Goal: Task Accomplishment & Management: Complete application form

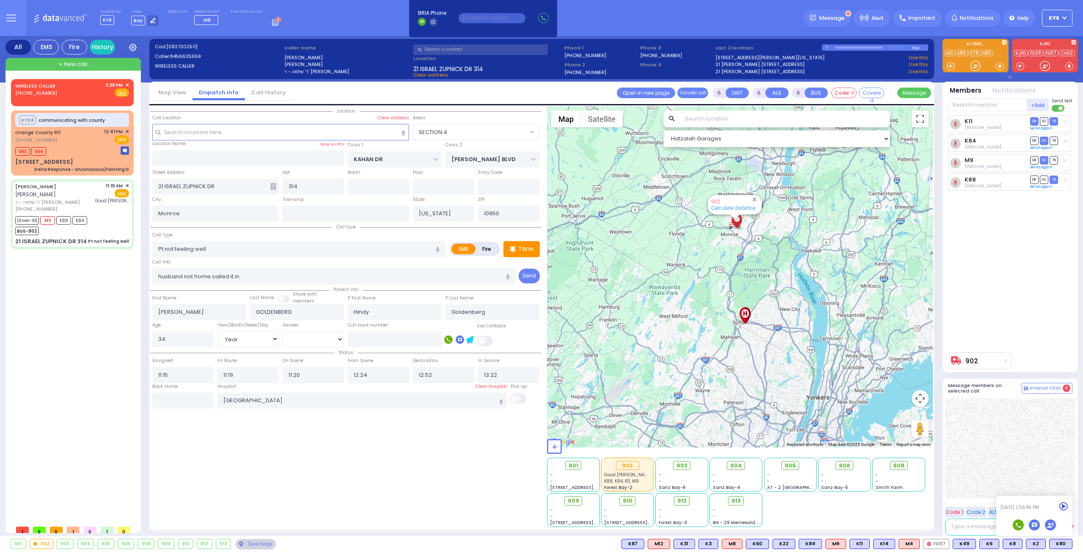
select select "SECTION 4"
select select "Year"
select select "[DEMOGRAPHIC_DATA]"
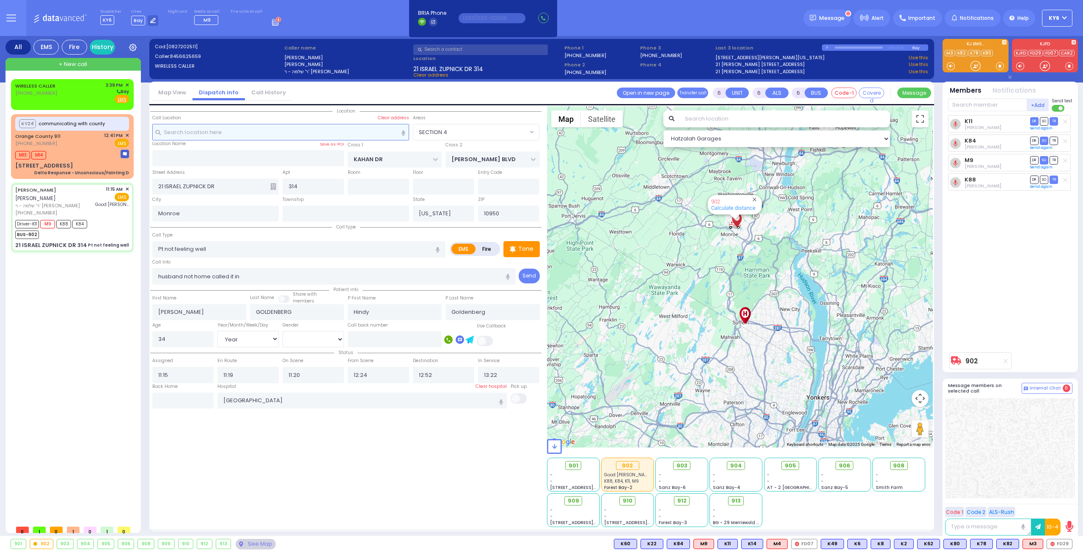
click at [232, 133] on input "text" at bounding box center [280, 132] width 257 height 16
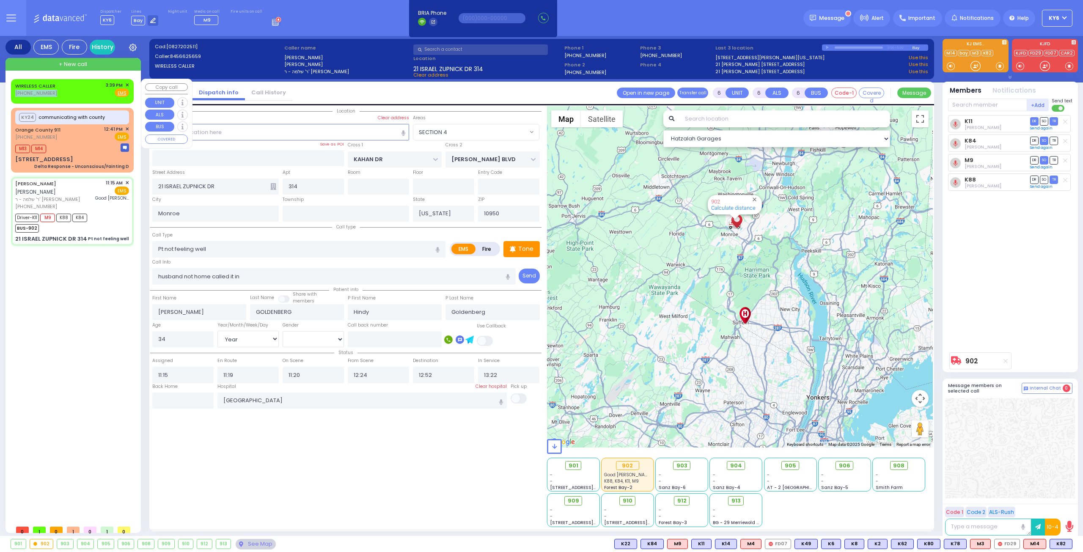
click at [63, 87] on div "WIRELESS CALLER (845) 239-9782 3:39 PM ✕ Fire EMS" at bounding box center [72, 90] width 114 height 16
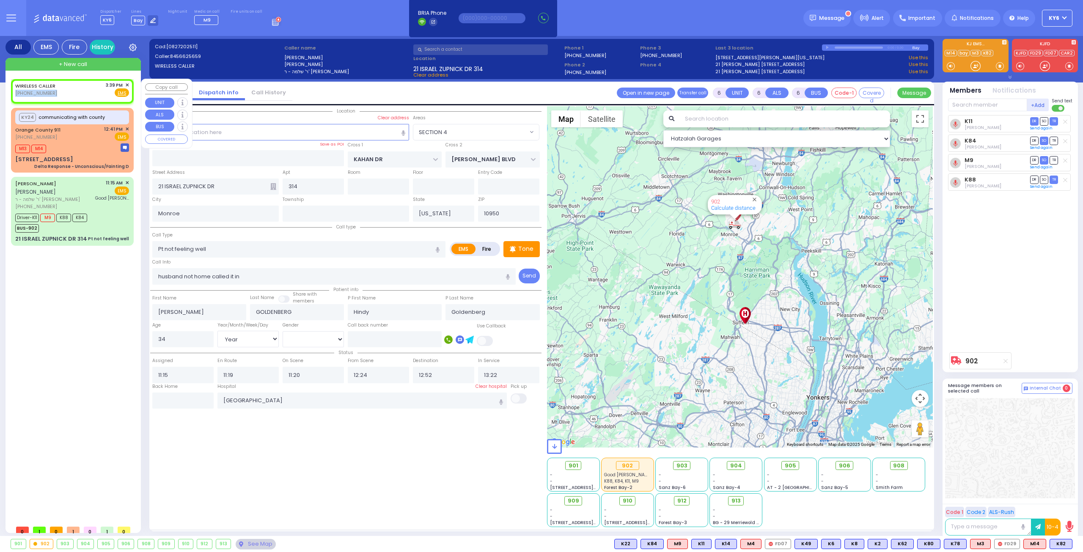
type input "2"
type input "1"
select select
radio input "true"
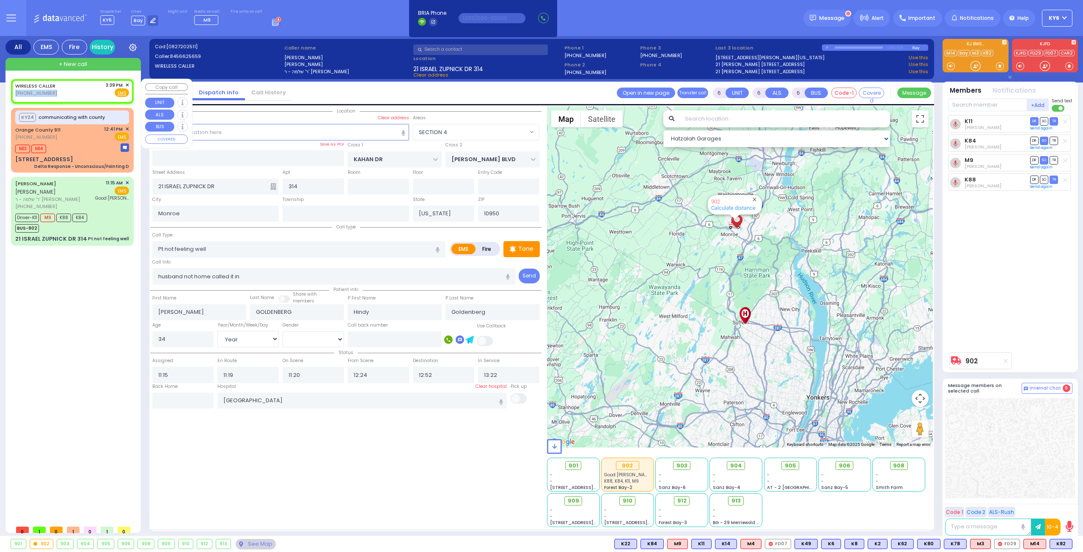
select select
type input "15:39"
select select "Hatzalah Garages"
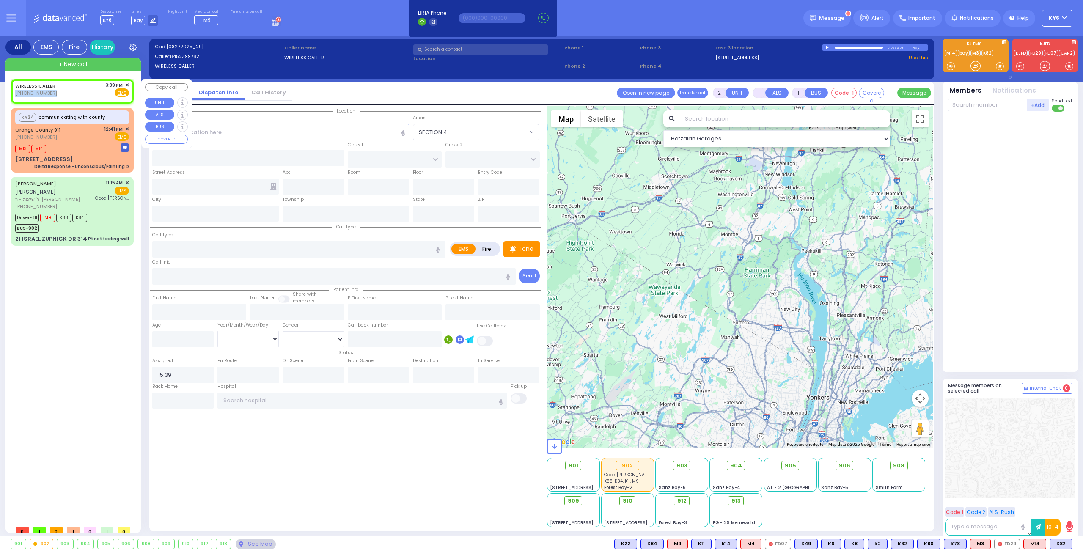
click at [79, 89] on div "WIRELESS CALLER (845) 239-9782 3:39 PM ✕ Fire EMS" at bounding box center [72, 90] width 114 height 16
select select
radio input "true"
select select
select select "Hatzalah Garages"
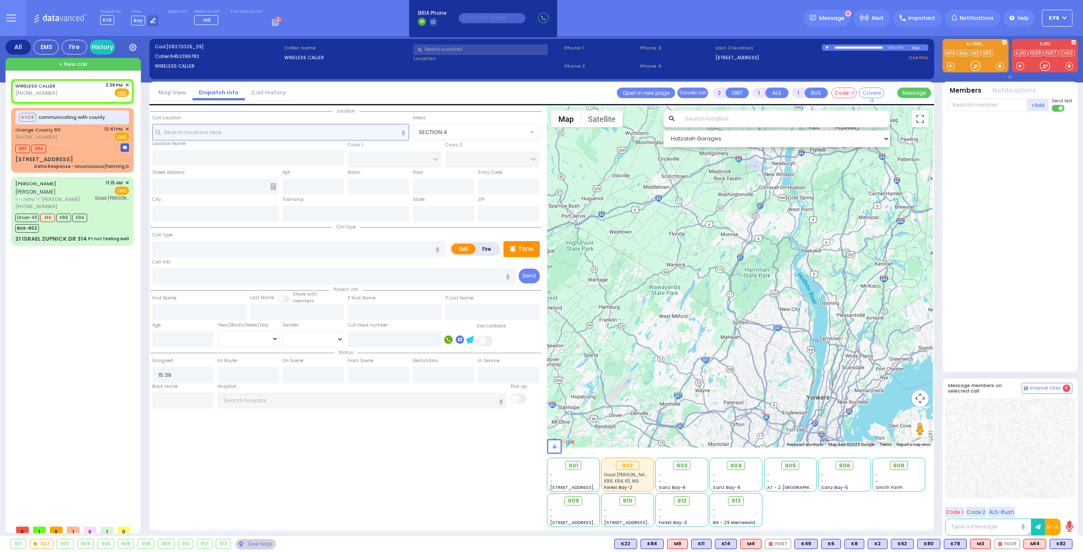
click at [246, 128] on input "text" at bounding box center [280, 132] width 257 height 16
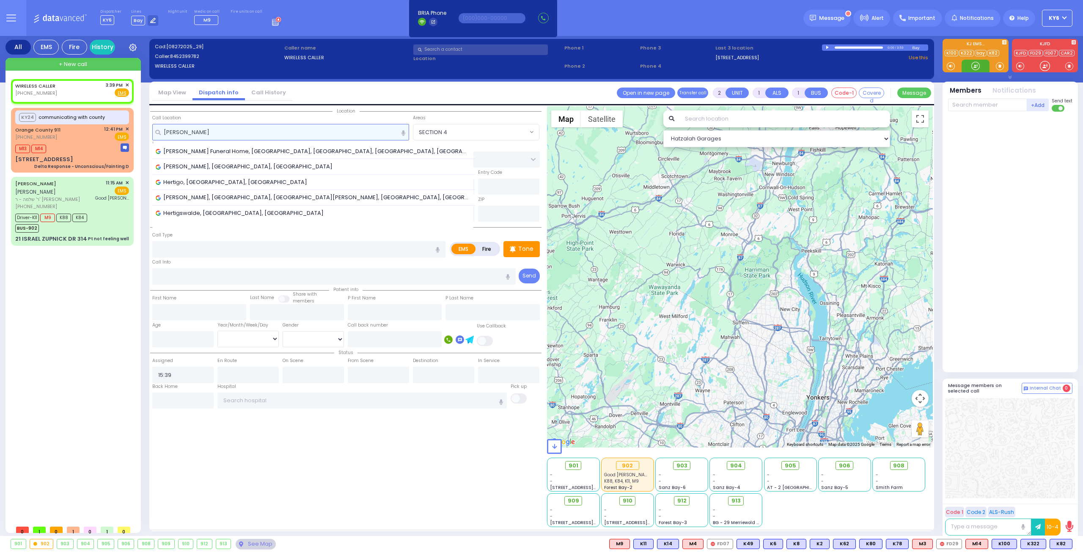
type input "hertige"
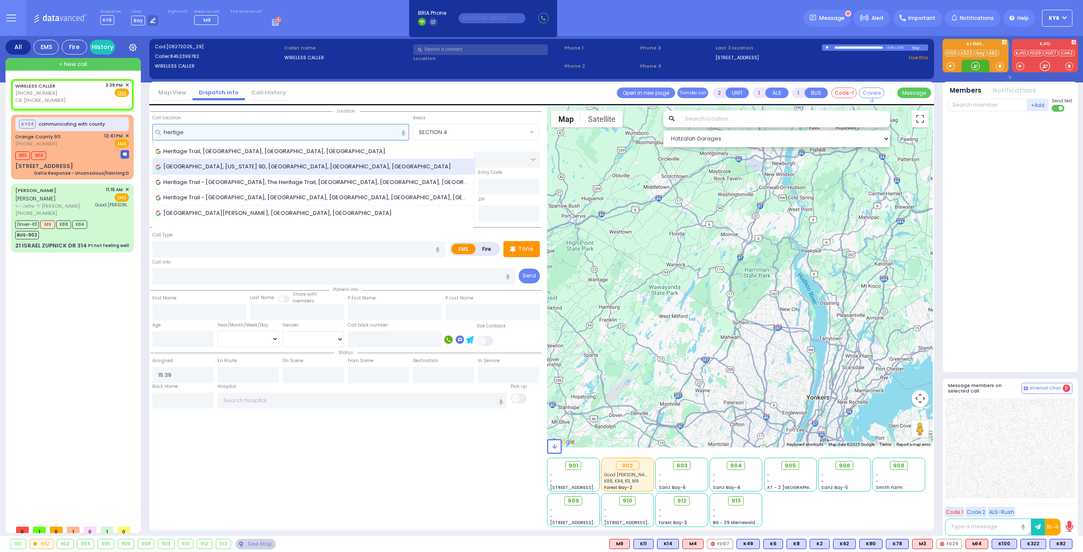
select select
radio input "true"
select select
type input "2017398899"
select select "Hatzalah Garages"
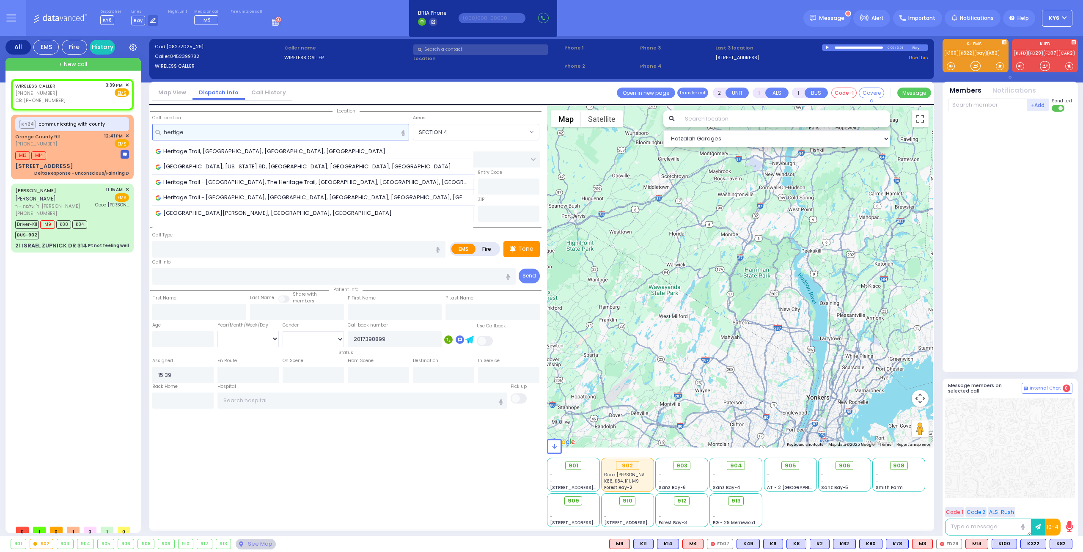
click at [248, 131] on input "hertige" at bounding box center [280, 132] width 257 height 16
type input "hertige"
click at [206, 246] on input "text" at bounding box center [298, 249] width 293 height 16
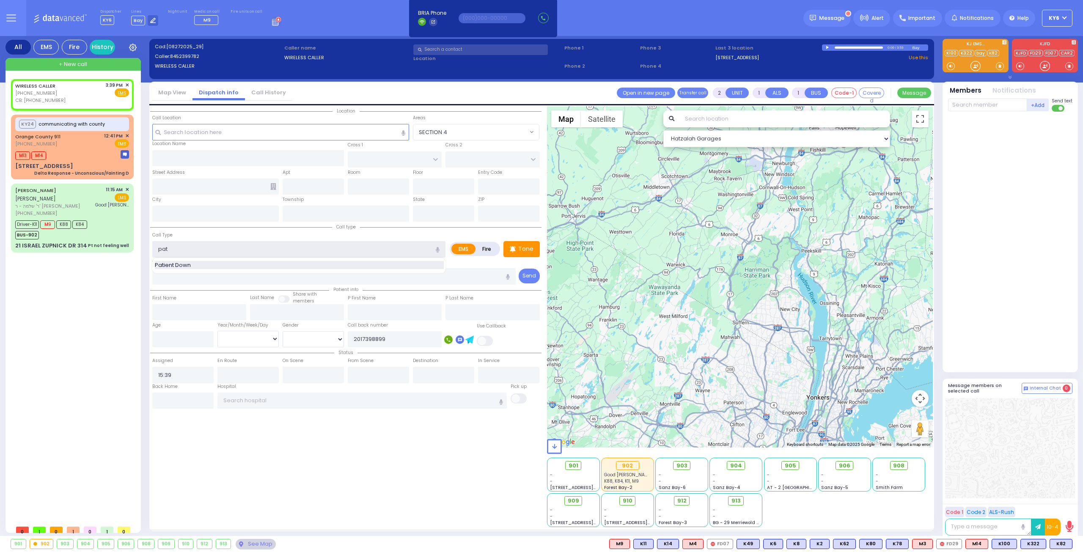
type input "pat"
click at [242, 259] on div "Patient Down" at bounding box center [298, 265] width 293 height 15
click at [243, 258] on div "Patient Down" at bounding box center [298, 265] width 293 height 15
click at [1060, 545] on span "K82" at bounding box center [1061, 543] width 22 height 9
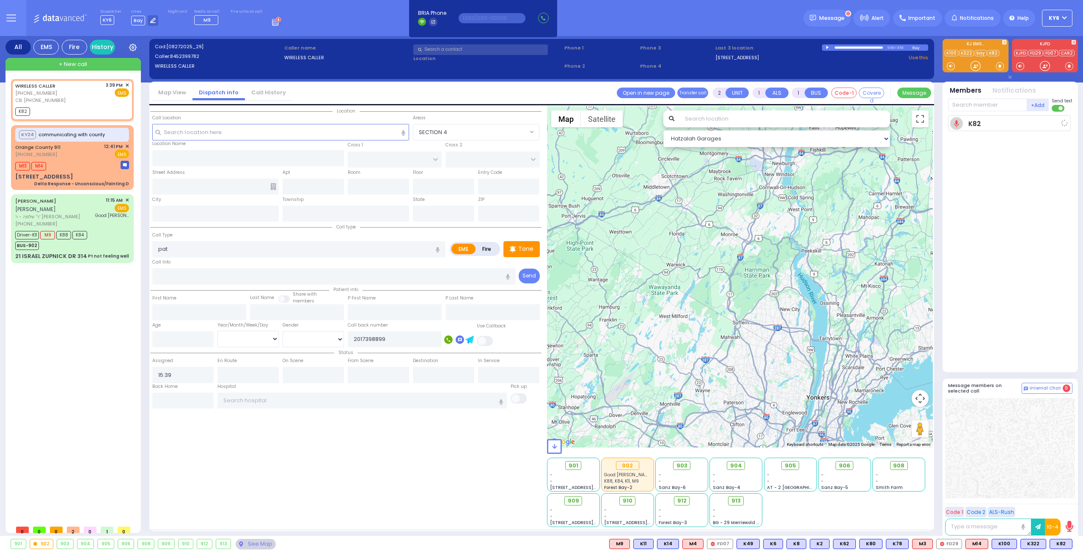
select select
radio input "true"
select select
type input "15:46"
select select "Hatzalah Garages"
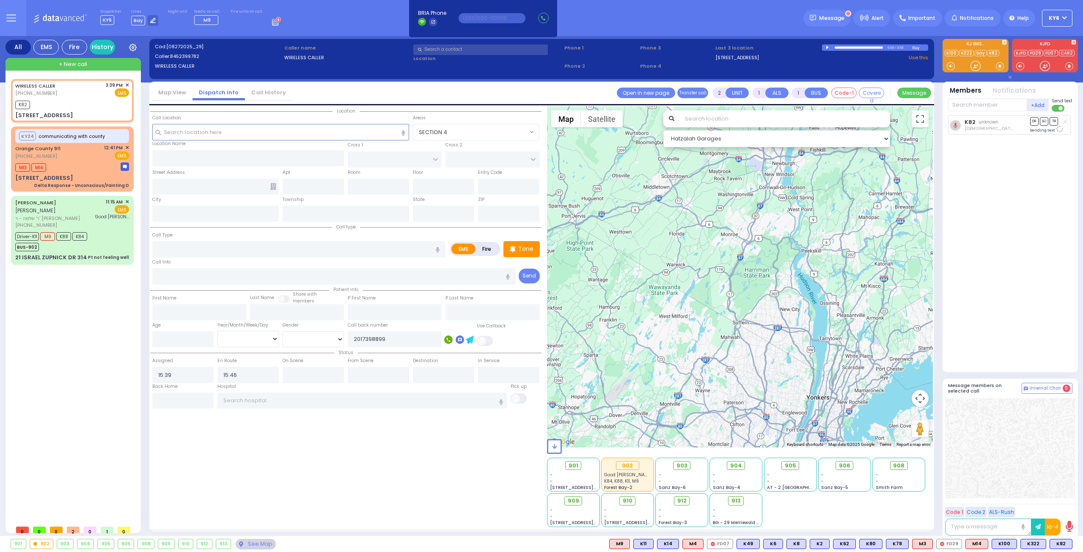
select select
radio input "true"
select select
select select "Hatzalah Garages"
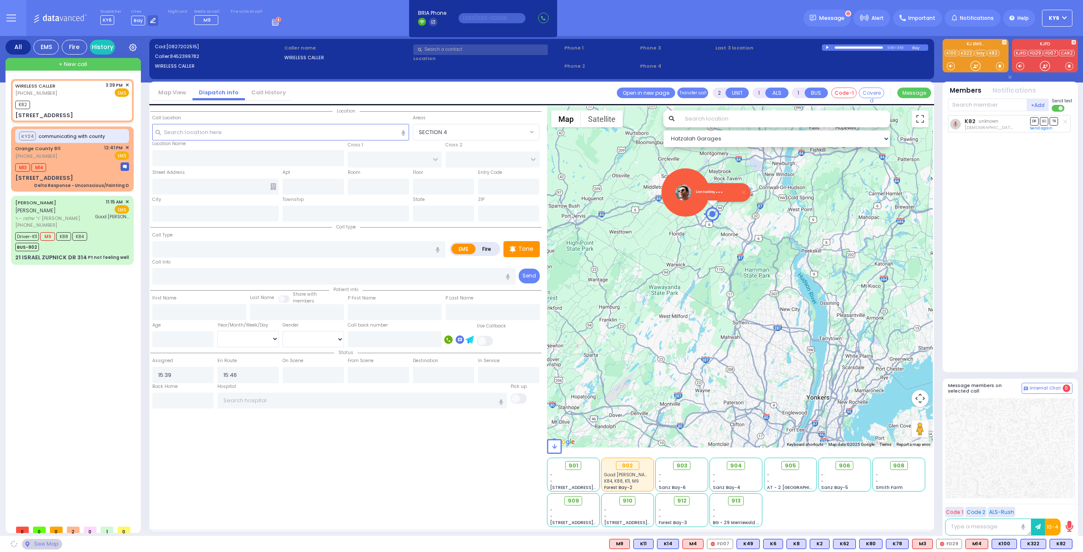
select select
radio input "true"
select select
select select "Hatzalah Garages"
select select
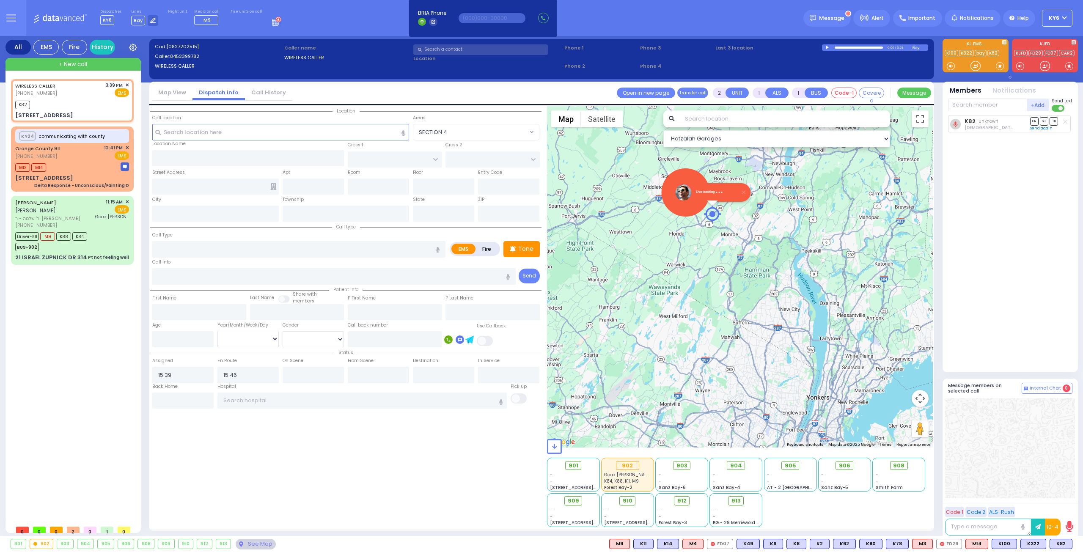
radio input "true"
select select
select select "Hatzalah Garages"
type input "[STREET_ADDRESS]"
type input "Chester"
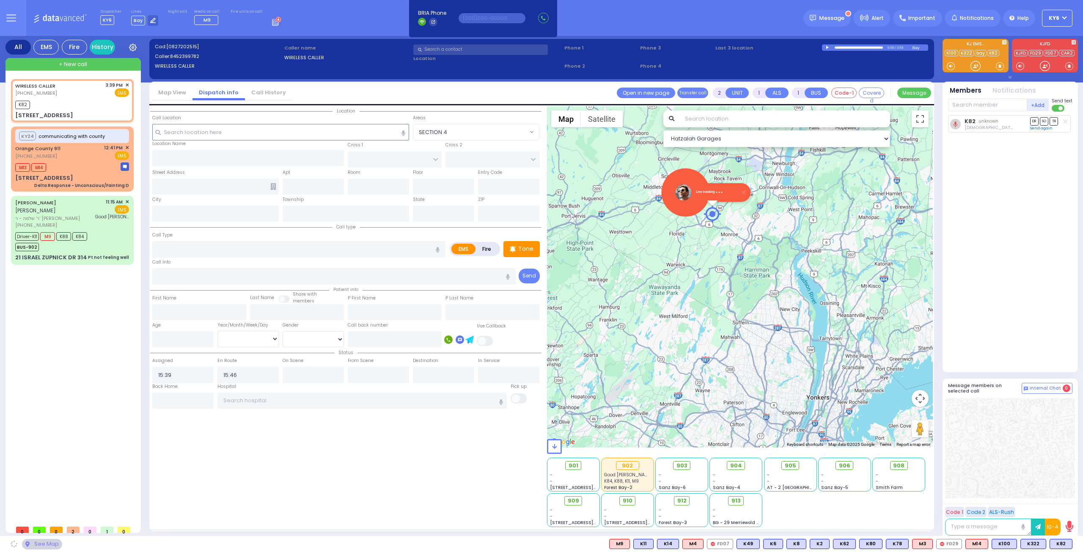
type input "[US_STATE]"
type input "10918"
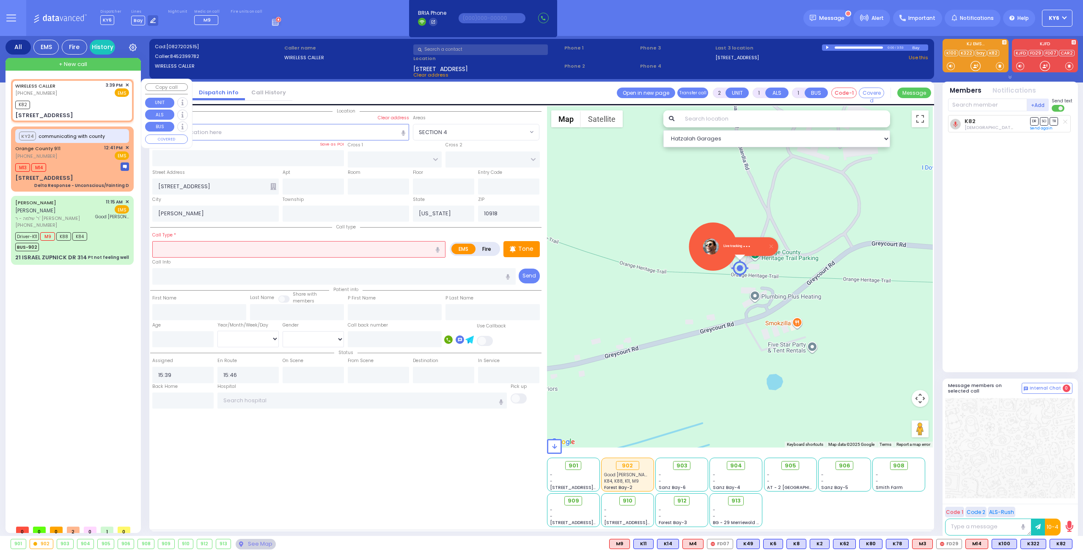
select select
radio input "true"
select select
select select "Hatzalah Garages"
select select
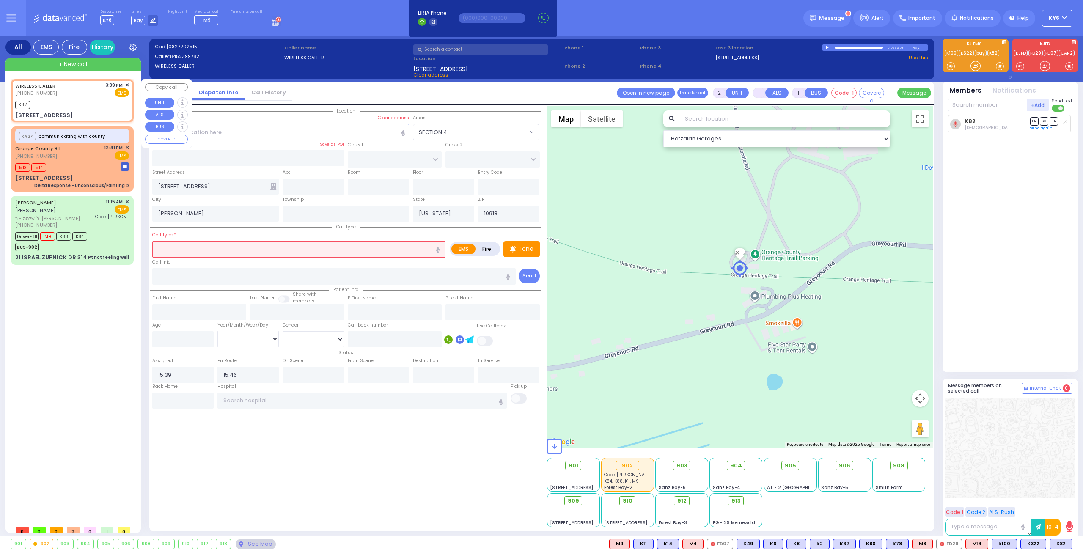
radio input "true"
select select
select select "Hatzalah Garages"
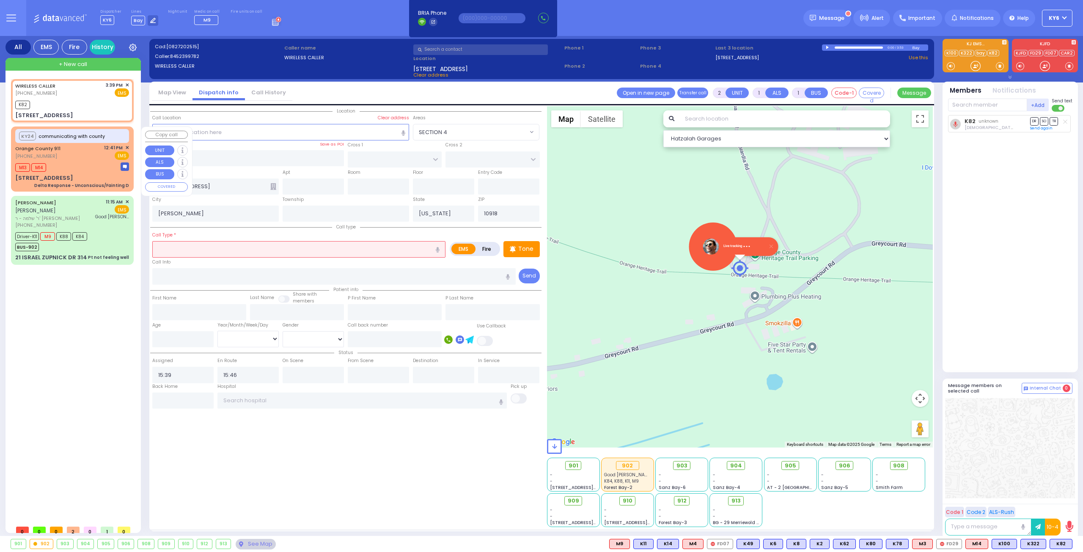
click at [71, 173] on div "KY24 communicating with county Orange County 911 (845) 469-0911 12:41 PM ✕ M13 …" at bounding box center [72, 159] width 119 height 62
type input "6"
select select
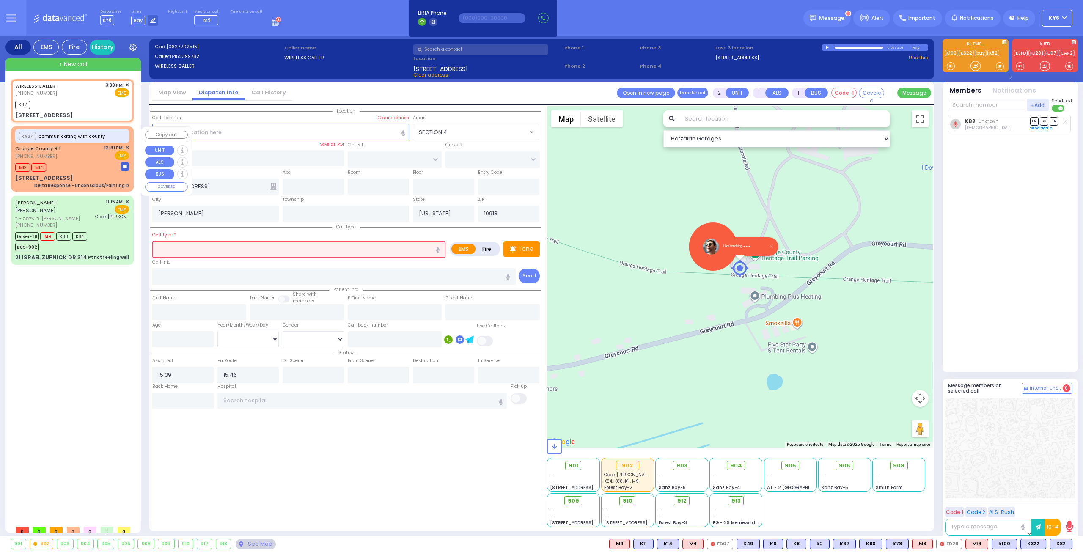
type input "Delta Response - Unconscious/Fainting D"
radio input "true"
type input "Nature: : Delta Response - Unconscious/Fainting D Address: : [STREET_ADDRESS][G…"
type input "[PERSON_NAME]"
type input "Barone"
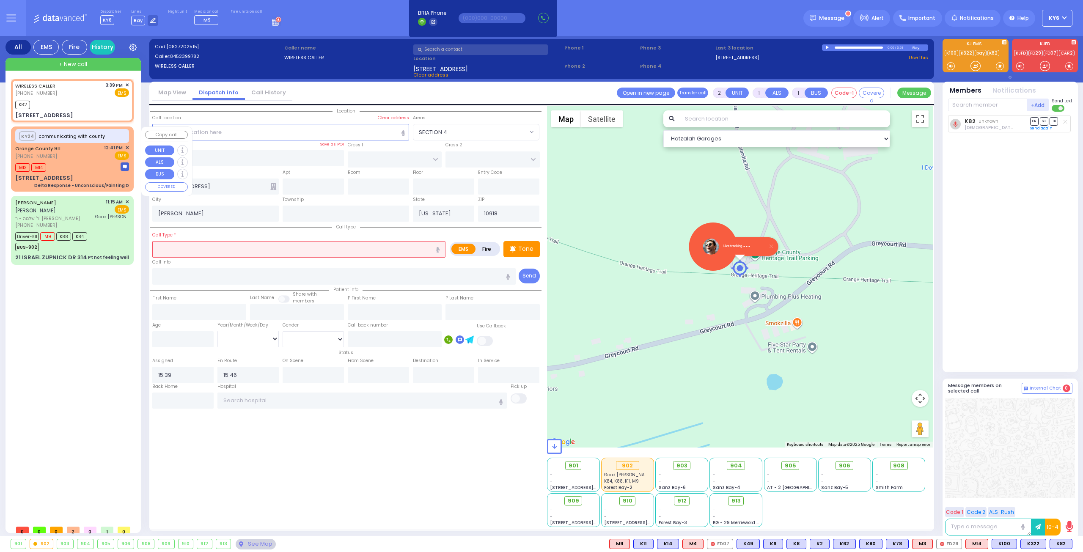
type input "60"
select select "Year"
type input "12:43"
select select "Hatzalah Garages"
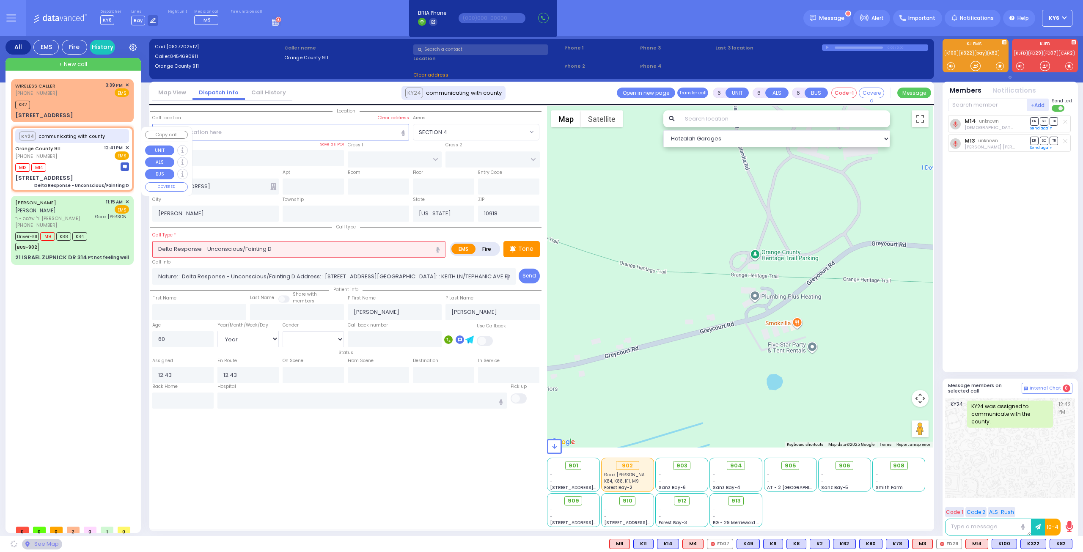
type input "[STREET_ADDRESS]"
type input "Monroe"
type input "10950"
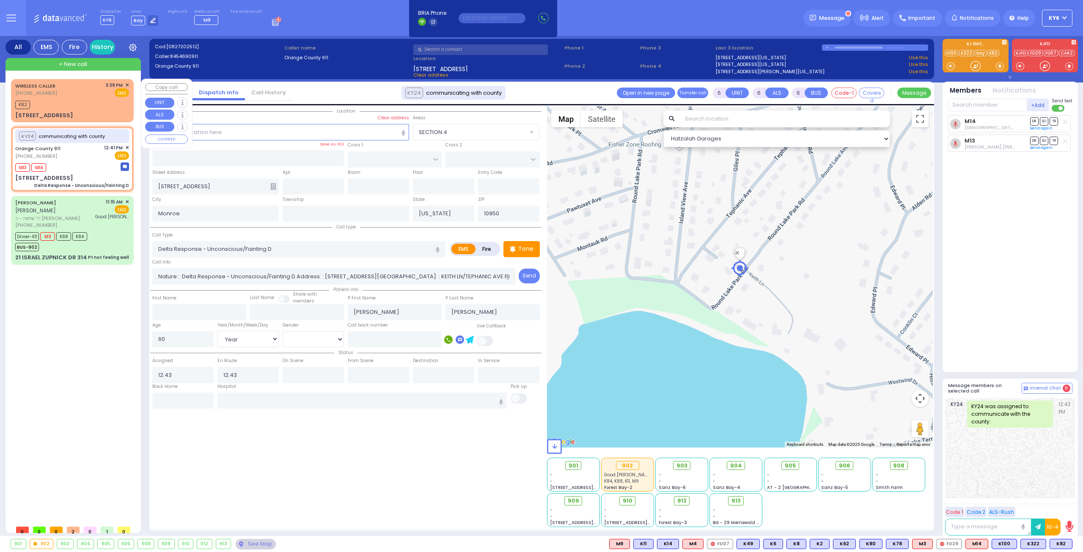
click at [88, 103] on div "K82" at bounding box center [72, 104] width 114 height 11
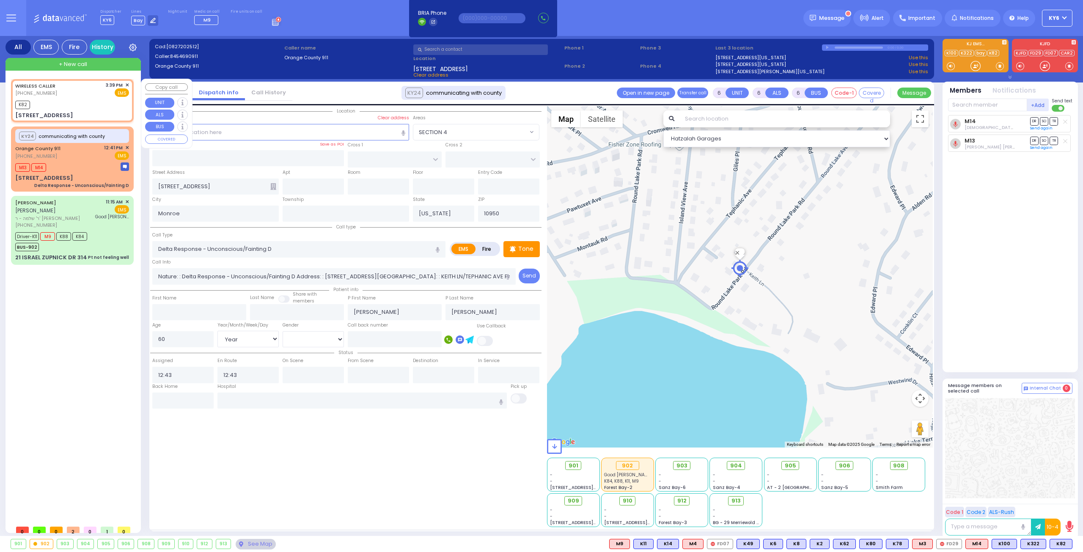
type input "2"
type input "1"
select select
radio input "true"
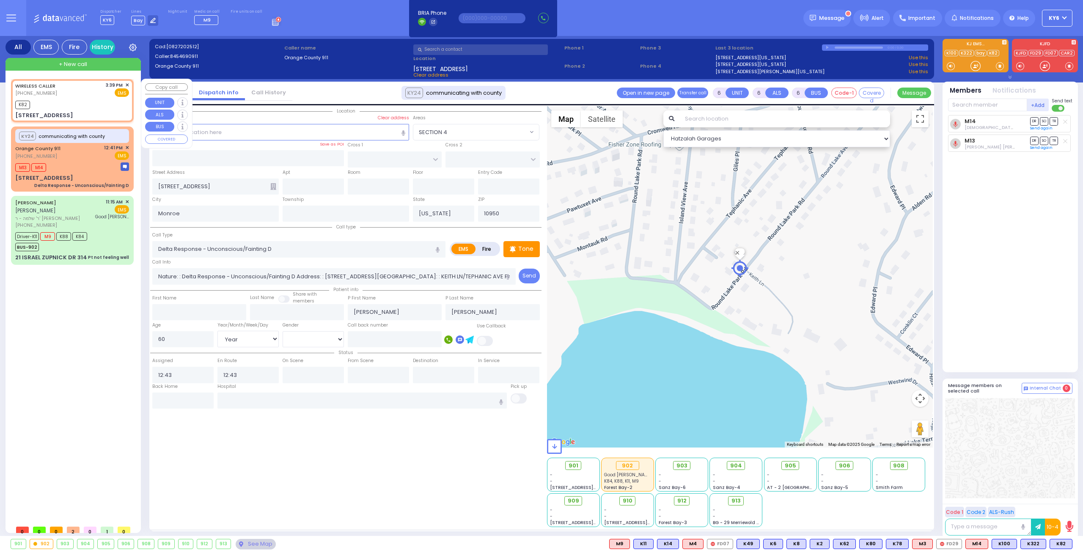
select select
type input "15:39"
type input "15:46"
select select "Hatzalah Garages"
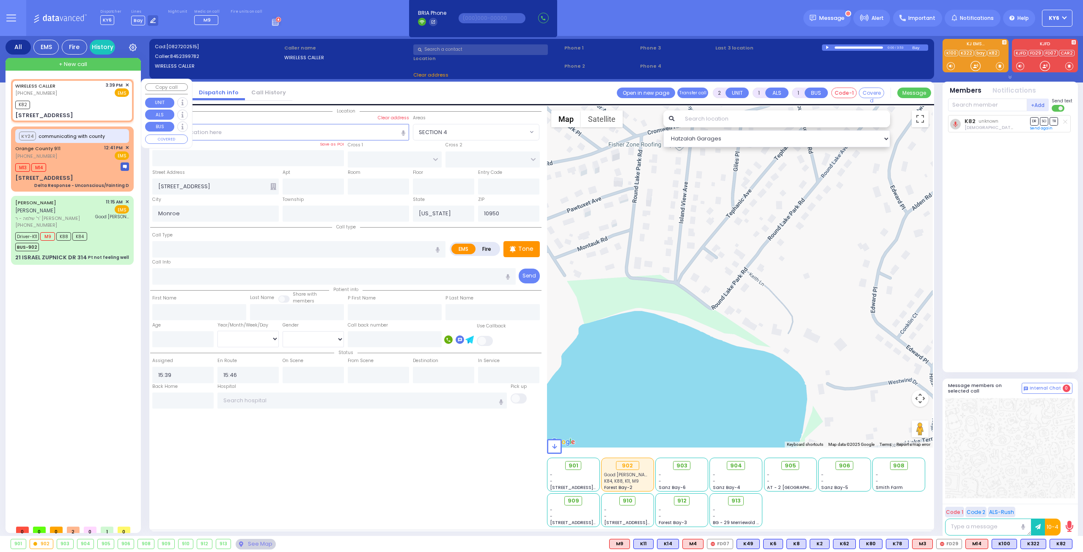
type input "[STREET_ADDRESS]"
type input "Chester"
type input "10918"
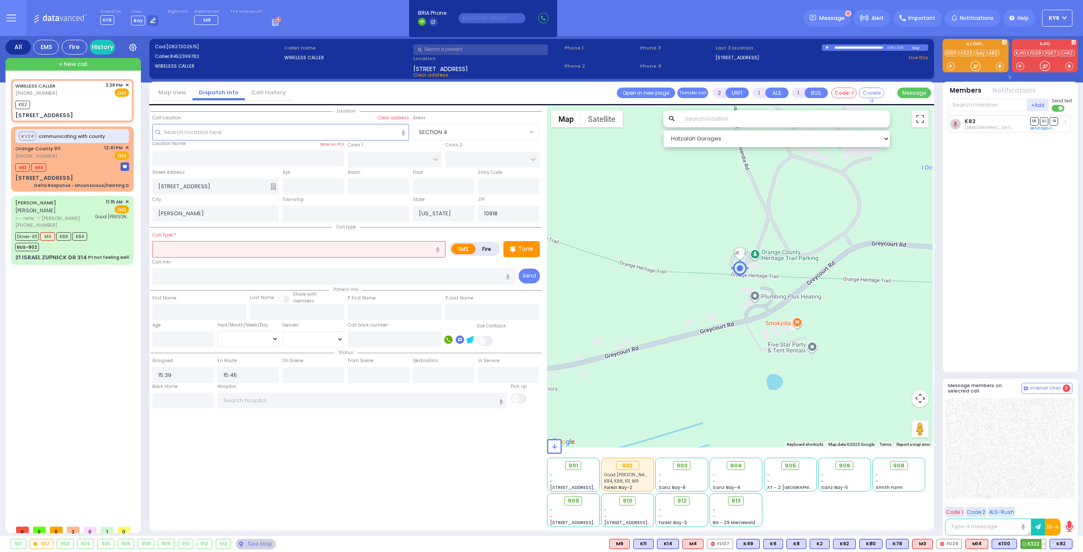
click at [1039, 542] on span "K322" at bounding box center [1033, 543] width 25 height 9
click at [1007, 543] on span "K100" at bounding box center [1004, 543] width 25 height 9
select select
radio input "true"
select select
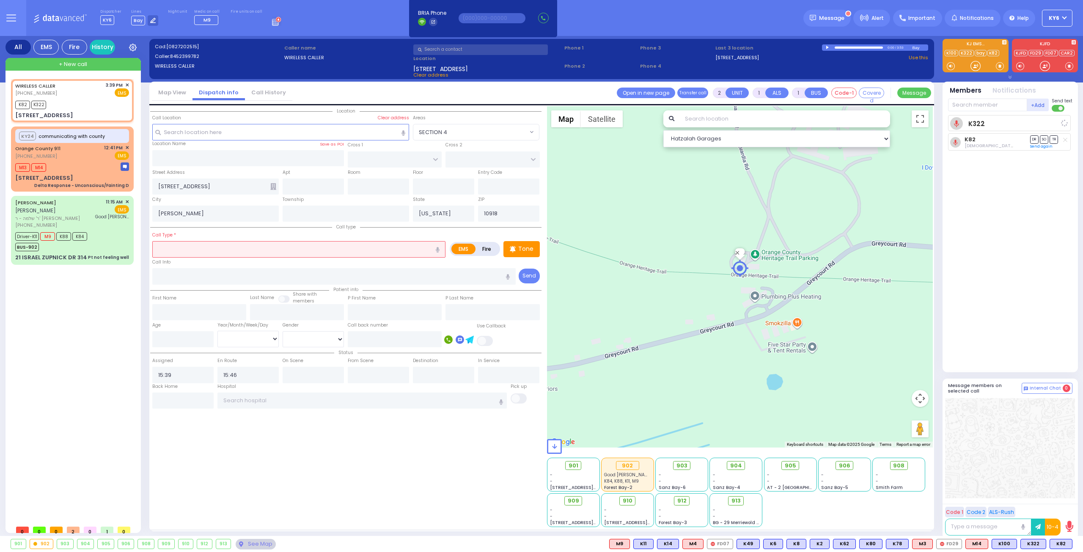
select select "Hatzalah Garages"
select select
radio input "true"
select select
select select "Hatzalah Garages"
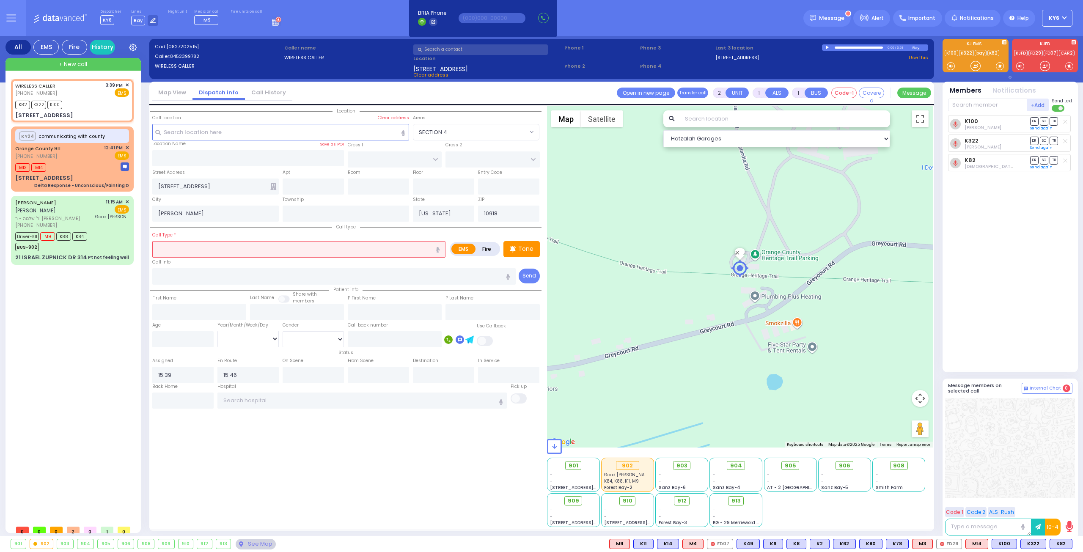
select select
radio input "true"
select select
select select "Hatzalah Garages"
click at [267, 247] on input "text" at bounding box center [298, 249] width 293 height 16
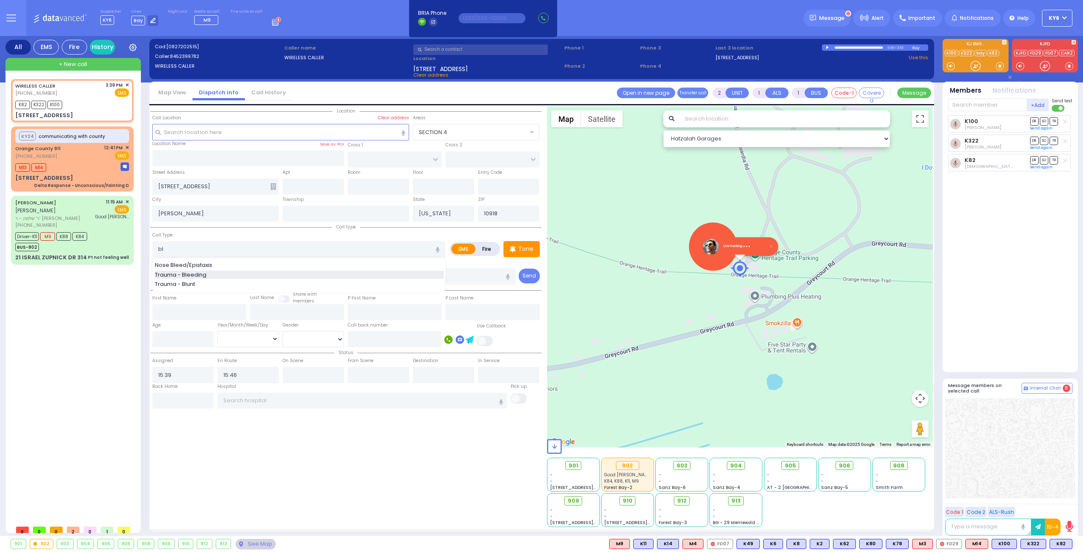
click at [253, 273] on div "Trauma - Bleeding" at bounding box center [299, 275] width 289 height 8
type input "Trauma - Bleeding"
select select
radio input "true"
select select
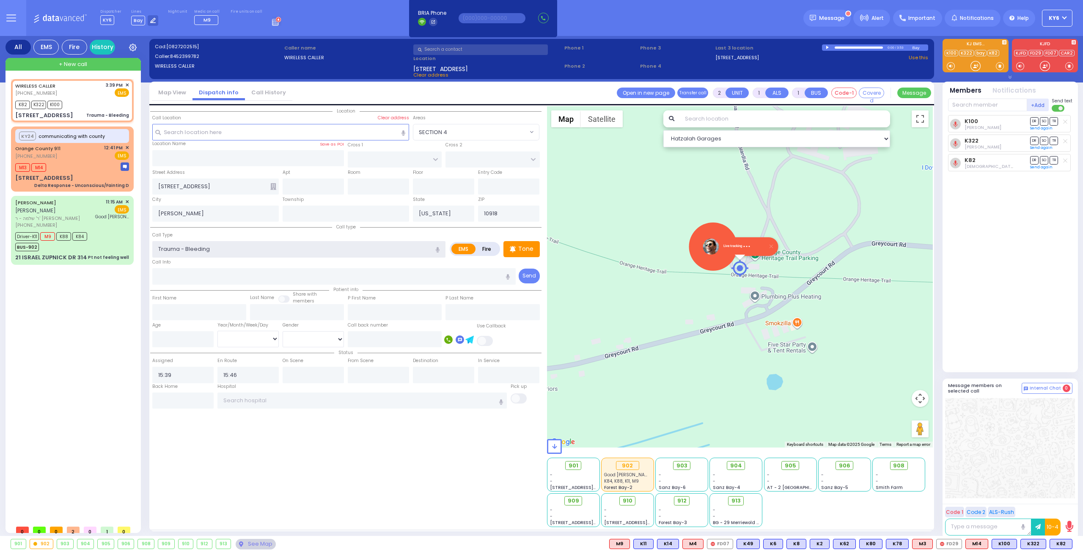
select select "Hatzalah Garages"
select select
radio input "true"
select select
select select "Hatzalah Garages"
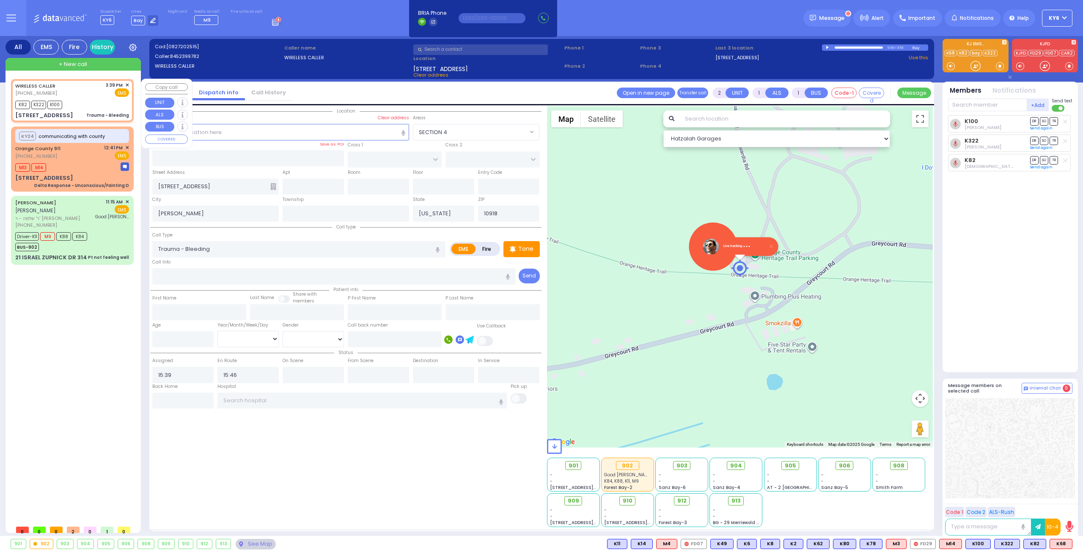
click at [91, 105] on div "K82 K322 K100" at bounding box center [72, 104] width 114 height 11
select select
radio input "true"
select select
select select "Hatzalah Garages"
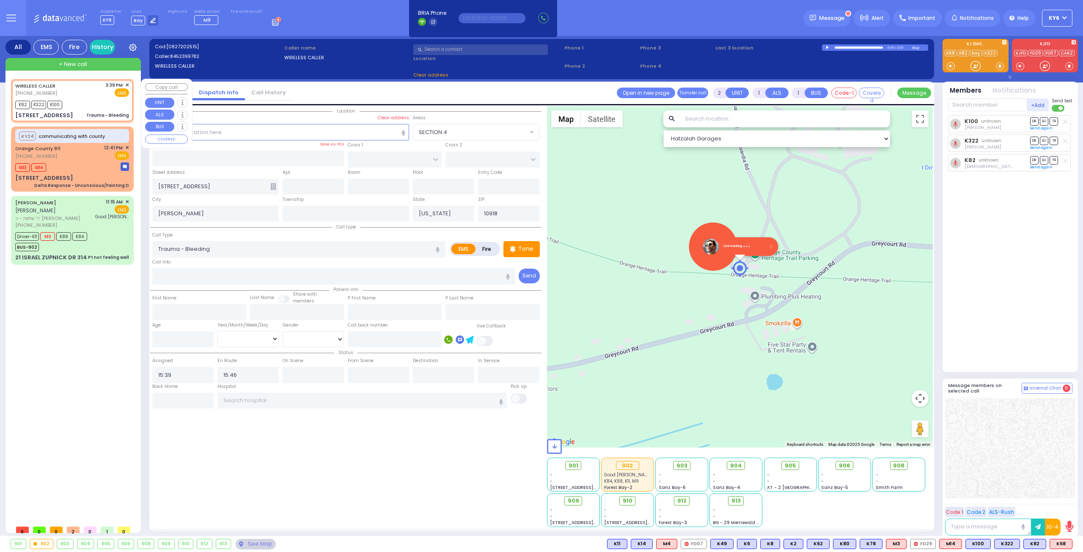
select select
radio input "true"
select select
select select "Hatzalah Garages"
select select
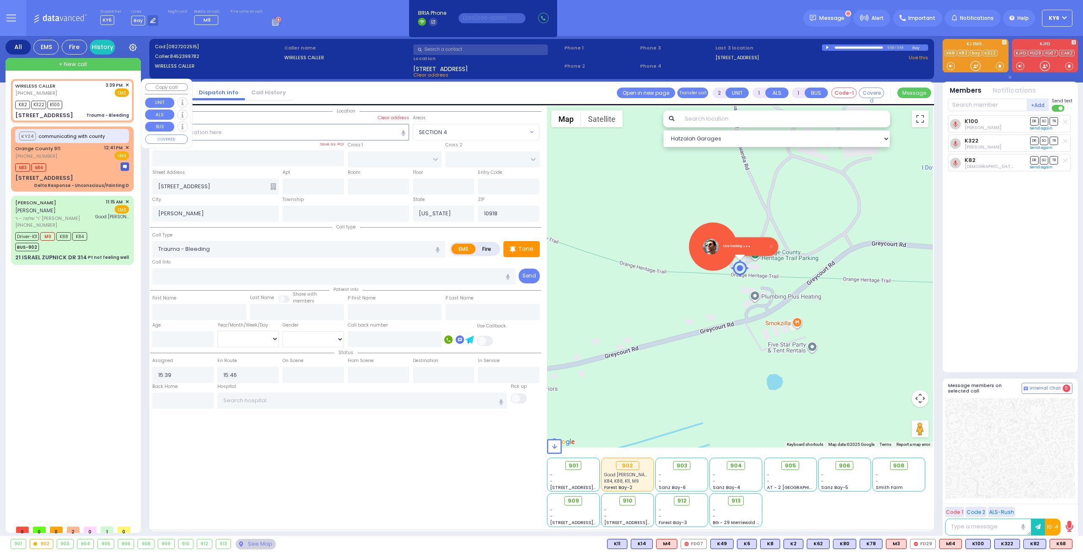
radio input "true"
select select
select select "Hatzalah Garages"
select select
radio input "true"
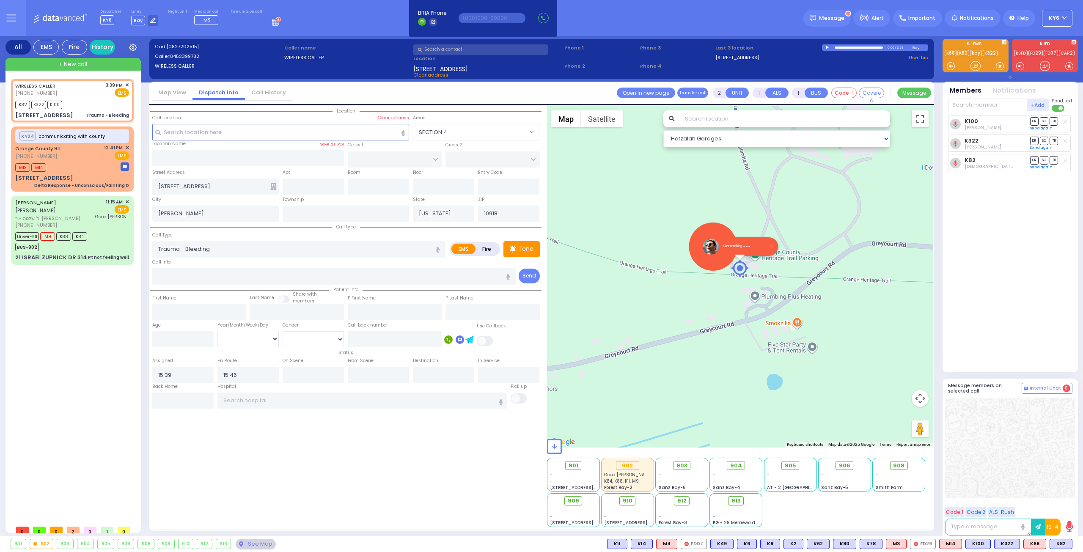
select select
select select "Hatzalah Garages"
select select
radio input "true"
select select
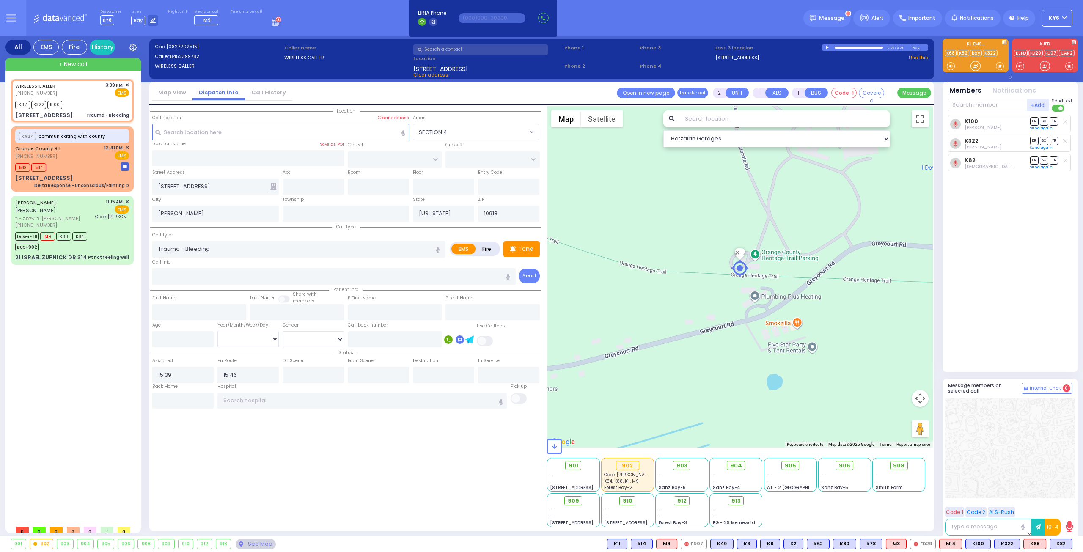
select select "Hatzalah Garages"
select select
radio input "true"
select select
select select "Hatzalah Garages"
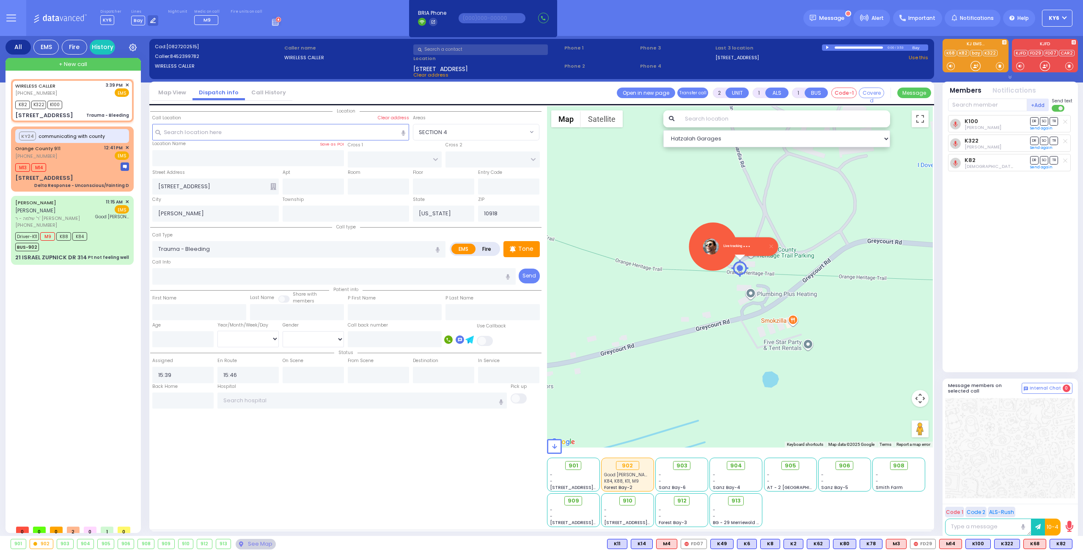
select select
radio input "true"
select select
select select "Hatzalah Garages"
select select
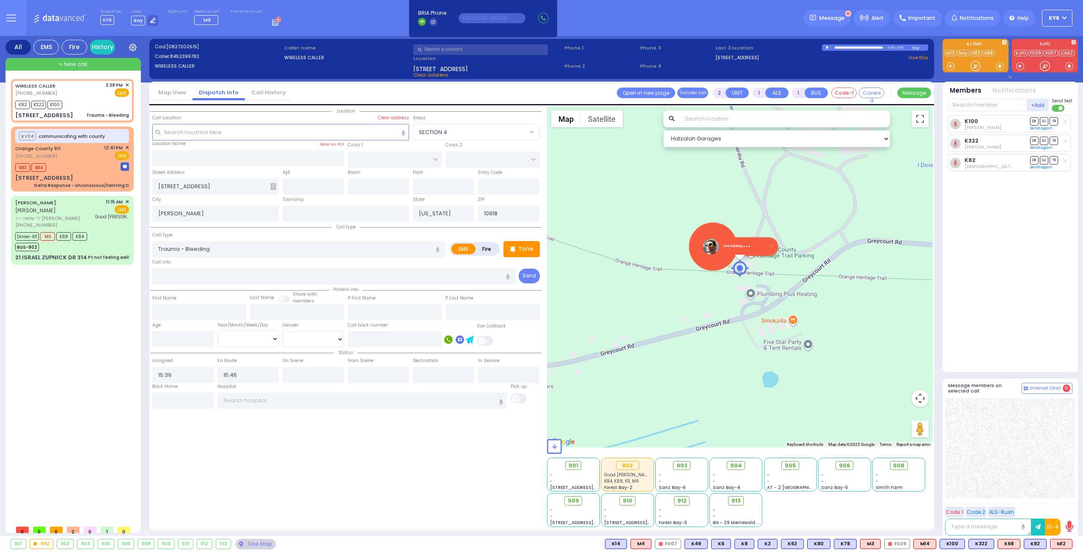
radio input "true"
select select
select select "Hatzalah Garages"
select select
radio input "true"
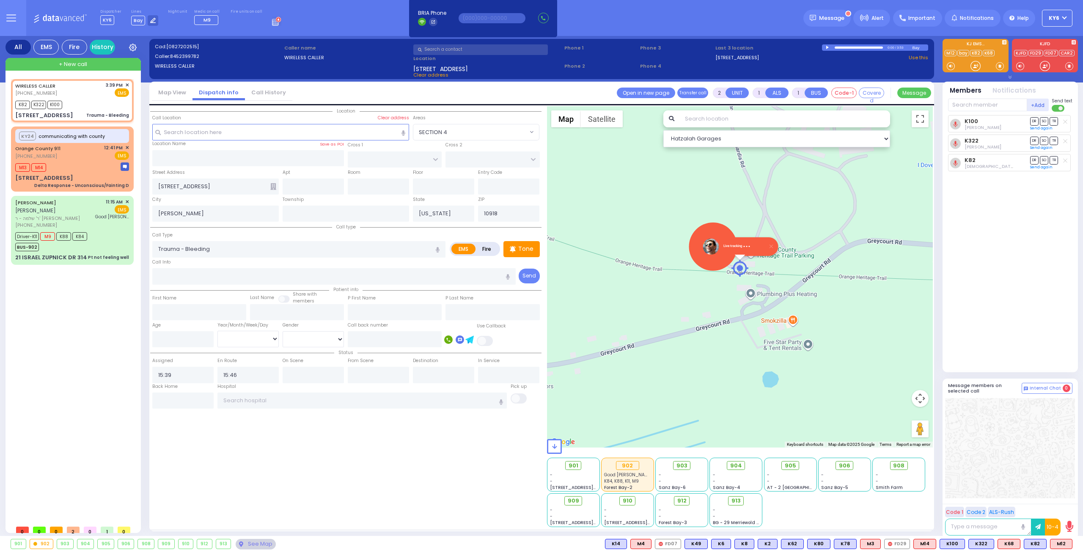
select select
select select "Hatzalah Garages"
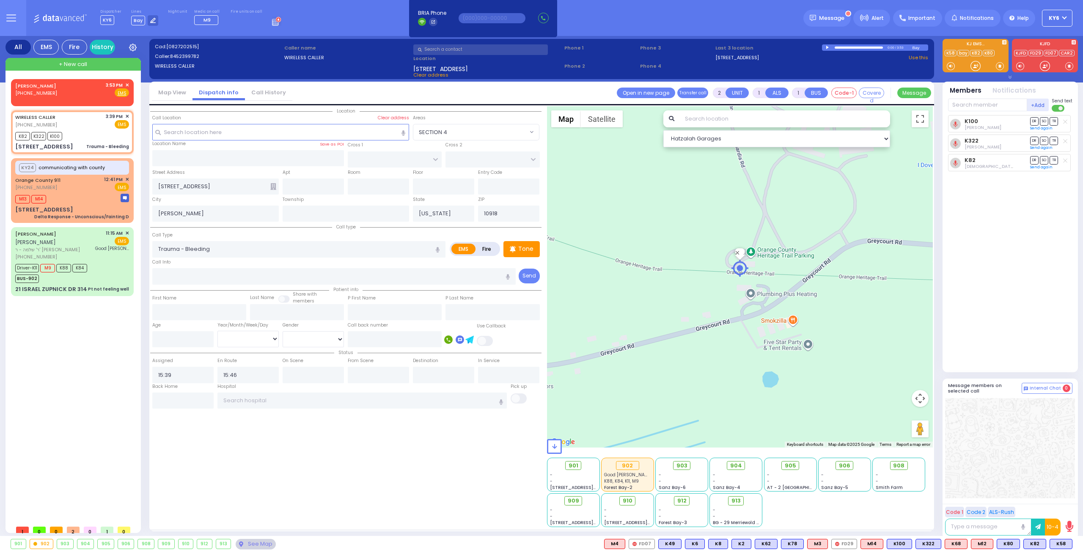
type input "6"
select select
radio input "true"
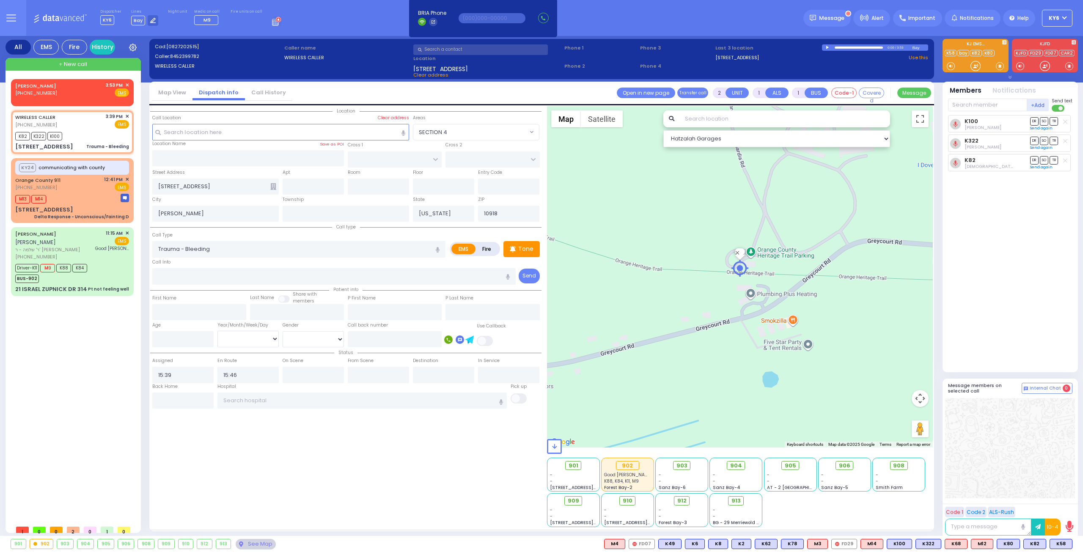
type input "Unknown"
select select "Year"
select select "Hatzalah Garages"
select select
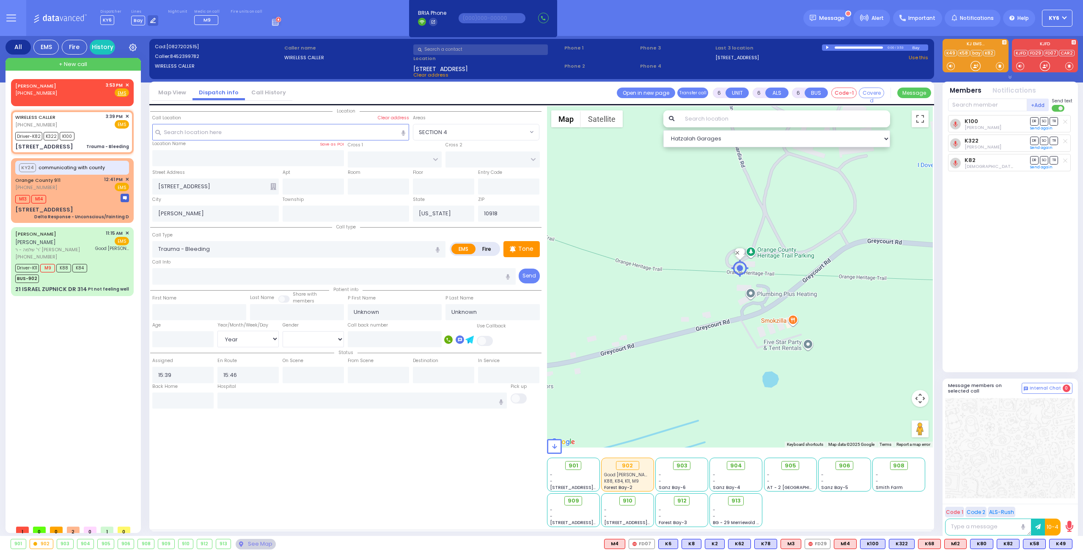
radio input "true"
select select "Year"
select select "Hatzalah Garages"
select select
radio input "true"
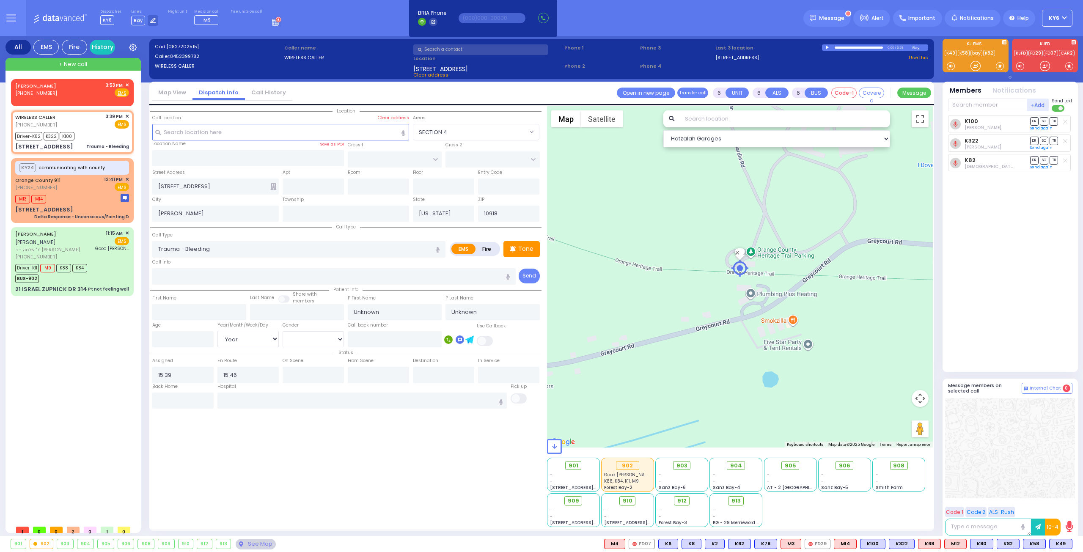
select select "Year"
select select "Hatzalah Garages"
select select
select select "Year"
select select
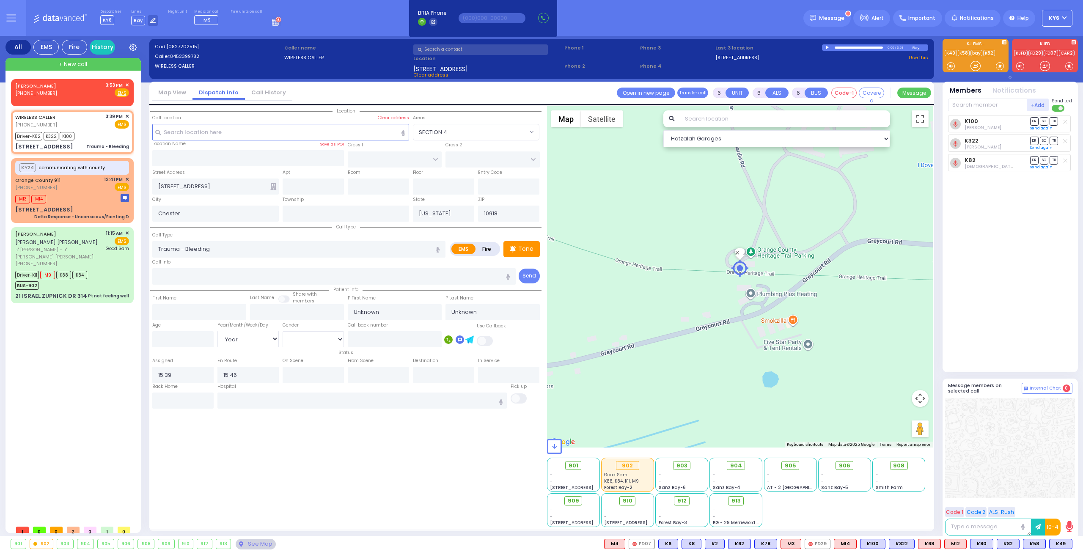
radio input "true"
select select "Year"
select select "Hatzalah Garages"
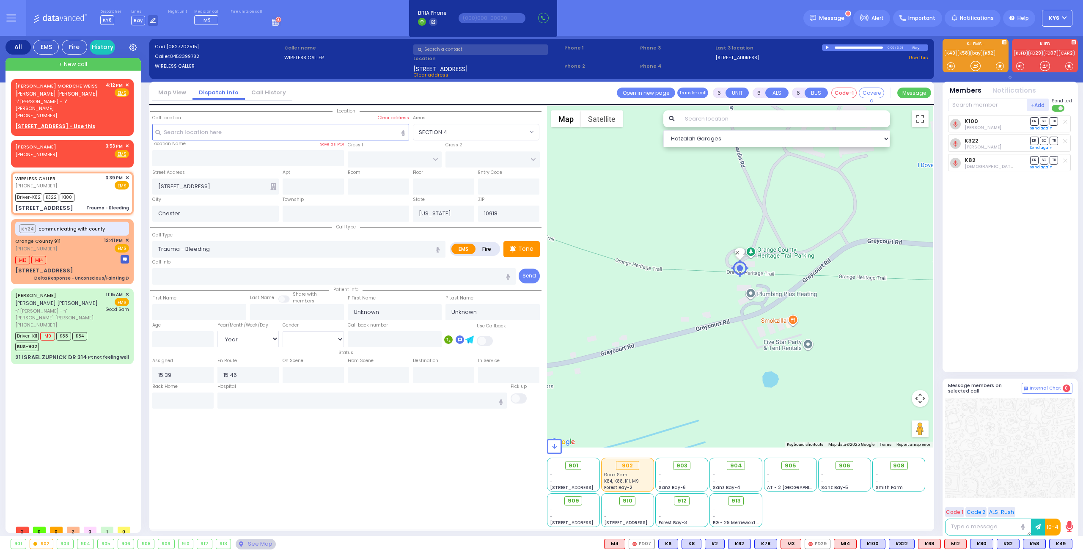
select select
radio input "true"
type input "[PERSON_NAME]"
type input "Braun"
type input "18"
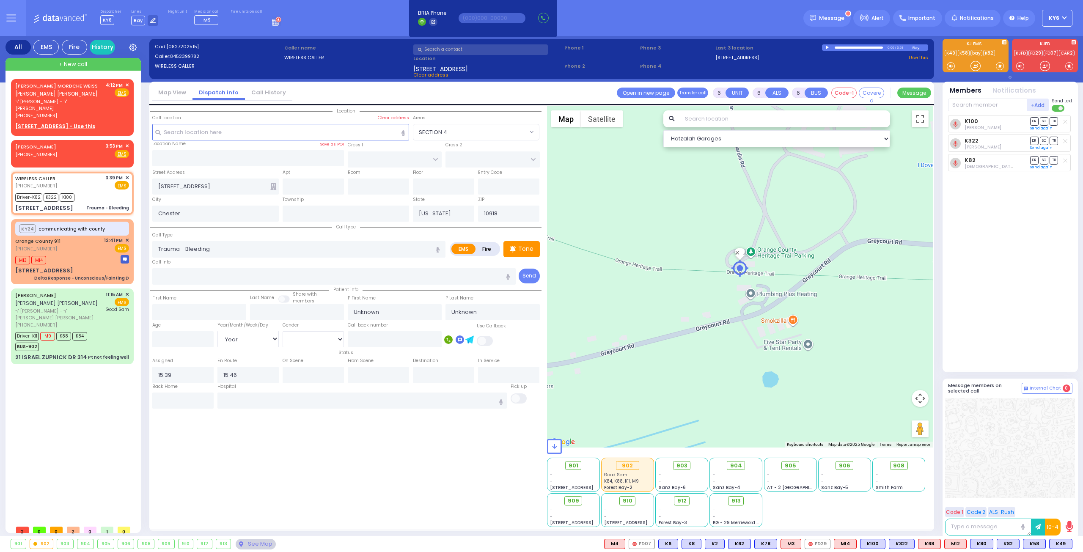
select select "Year"
select select "Hatzalah Garages"
click at [61, 105] on rect at bounding box center [61, 107] width 7 height 7
type input "8455454238"
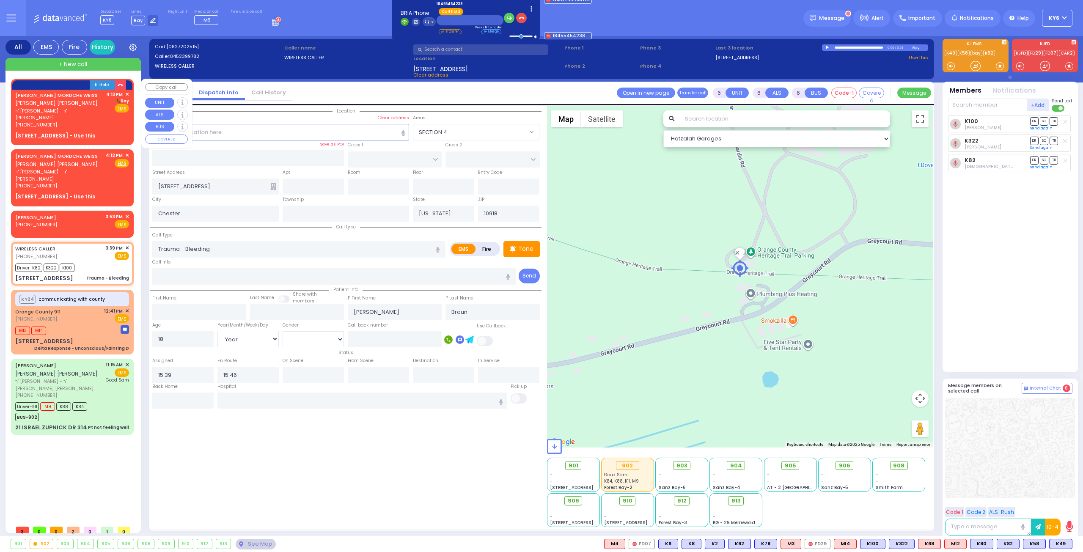
click at [66, 121] on div "[PERSON_NAME] MORDCHE WEISS [PERSON_NAME] [PERSON_NAME] ר' [PERSON_NAME] - ר' […" at bounding box center [72, 115] width 119 height 51
type input "2"
type input "1"
select select
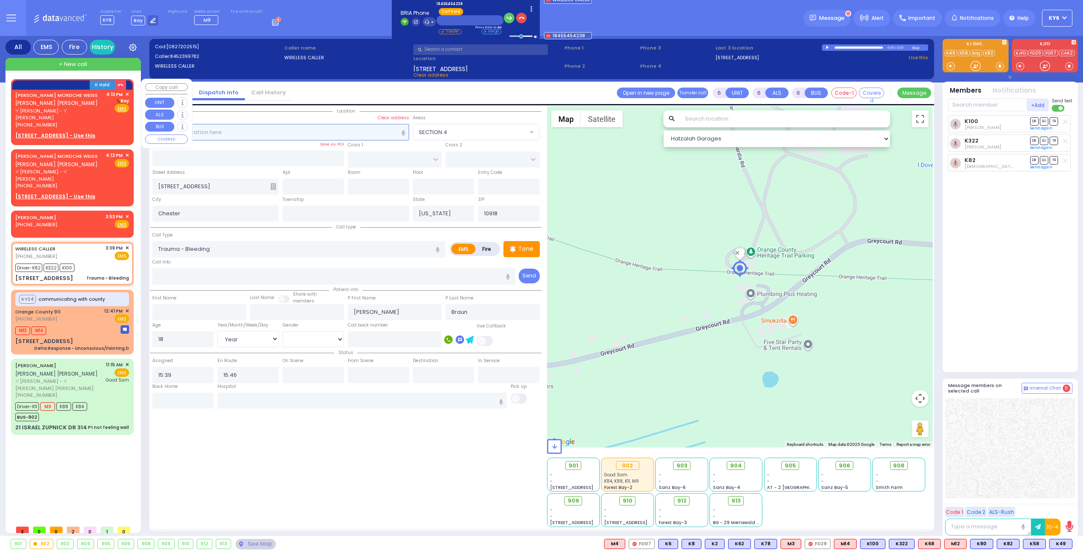
radio input "true"
type input "[PERSON_NAME] MORDCHE"
type input "WEISS"
select select
type input "16:13"
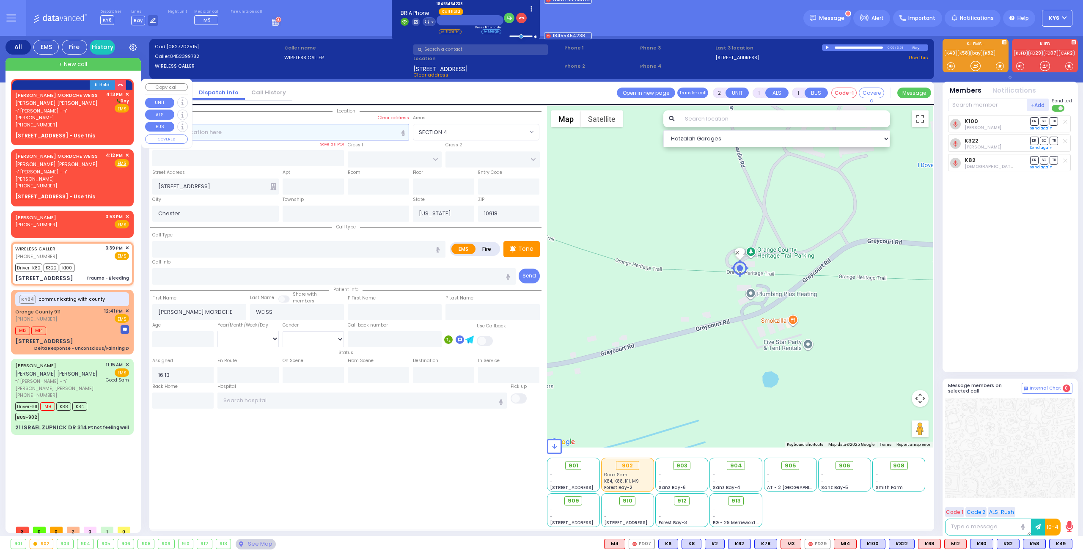
select select "Hatzalah Garages"
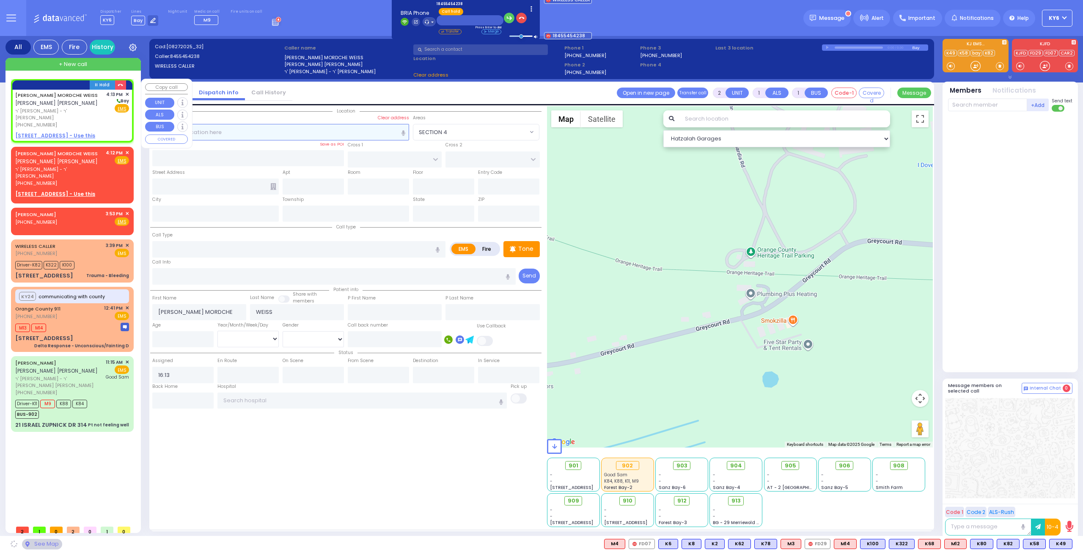
select select
radio input "true"
select select
select select "Hatzalah Garages"
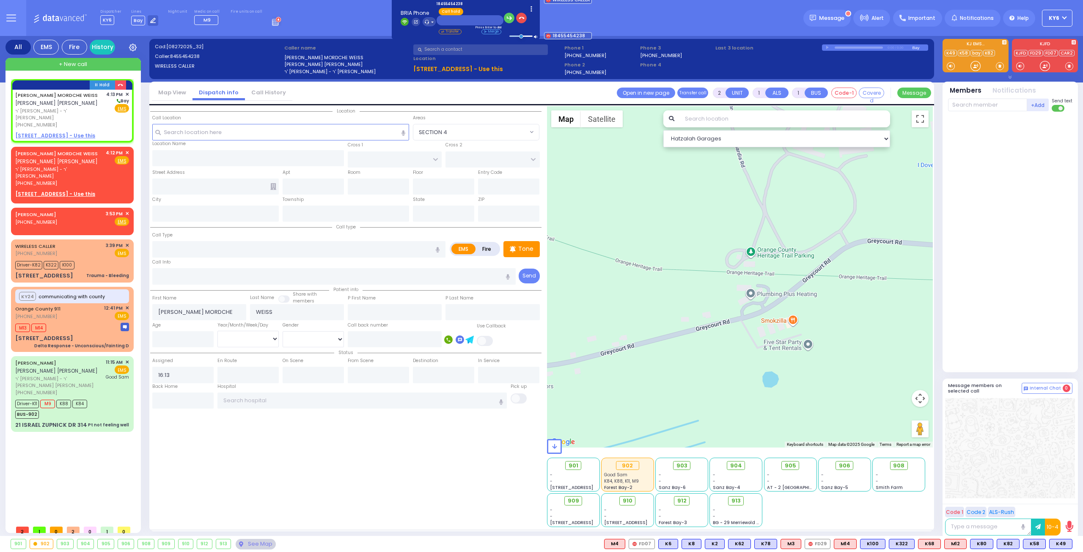
click at [435, 67] on u "[STREET_ADDRESS] - Use this" at bounding box center [458, 69] width 90 height 8
select select
radio input "true"
select select
select select "Hatzalah Garages"
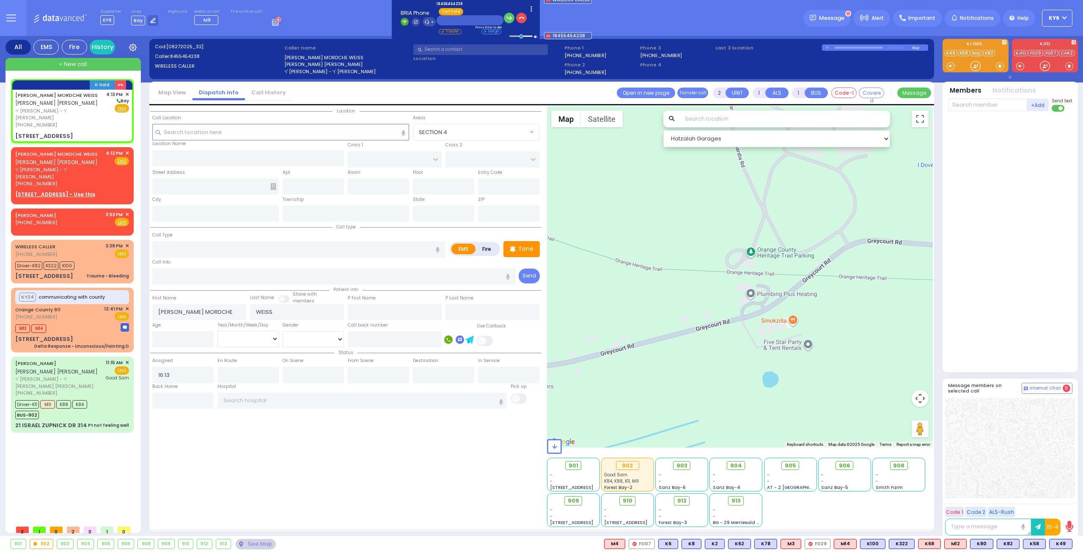
type input "MOUNTAINVIEW DR"
type input "[GEOGRAPHIC_DATA]"
type input "[STREET_ADDRESS]"
type input "102"
type input "Monroe"
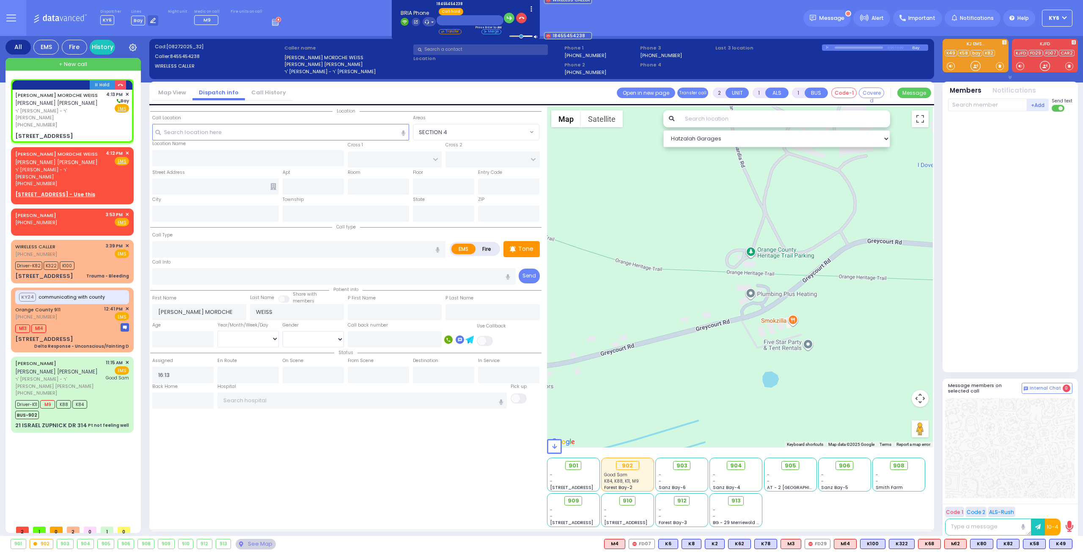
type input "[US_STATE]"
type input "10950"
select select "MONROE"
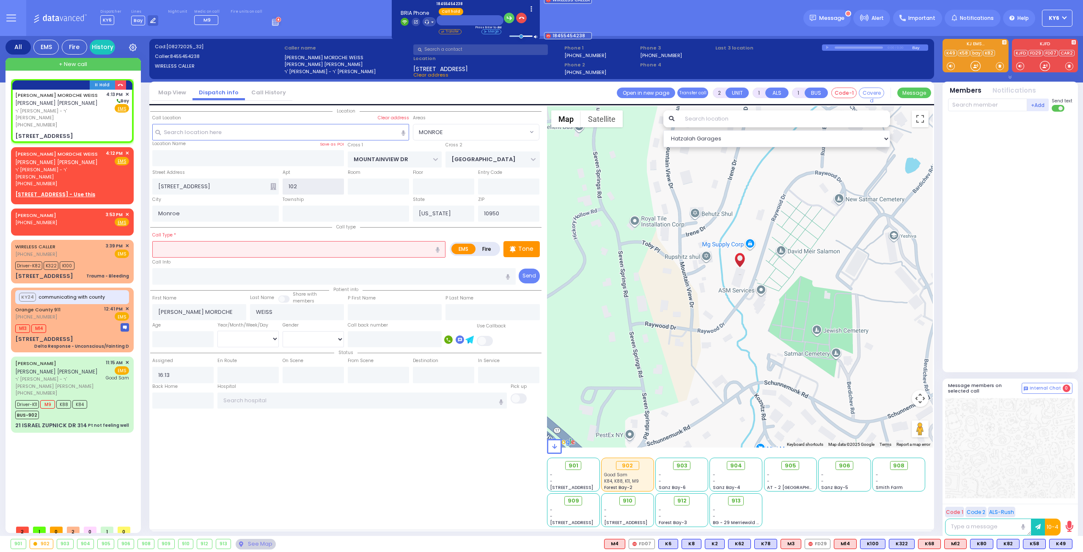
drag, startPoint x: 312, startPoint y: 186, endPoint x: 270, endPoint y: 192, distance: 43.1
click at [270, 192] on div "Street Address [STREET_ADDRESS] 102 102 Entry Code" at bounding box center [345, 181] width 391 height 27
type input "202"
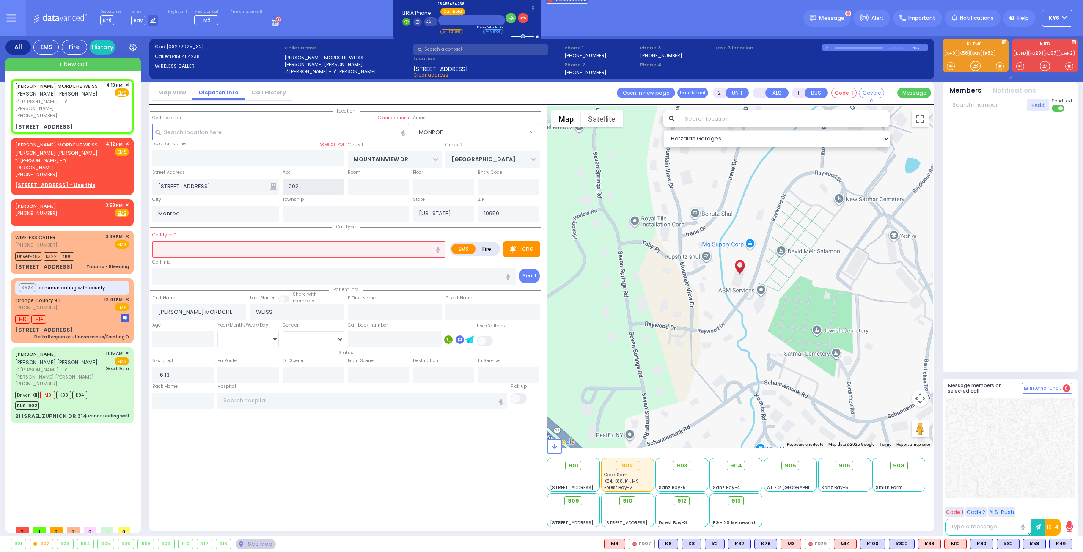
select select
radio input "true"
select select
select select "Hatzalah Garages"
type input "102"
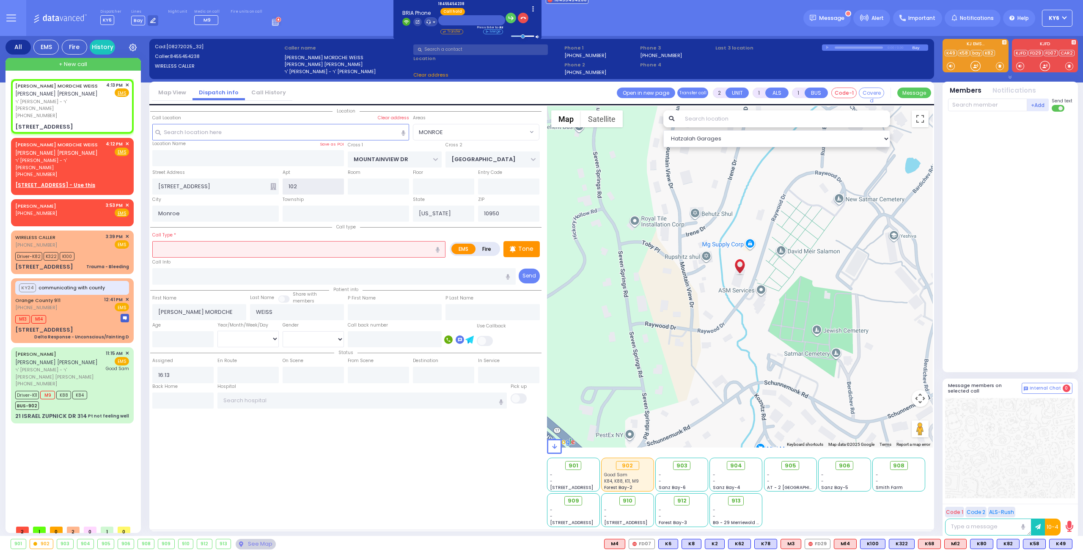
select select "MONROE"
click at [189, 247] on input "text" at bounding box center [298, 249] width 293 height 16
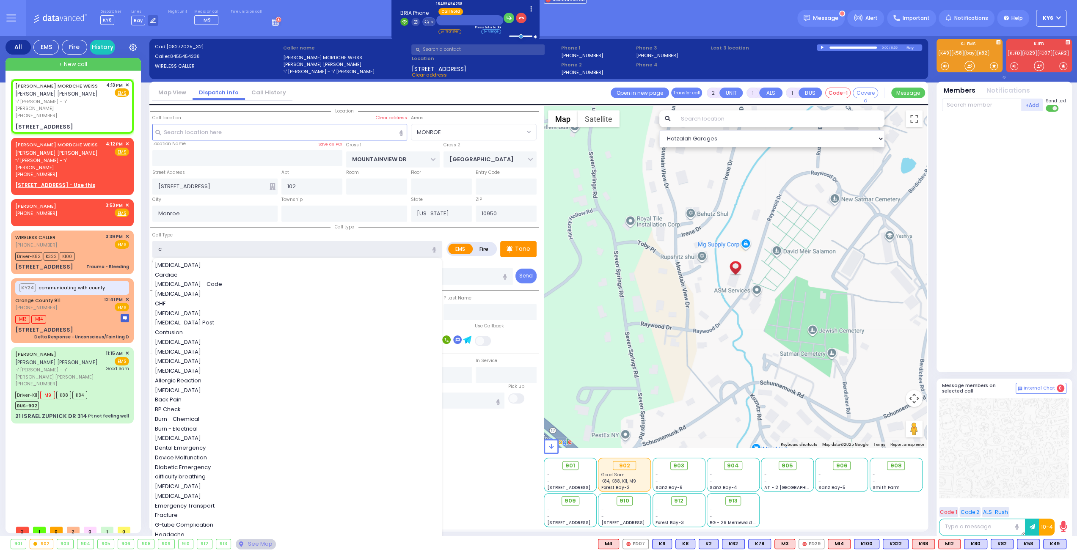
type input "ch"
select select
radio input "true"
select select
select select "Hatzalah Garages"
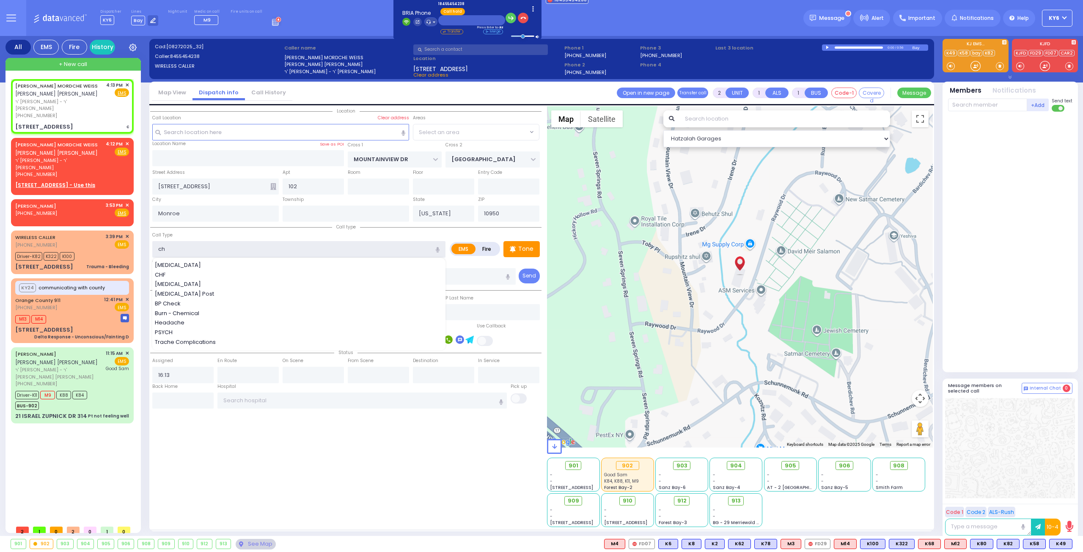
type input "chi"
select select "MONROE"
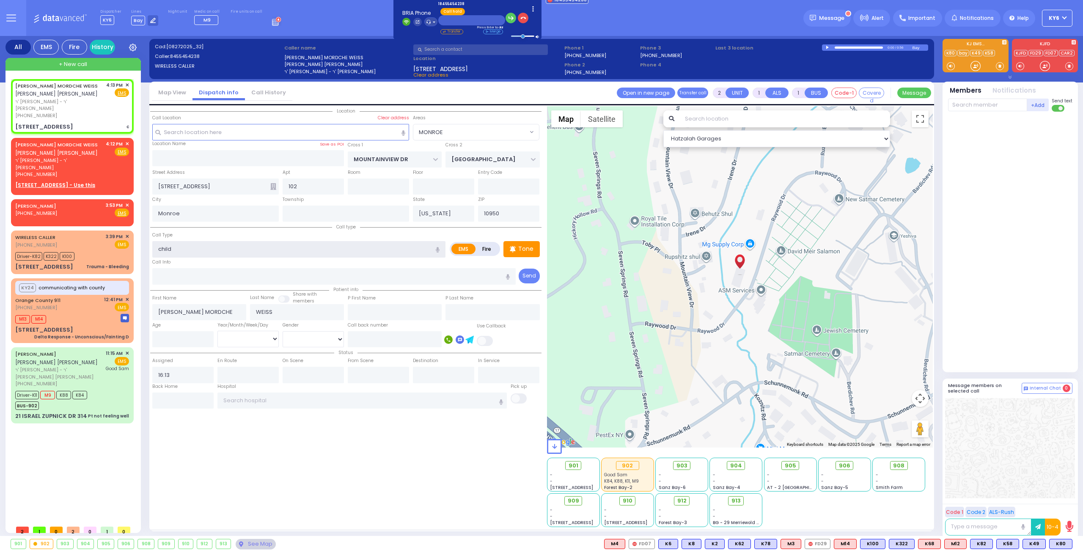
type input "child"
select select
radio input "true"
select select
select select "MONROE"
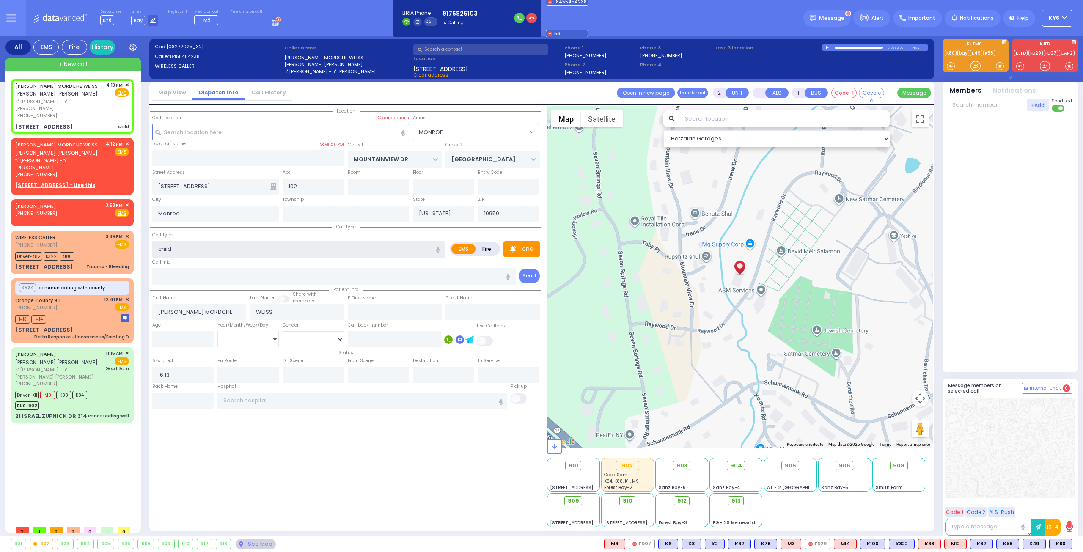
select select "Hatzalah Garages"
type input "child n"
select select
radio input "true"
select select
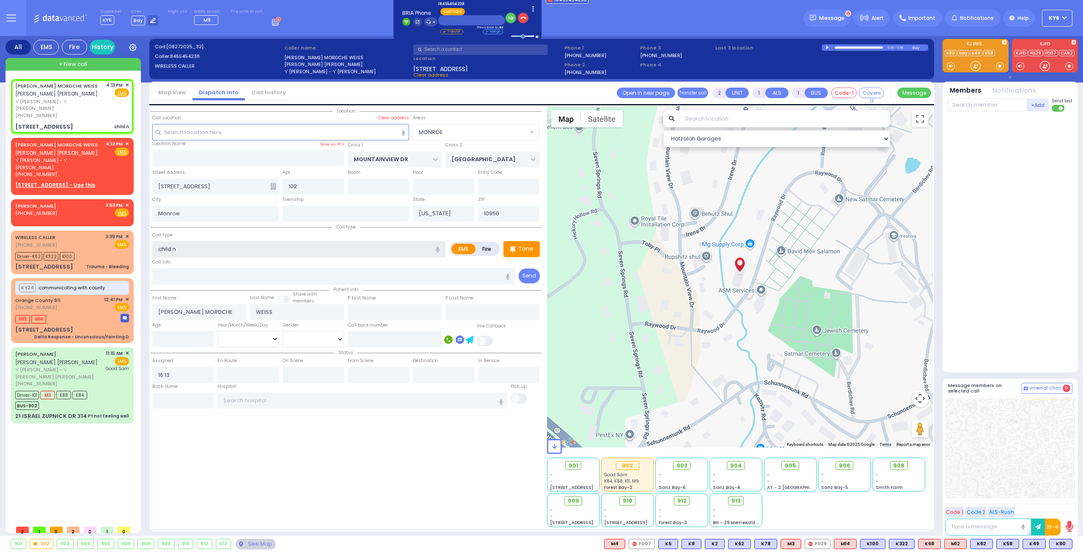
select select "Hatzalah Garages"
select select "MONROE"
type input "child not"
select select
radio input "true"
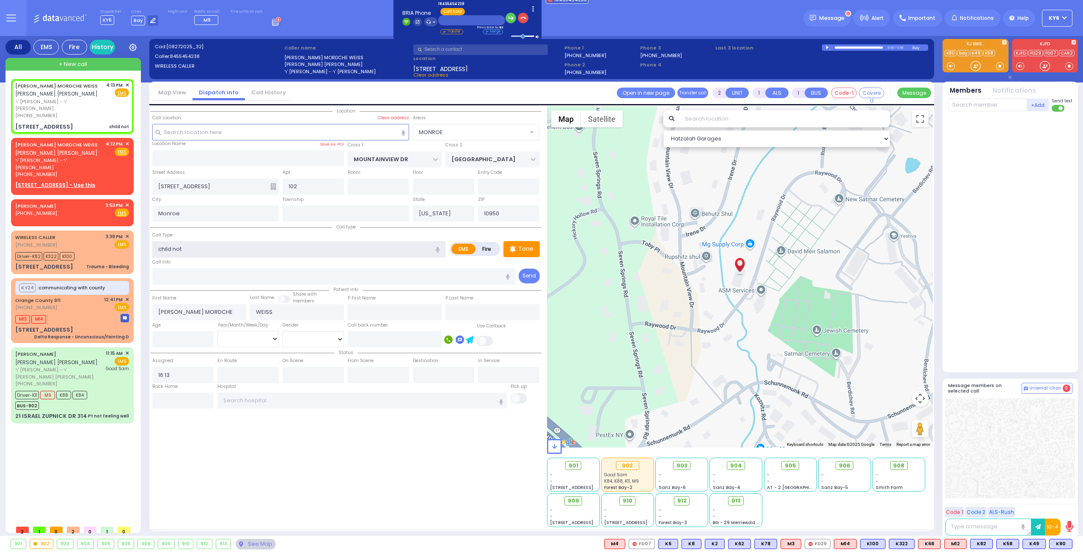
select select
select select "Hatzalah Garages"
select select "MONROE"
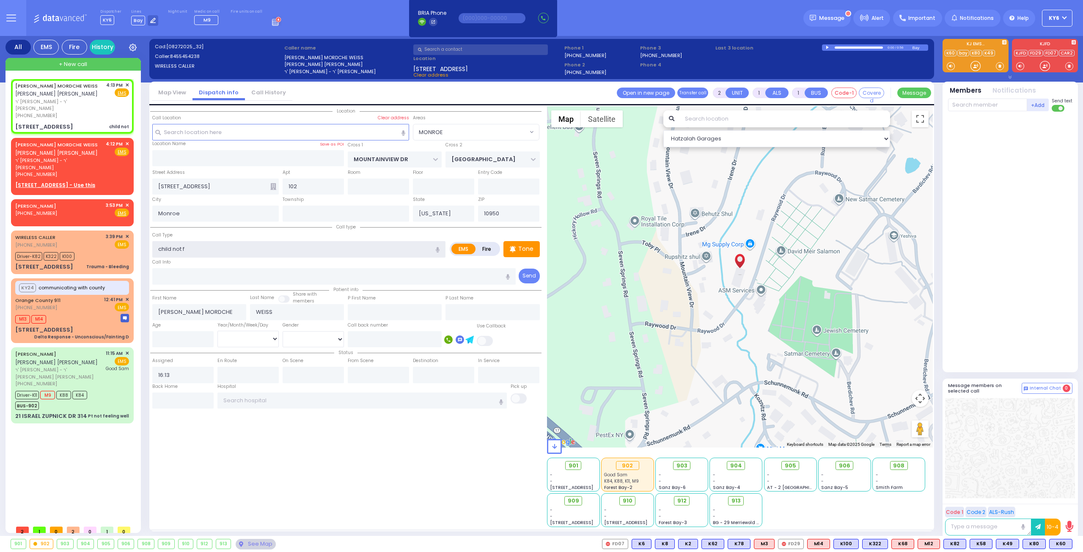
type input "child not fe"
select select
radio input "true"
select select
select select "Hatzalah Garages"
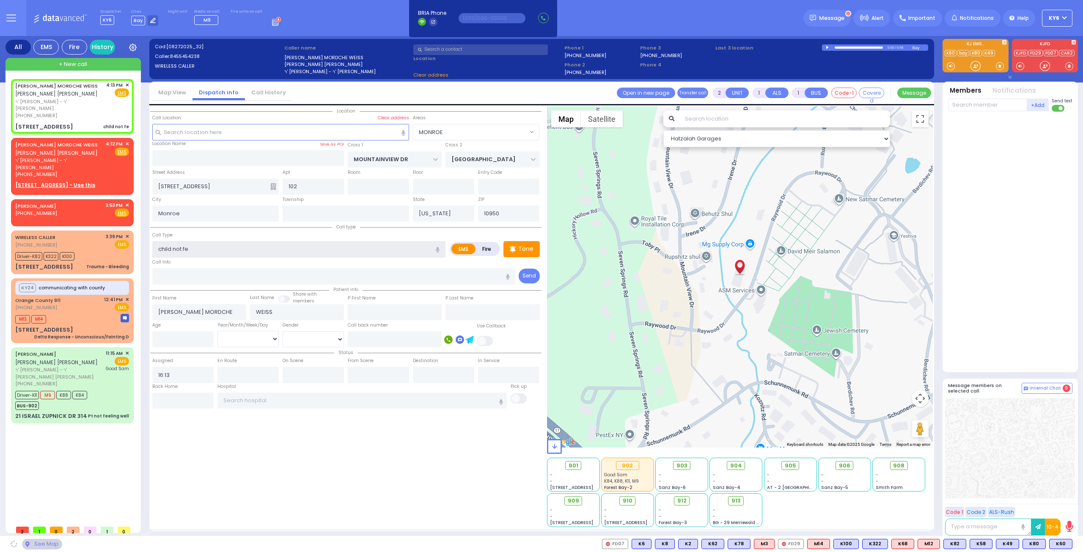
select select "MONROE"
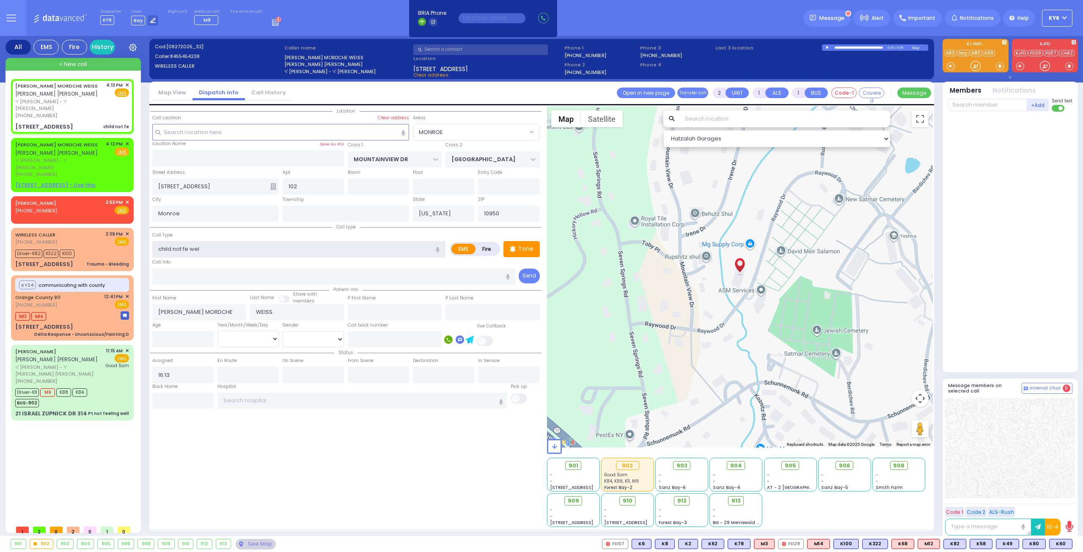
type input "child not fe well"
select select
radio input "true"
select select
select select "Hatzalah Garages"
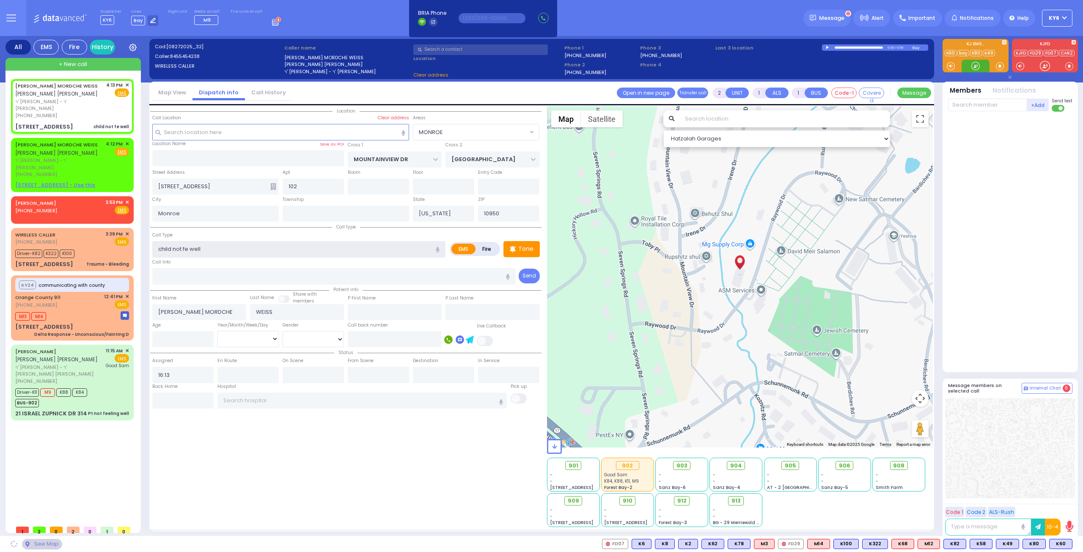
select select "MONROE"
type input "child not fe well"
click at [1062, 545] on span "K60" at bounding box center [1061, 543] width 22 height 9
select select
radio input "true"
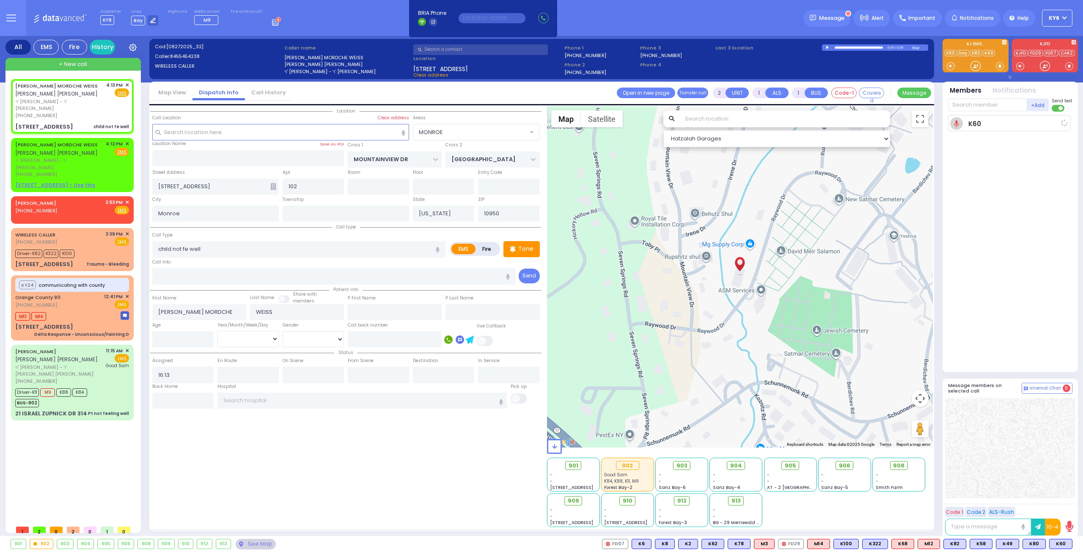
select select
type input "16:15"
select select "Hatzalah Garages"
select select "MONROE"
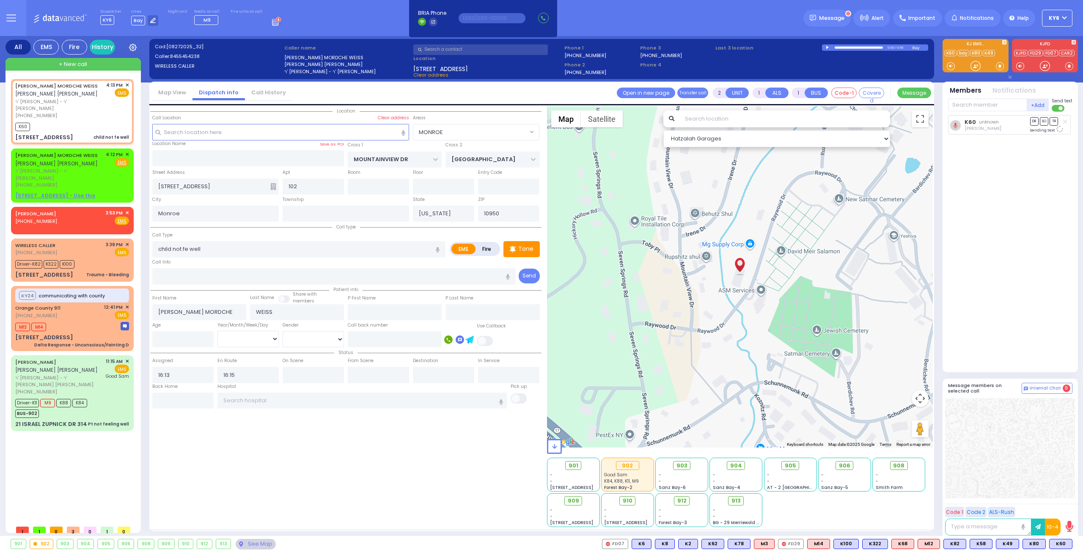
select select
radio input "true"
select select
select select "Hatzalah Garages"
select select "MONROE"
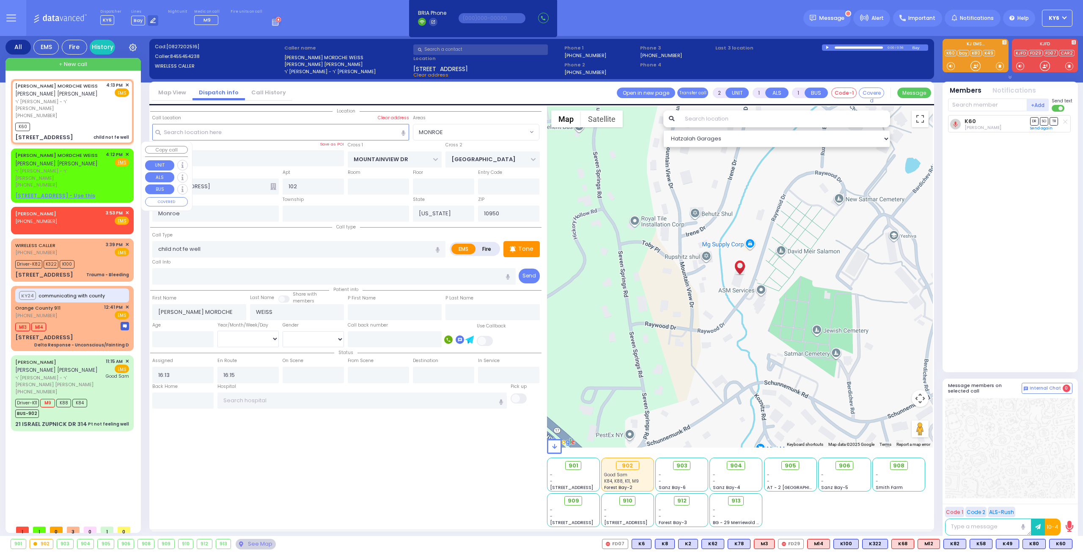
click at [77, 168] on span "ר' [PERSON_NAME] - ר' [PERSON_NAME]" at bounding box center [59, 175] width 88 height 14
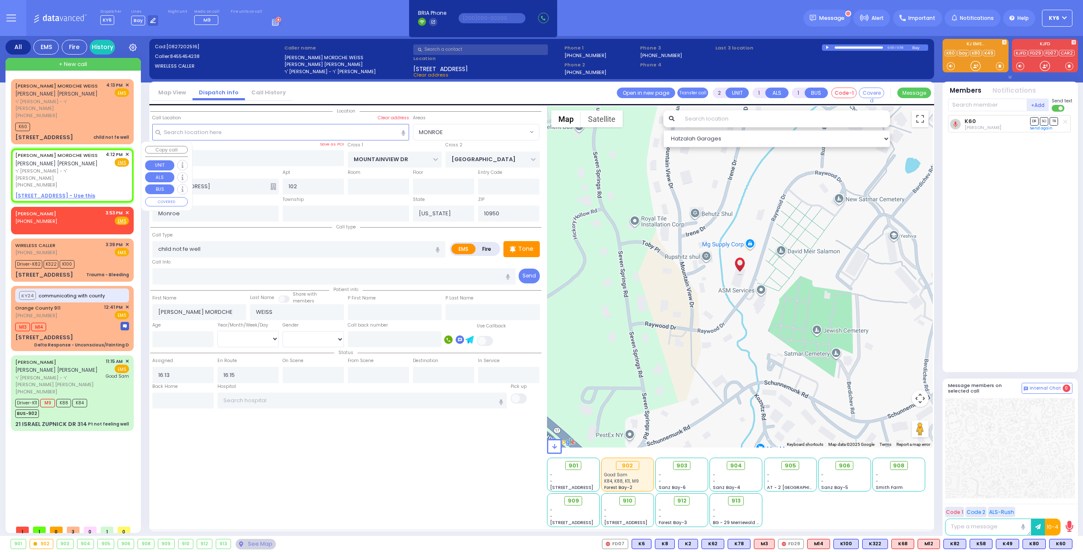
select select
radio input "true"
select select
type input "16:12"
select select "Hatzalah Garages"
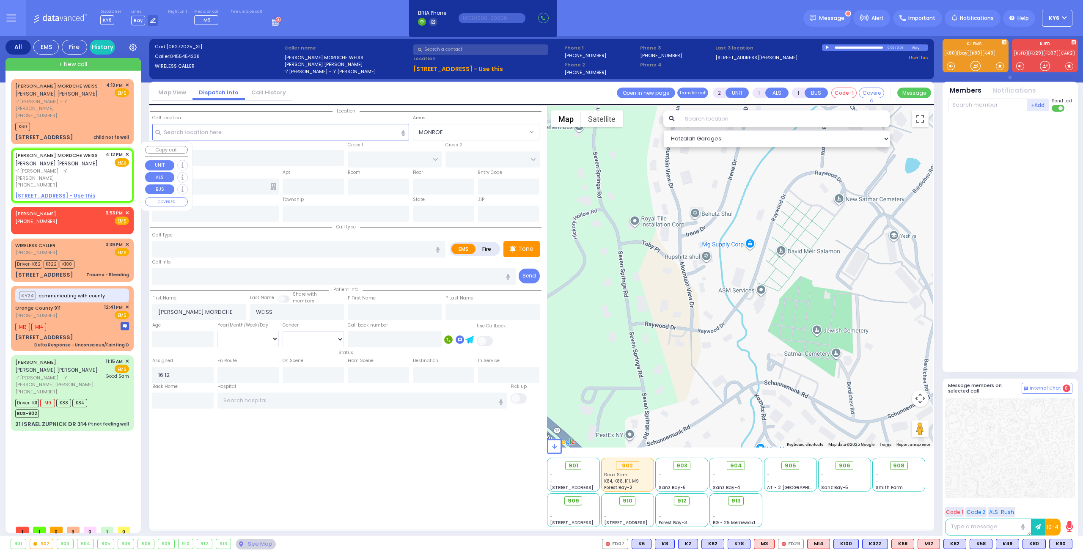
click at [126, 151] on span "✕" at bounding box center [127, 154] width 4 height 7
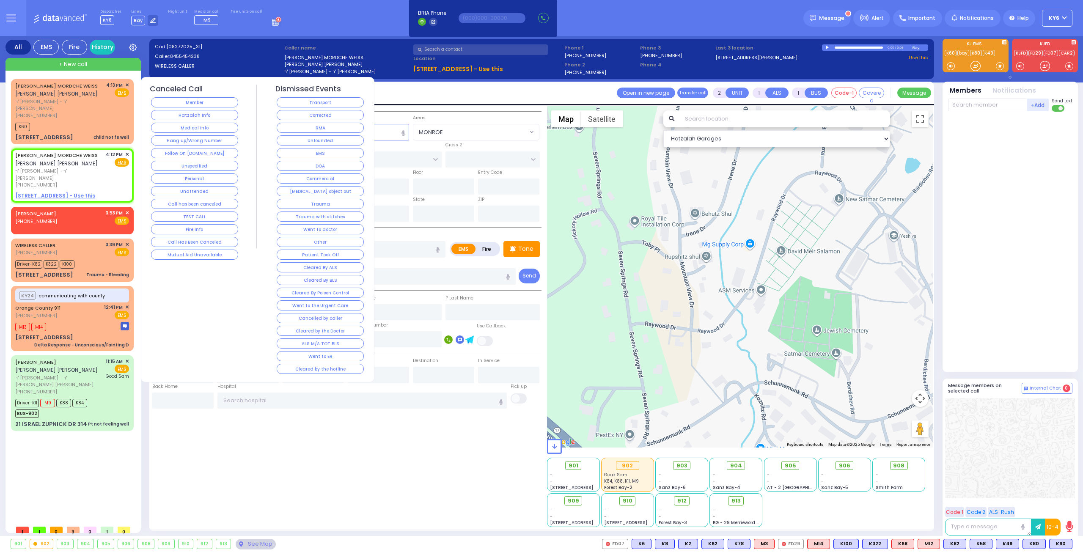
click at [176, 151] on button "Follow On [DOMAIN_NAME]" at bounding box center [194, 153] width 87 height 10
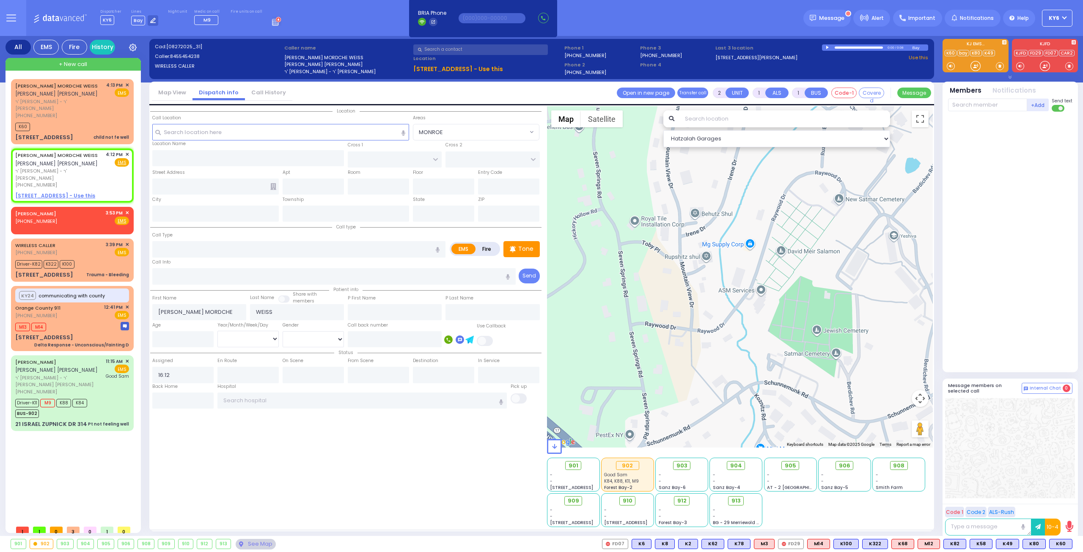
select select
radio input "true"
select select
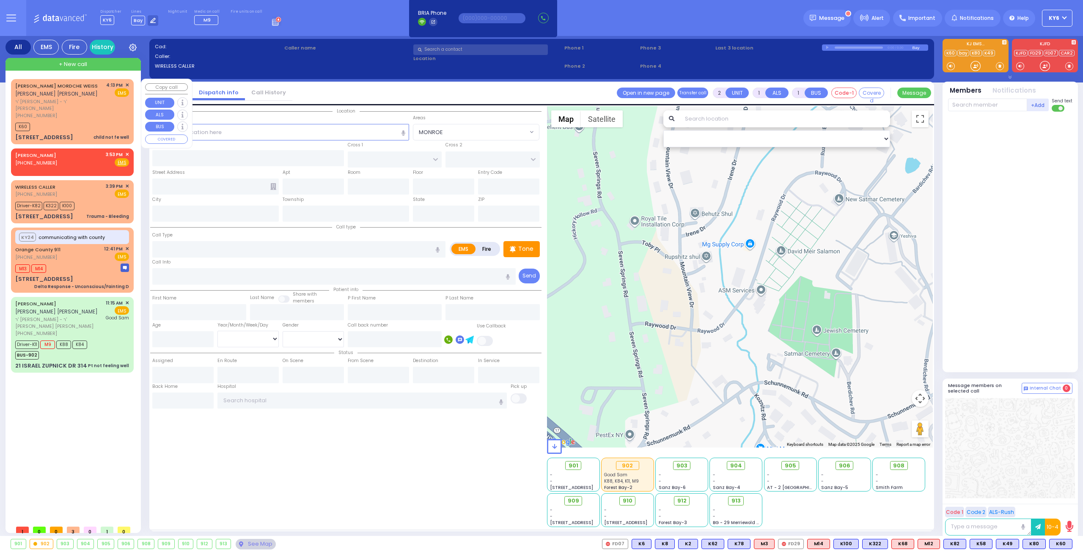
click at [55, 112] on div "[PHONE_NUMBER]" at bounding box center [59, 115] width 88 height 7
select select
type input "child not fe well"
radio input "true"
type input "[PERSON_NAME] MORDCHE"
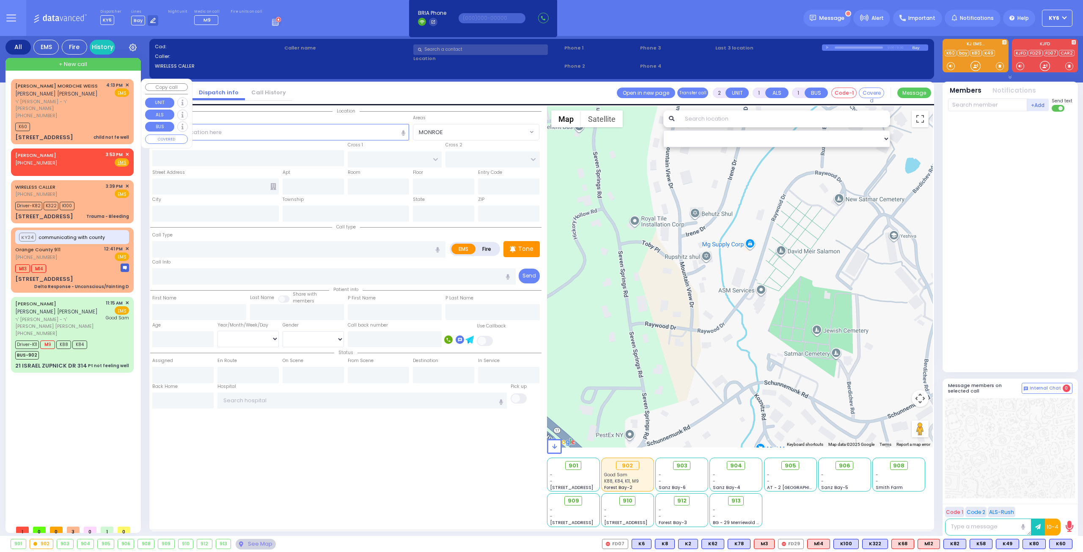
type input "WEISS"
select select
type input "16:13"
type input "16:15"
select select "Hatzalah Garages"
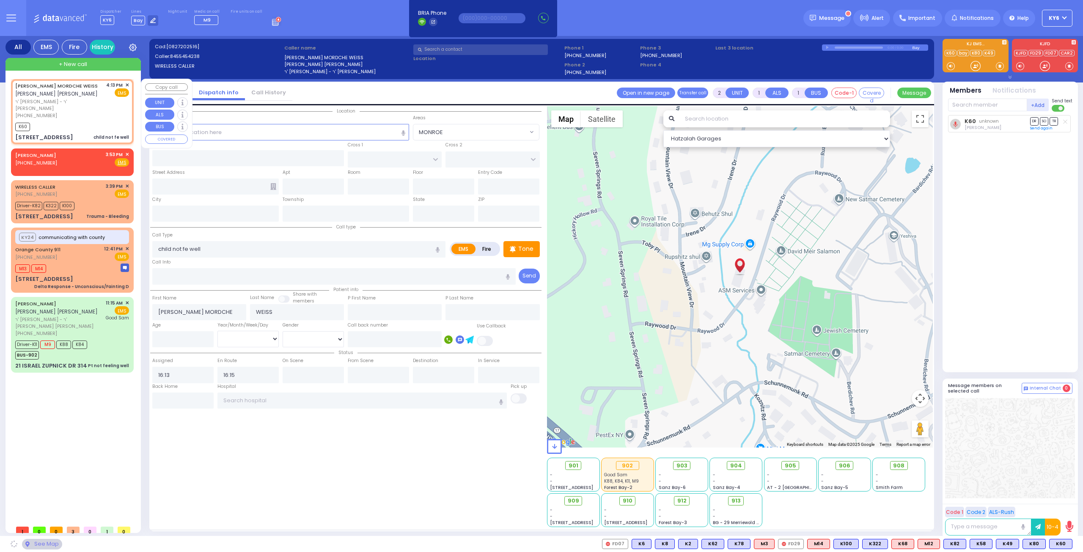
type input "MOUNTAINVIEW DR"
type input "[GEOGRAPHIC_DATA]"
type input "[STREET_ADDRESS]"
type input "102"
type input "Monroe"
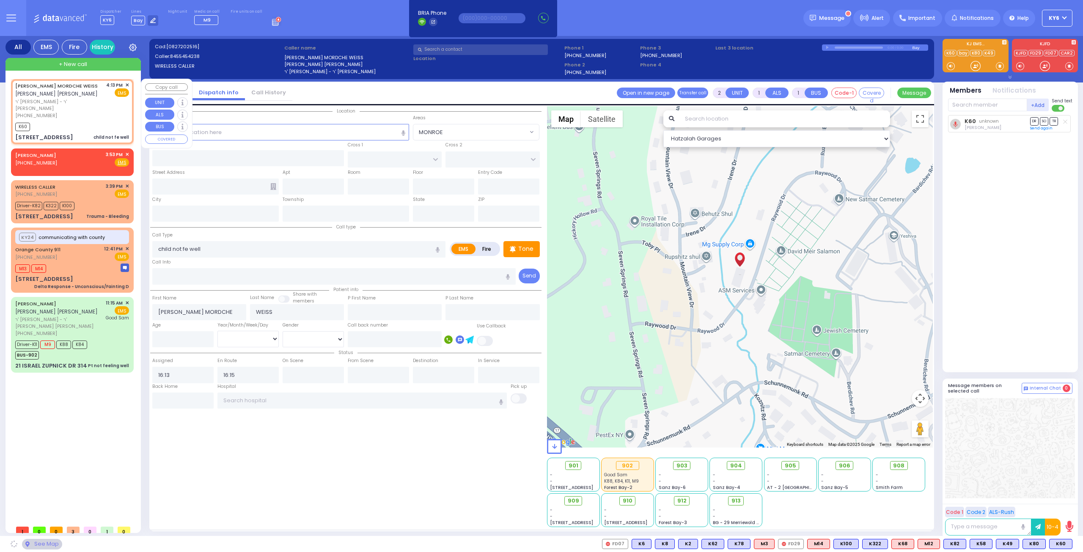
type input "[US_STATE]"
type input "10950"
select select "MONROE"
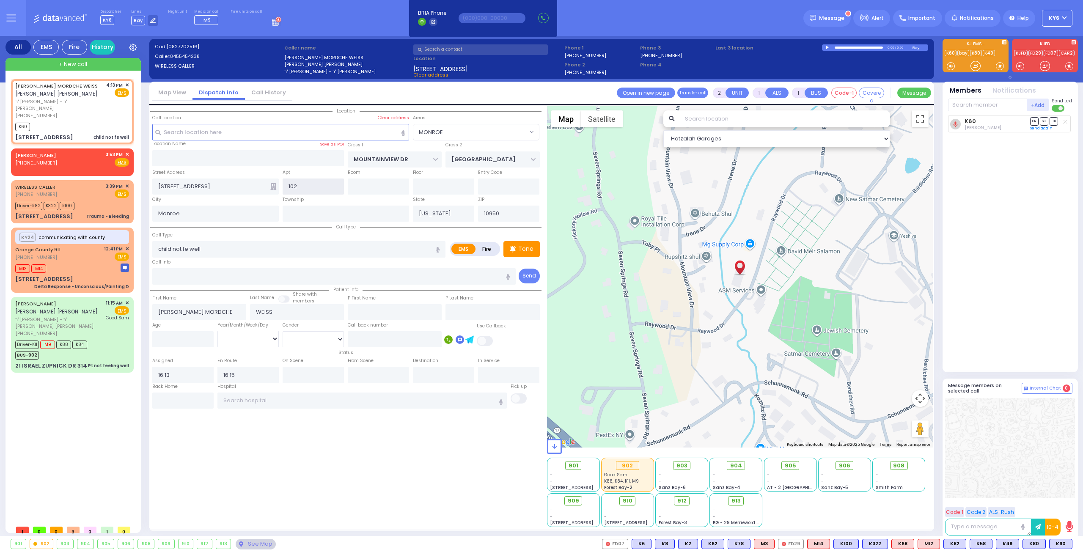
drag, startPoint x: 303, startPoint y: 187, endPoint x: 279, endPoint y: 190, distance: 24.4
click at [279, 190] on div "Street Address [STREET_ADDRESS] 102 102 Entry Code" at bounding box center [345, 181] width 391 height 27
type input "202"
click at [233, 274] on input "text" at bounding box center [334, 276] width 364 height 16
select select
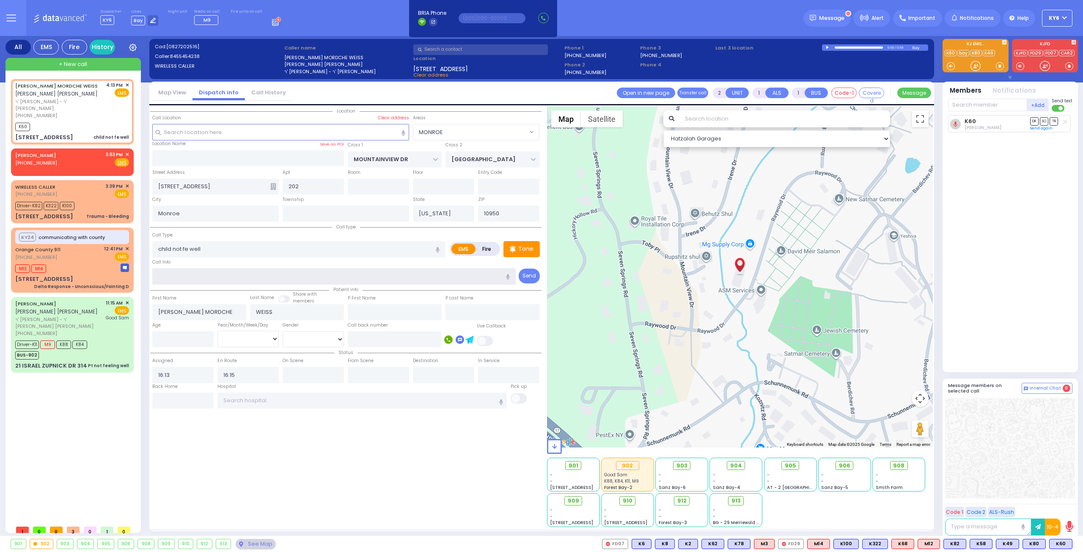
radio input "true"
select select
select select "Hatzalah Garages"
select select "MONROE"
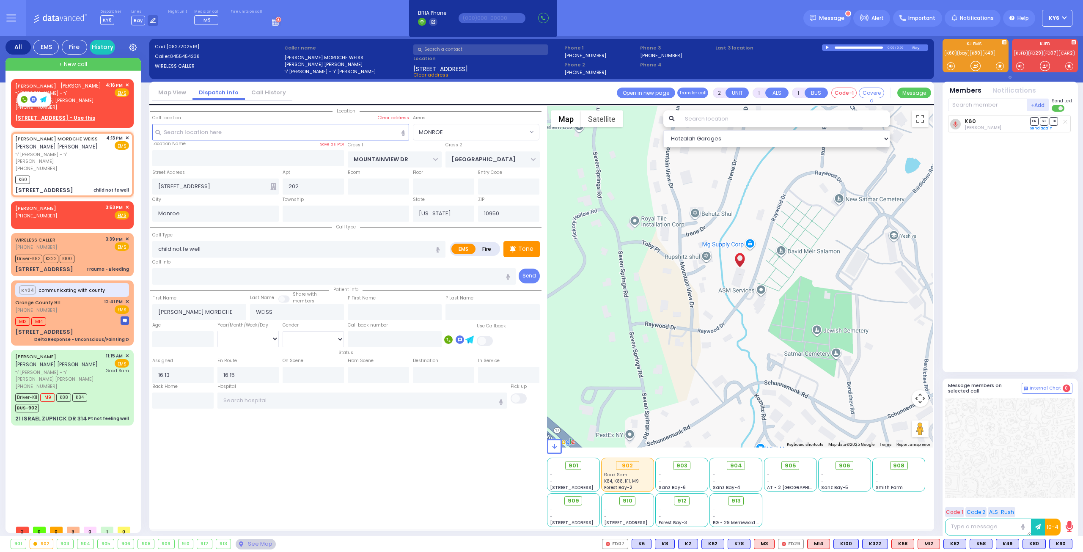
click at [20, 97] on div at bounding box center [34, 100] width 33 height 14
click at [21, 98] on icon at bounding box center [24, 99] width 7 height 7
type input "8457741145"
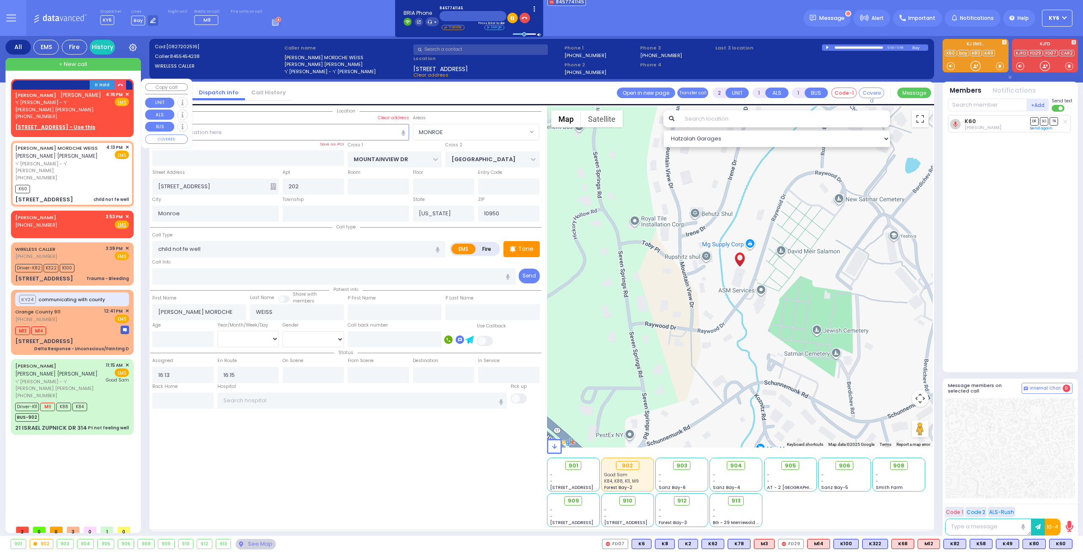
click at [128, 91] on span "✕" at bounding box center [127, 94] width 4 height 7
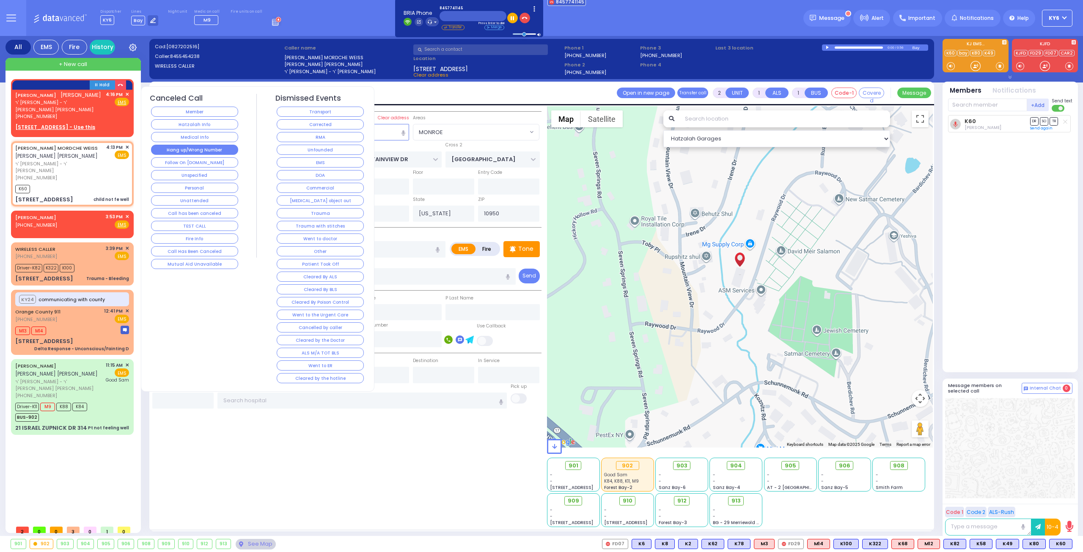
click at [195, 145] on button "Hang up/Wrong Number" at bounding box center [194, 150] width 87 height 10
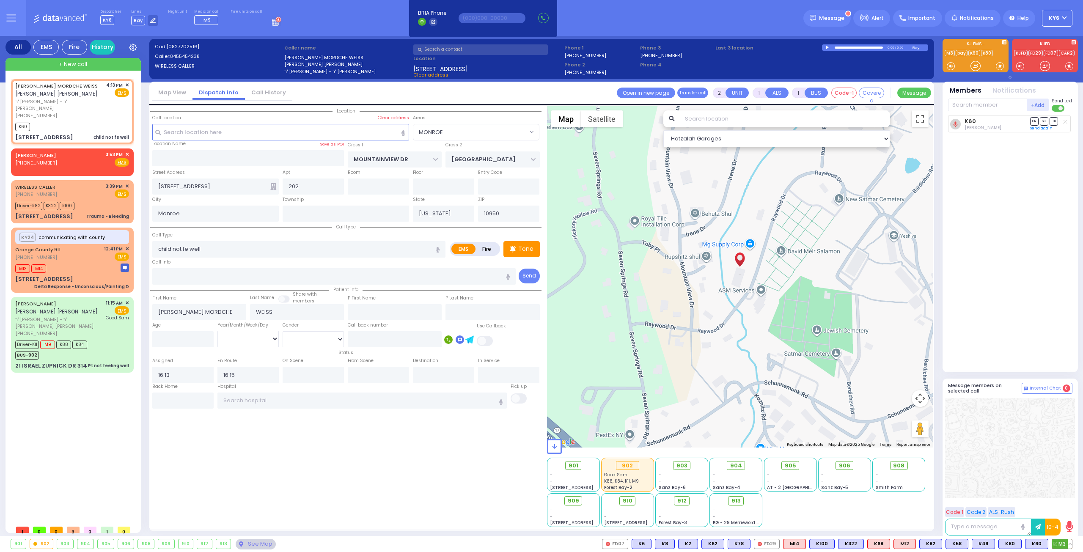
click at [1056, 544] on icon at bounding box center [1055, 544] width 4 height 4
select select
radio input "true"
select select
select select "Hatzalah Garages"
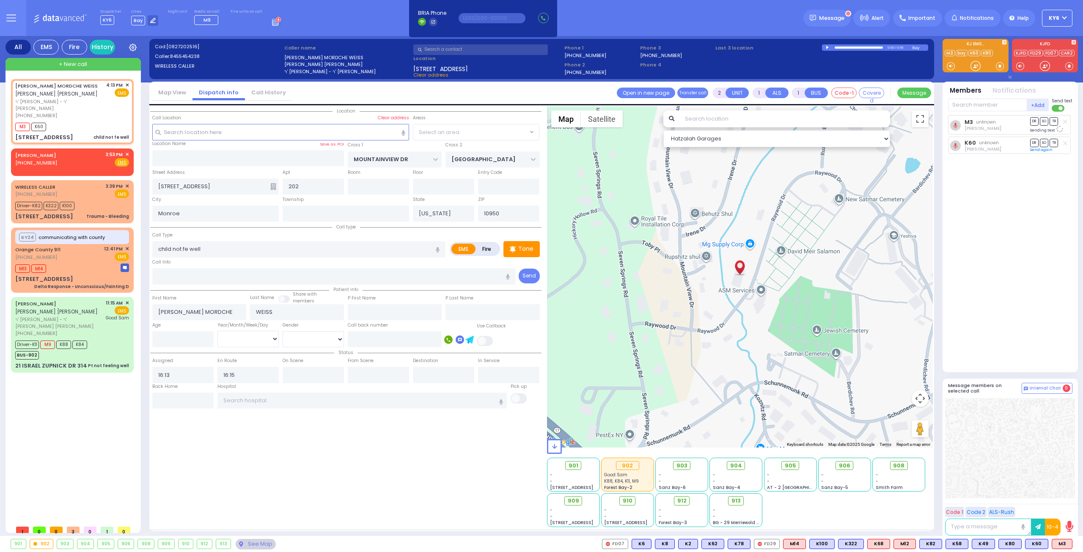
select select "MONROE"
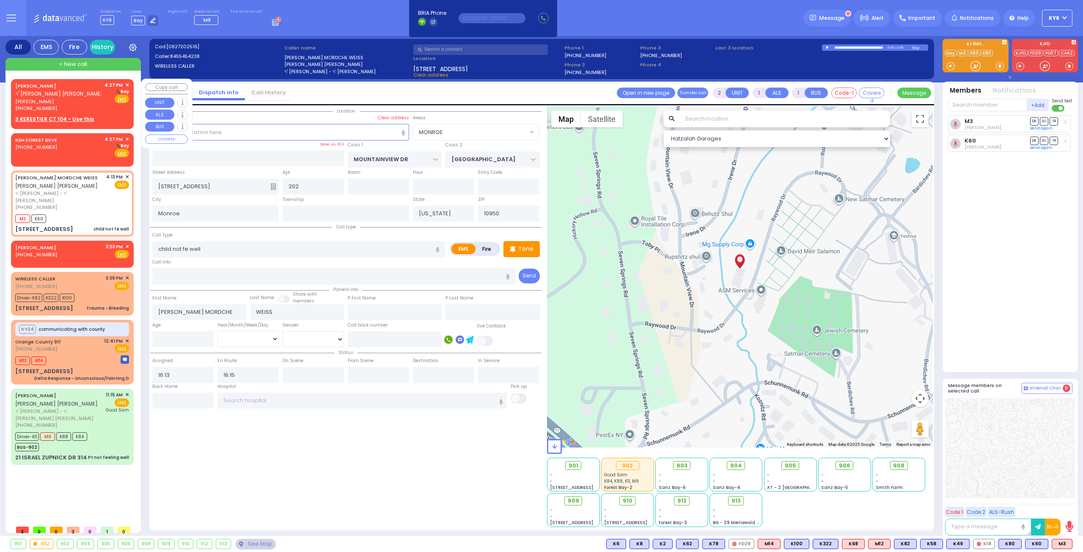
click at [52, 110] on div "[PHONE_NUMBER]" at bounding box center [58, 108] width 86 height 7
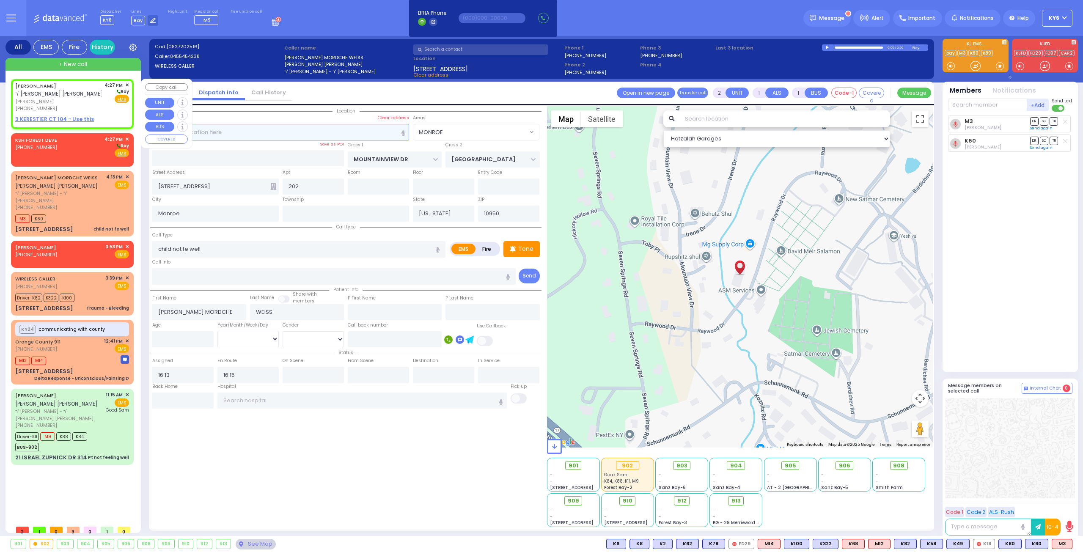
select select
radio input "true"
type input "[PERSON_NAME]"
type input "NEUFELD"
select select
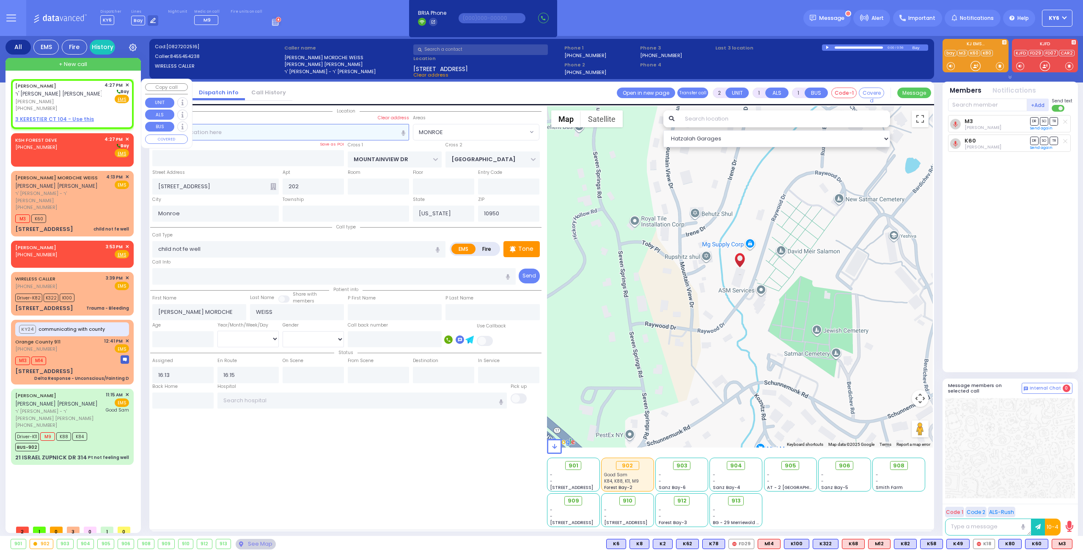
type input "16:27"
select select "Hatzalah Garages"
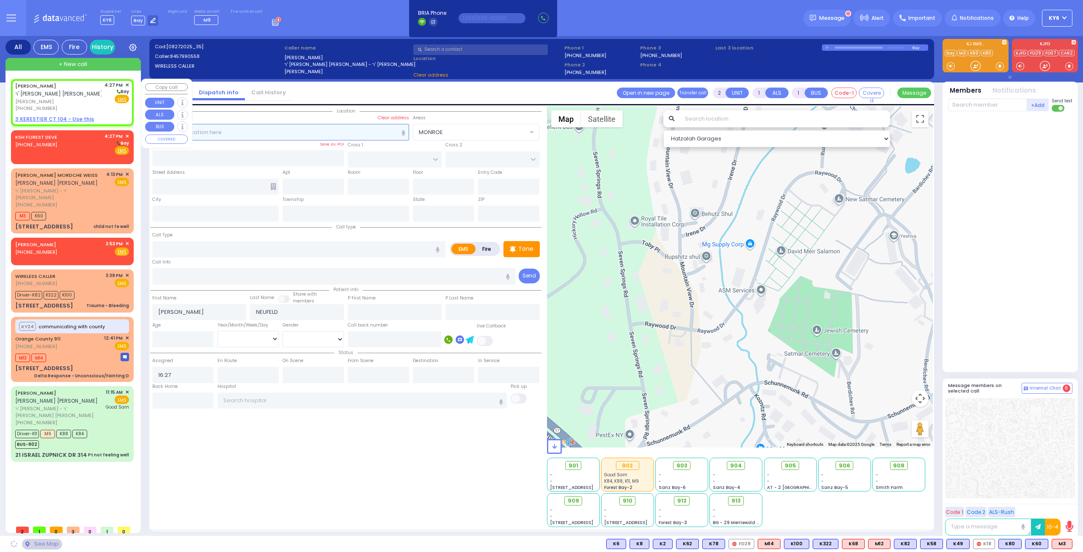
select select
radio input "true"
select select
select select "Hatzalah Garages"
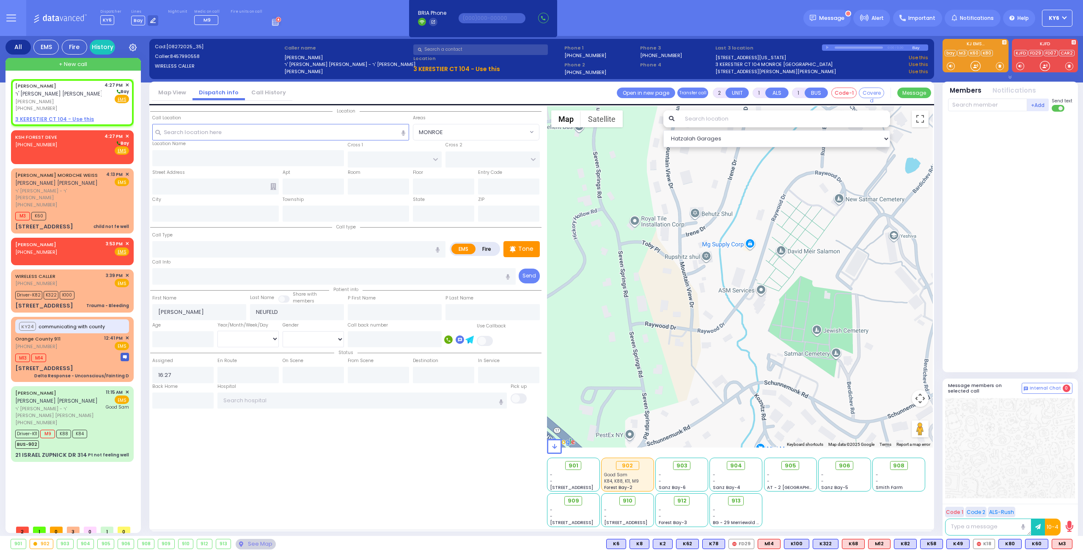
click at [424, 67] on u "3 KERESTIER CT 104 - Use this" at bounding box center [456, 69] width 87 height 8
select select
radio input "true"
select select
select select "Hatzalah Garages"
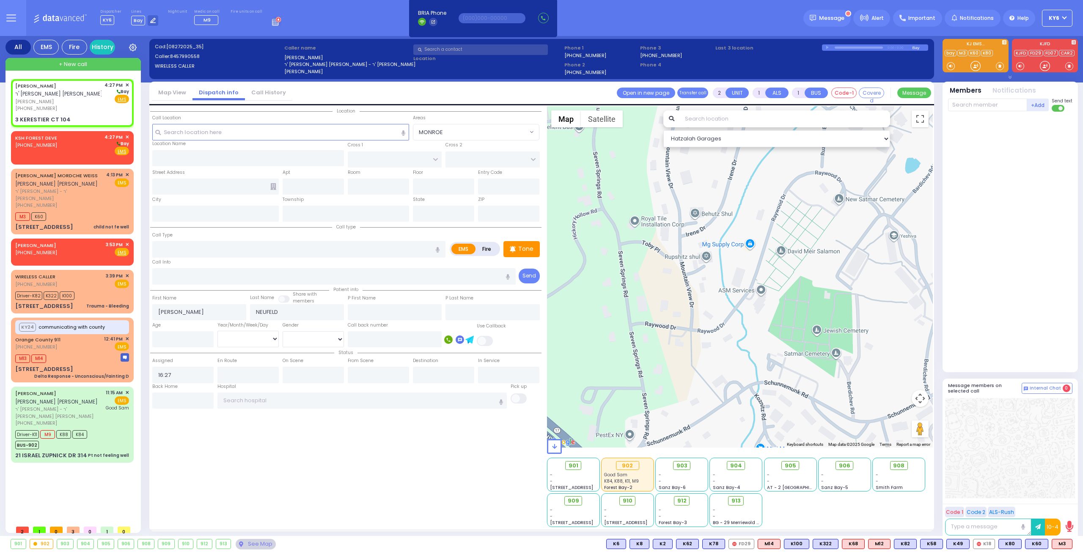
type input "GETZIL BERGER BLVD"
type input "KAHAN DR"
type input "3 KERESTIER CT"
type input "104"
type input "[PERSON_NAME]"
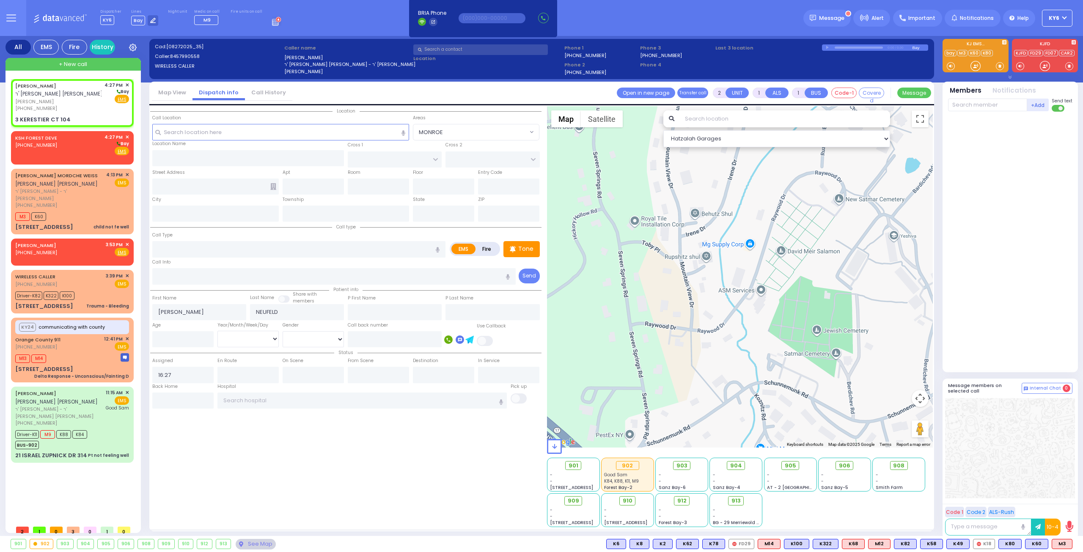
type input "[US_STATE]"
type input "10950"
select select "SECTION 4"
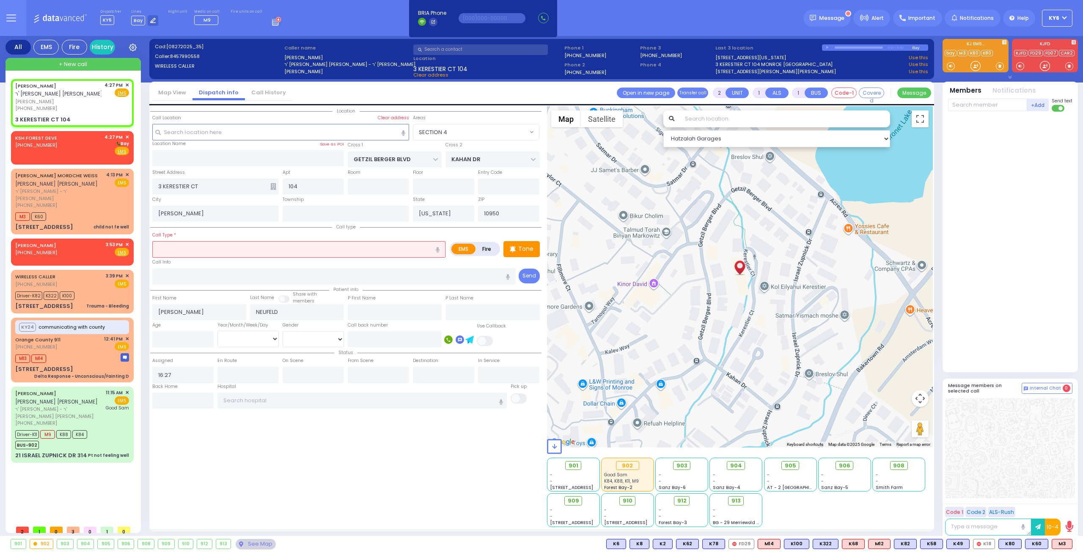
select select
radio input "true"
select select
select select "Hatzalah Garages"
select select "SECTION 4"
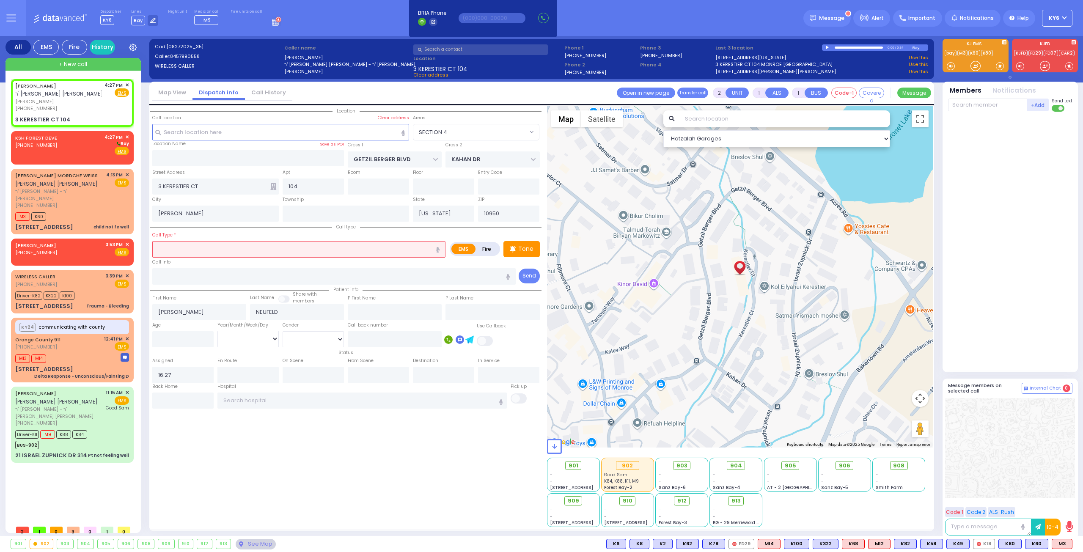
click at [220, 251] on input "text" at bounding box center [298, 249] width 293 height 16
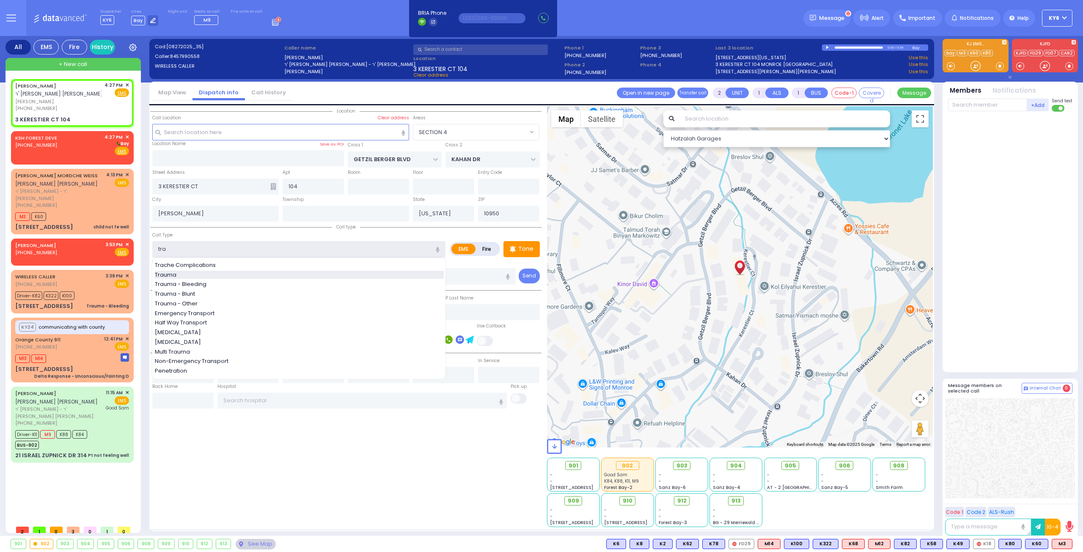
type input "tra"
click at [228, 271] on div "Trauma" at bounding box center [299, 275] width 289 height 8
select select
type input "Trauma"
radio input "true"
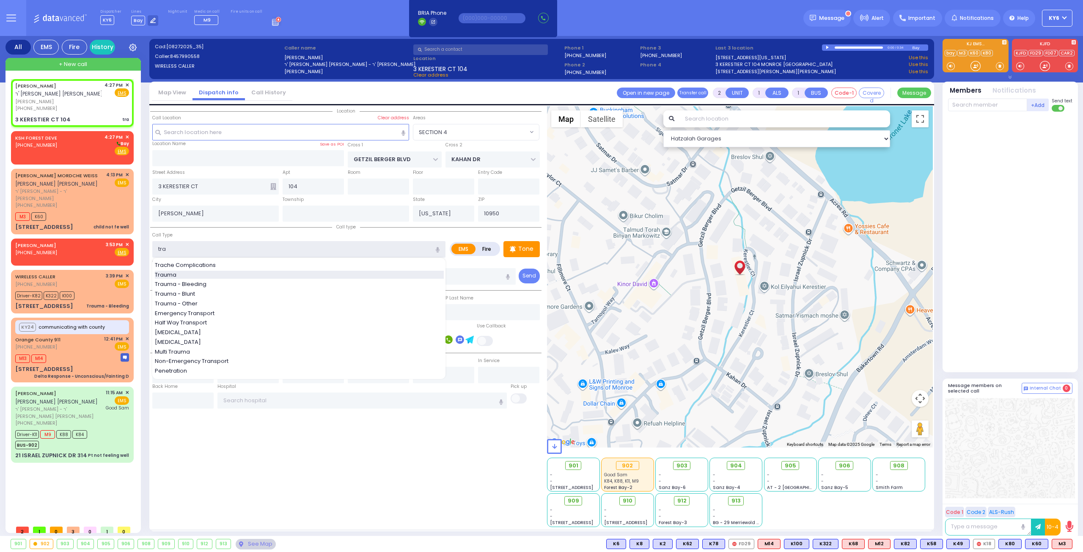
select select
select select "Hatzalah Garages"
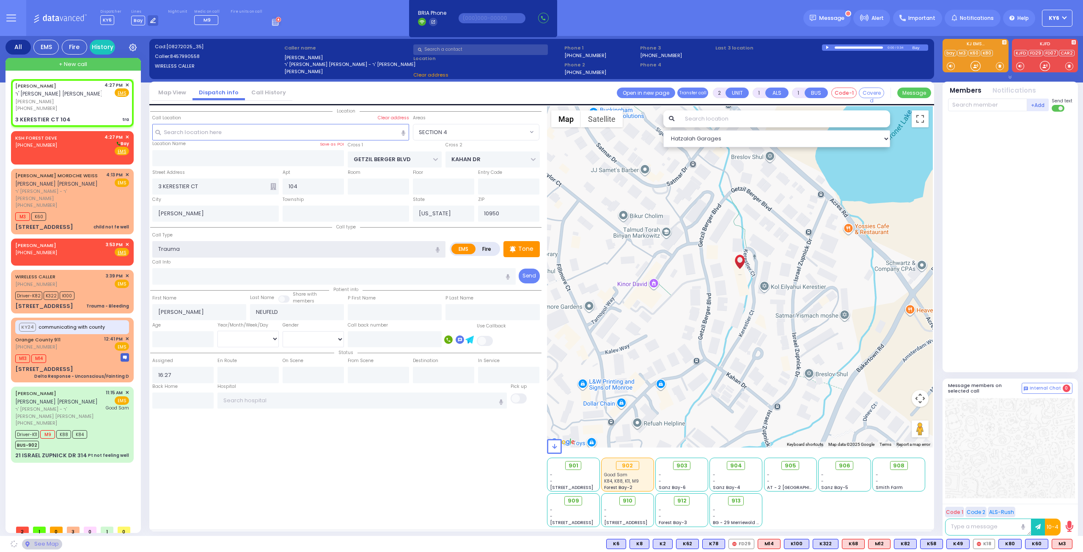
type input "0"
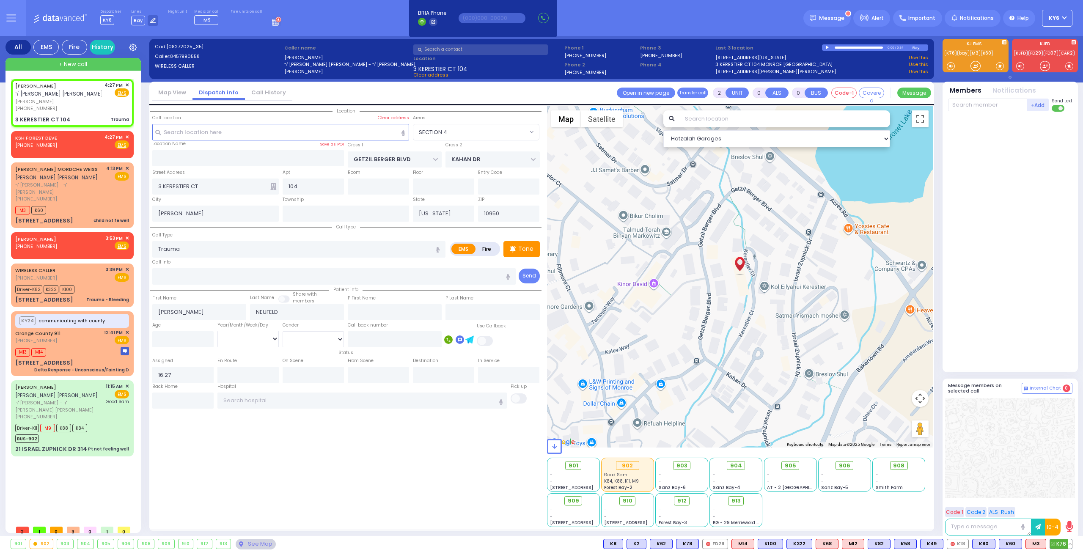
click at [1058, 544] on span "K76" at bounding box center [1061, 543] width 22 height 9
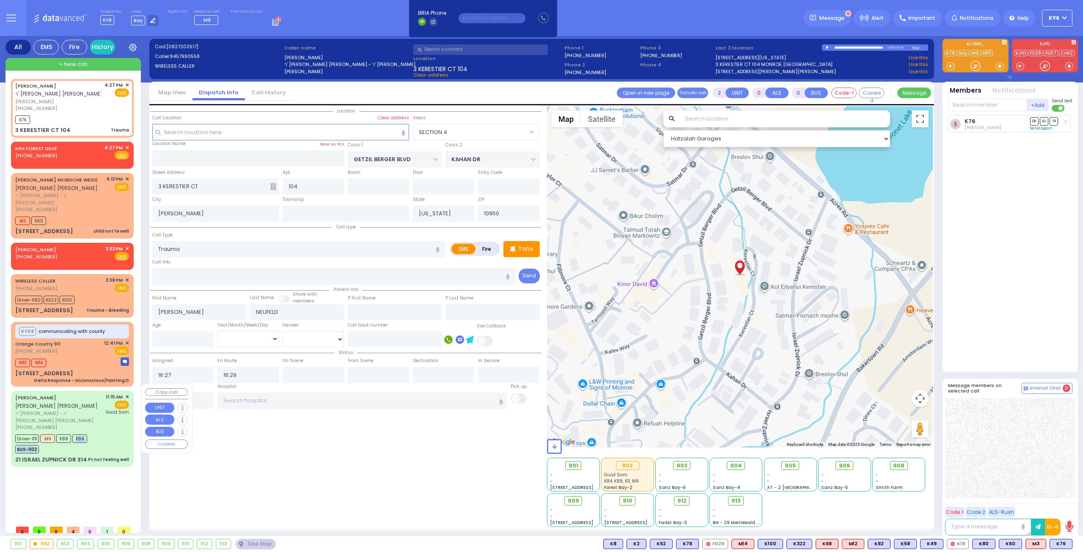
click at [72, 432] on div "Driver-K11 M9 K88 K84 BUS-902" at bounding box center [51, 442] width 72 height 21
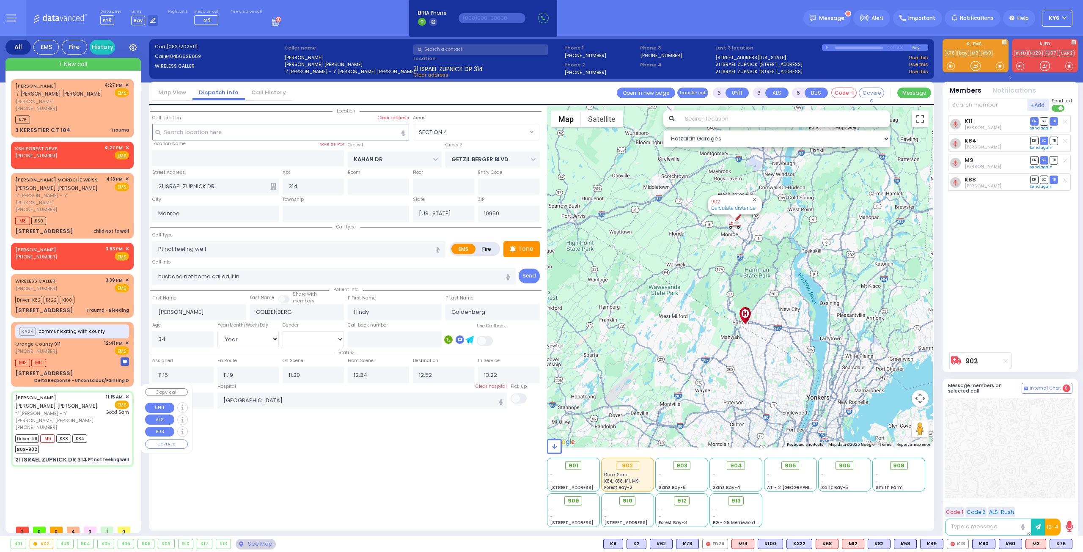
drag, startPoint x: 68, startPoint y: 431, endPoint x: 49, endPoint y: 436, distance: 20.1
click at [49, 436] on div "[PERSON_NAME] [PERSON_NAME] ר' [PERSON_NAME] - ר' [PERSON_NAME] [PERSON_NAME] […" at bounding box center [72, 428] width 119 height 73
click at [50, 443] on div "BUS-902" at bounding box center [51, 448] width 72 height 11
click at [128, 394] on span "✕" at bounding box center [127, 397] width 4 height 7
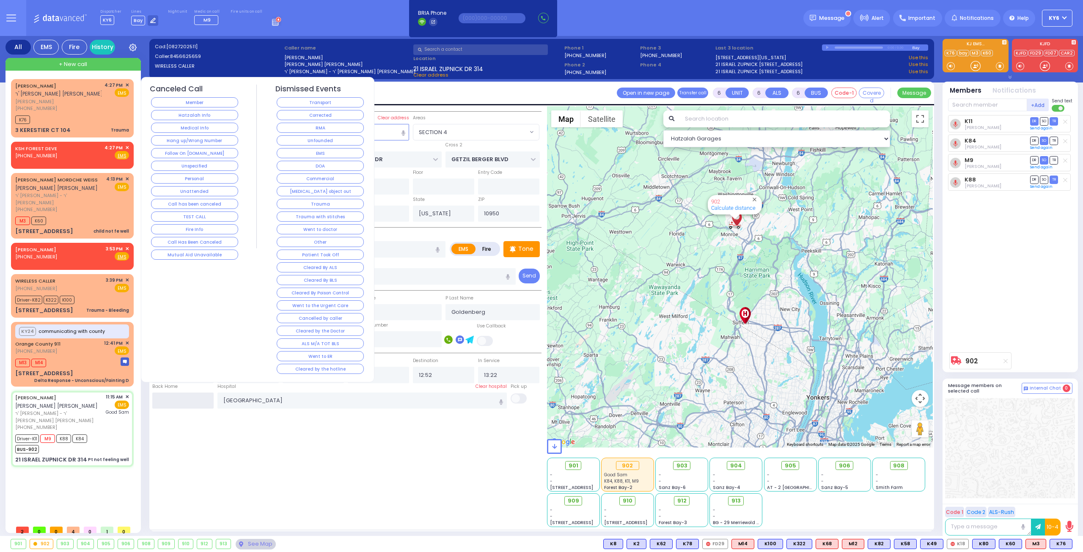
drag, startPoint x: 169, startPoint y: 399, endPoint x: 165, endPoint y: 399, distance: 4.3
click at [165, 399] on input "text" at bounding box center [182, 401] width 61 height 16
drag, startPoint x: 165, startPoint y: 399, endPoint x: 174, endPoint y: 400, distance: 8.9
click at [165, 399] on input "text" at bounding box center [182, 401] width 61 height 16
drag, startPoint x: 174, startPoint y: 400, endPoint x: 181, endPoint y: 399, distance: 6.8
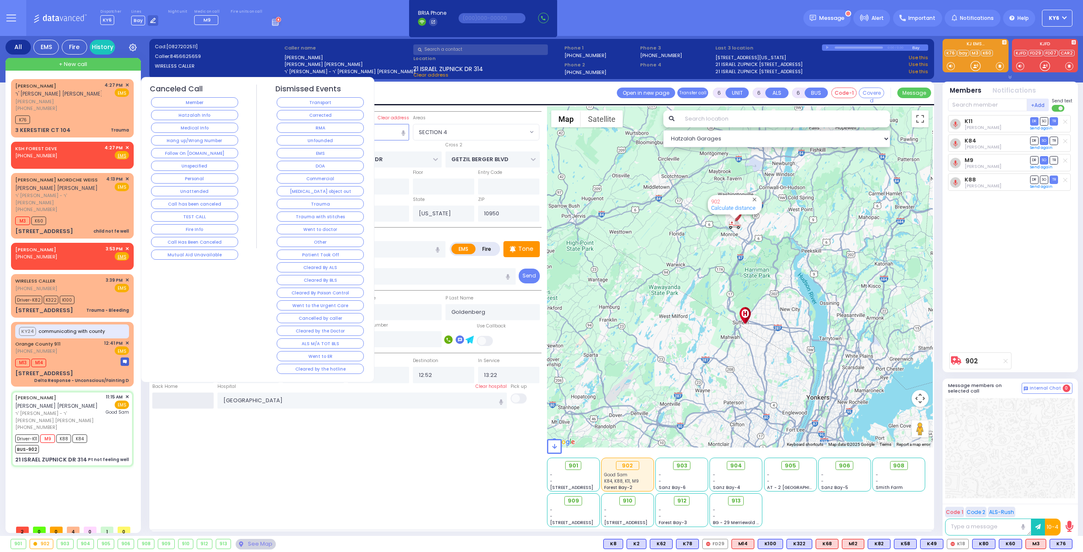
click at [181, 399] on input "text" at bounding box center [182, 401] width 61 height 16
click at [179, 398] on input "text" at bounding box center [182, 401] width 61 height 16
click at [180, 398] on input "16:31" at bounding box center [182, 401] width 61 height 16
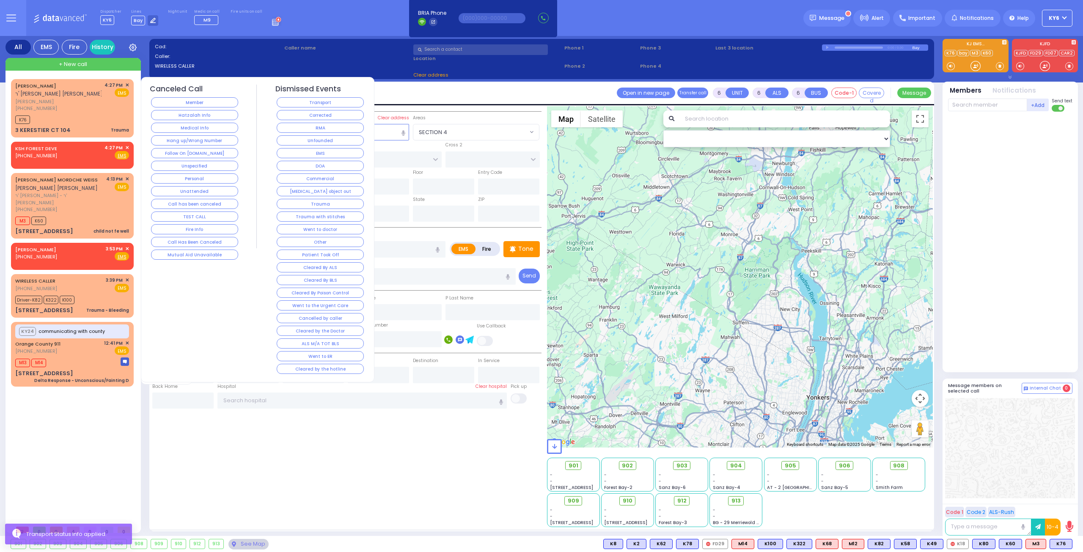
click at [95, 359] on div "M13 M14" at bounding box center [72, 362] width 114 height 11
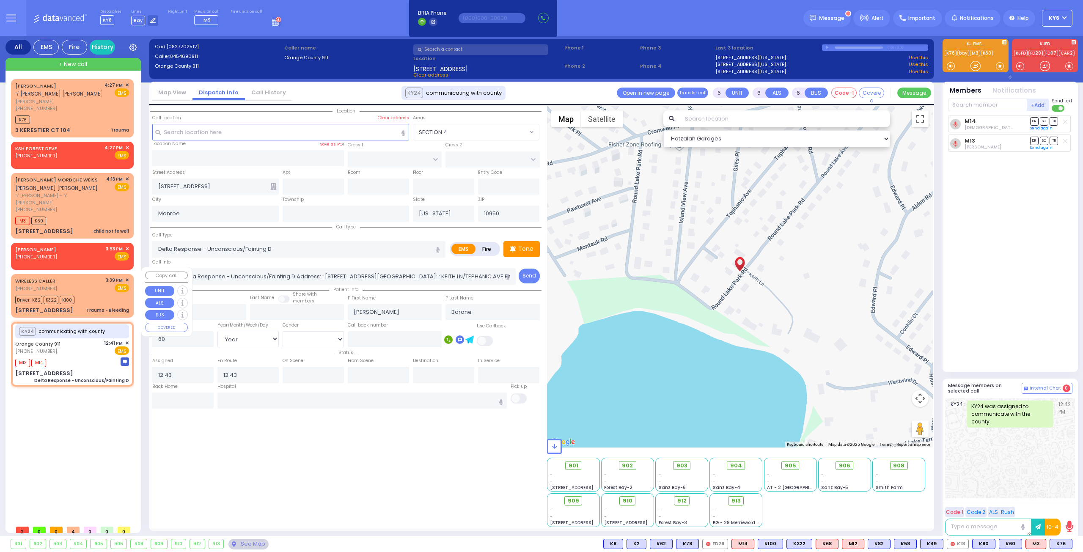
click at [79, 294] on div "Driver-K82 K322 K100" at bounding box center [72, 299] width 114 height 11
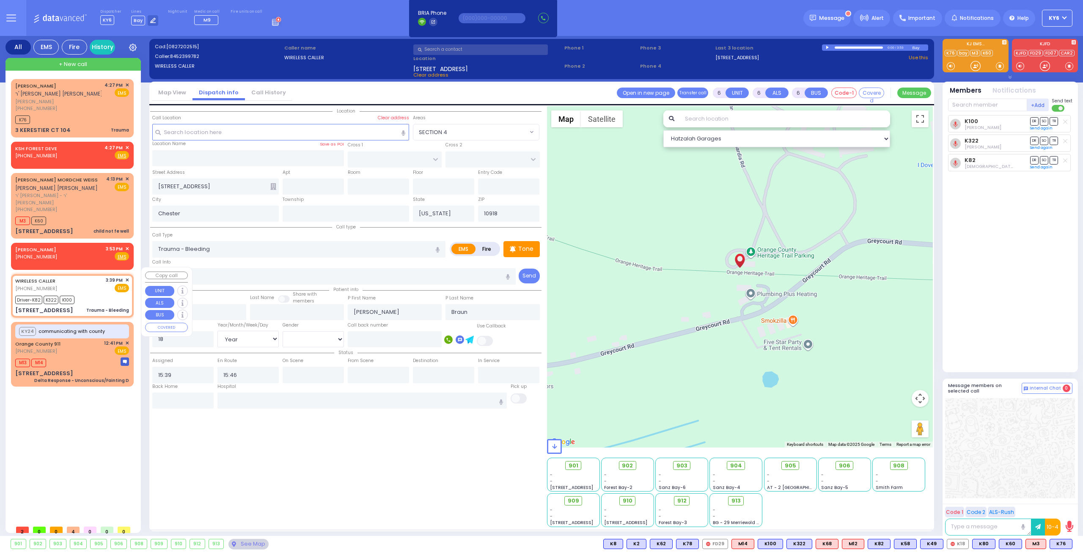
click at [75, 294] on div "Driver-K82 K322 K100" at bounding box center [46, 299] width 62 height 11
click at [683, 457] on div "903 - - [GEOGRAPHIC_DATA]-6" at bounding box center [682, 474] width 54 height 35
click at [684, 472] on div "-" at bounding box center [682, 475] width 47 height 6
click at [686, 466] on span "903" at bounding box center [685, 466] width 11 height 8
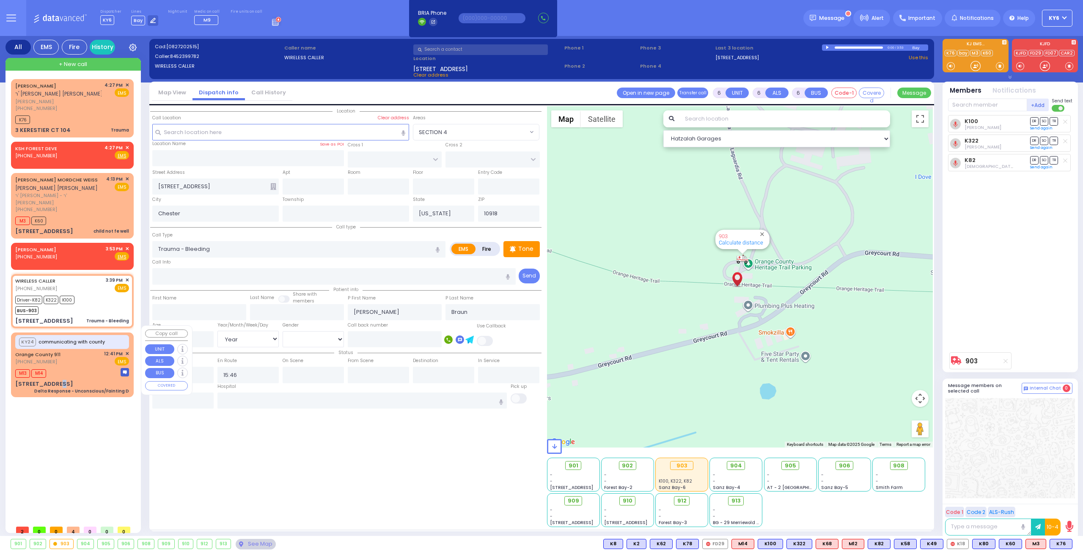
click at [59, 380] on div "[STREET_ADDRESS]" at bounding box center [44, 384] width 58 height 8
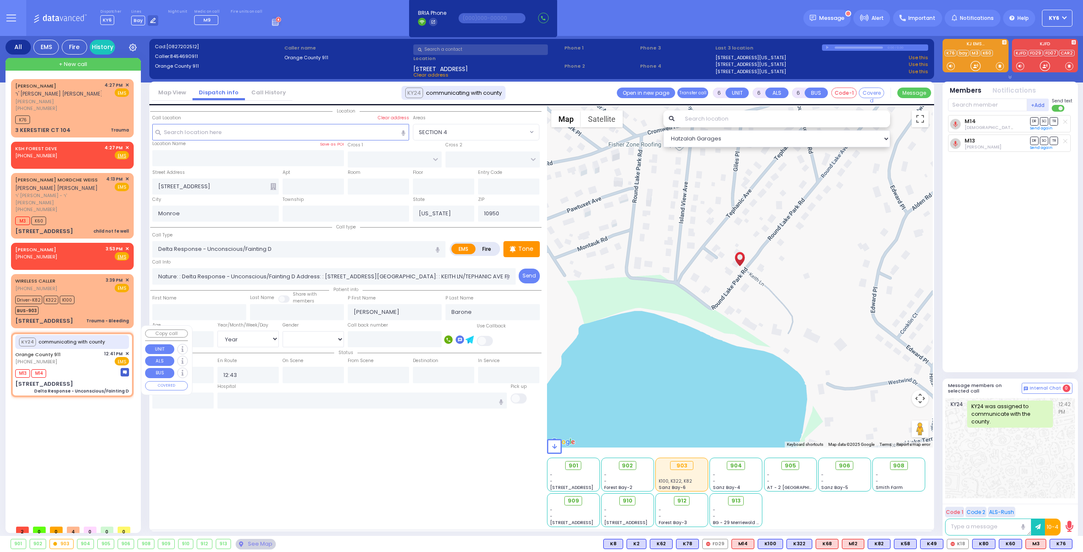
click at [128, 350] on span "✕" at bounding box center [127, 353] width 4 height 7
click at [178, 400] on input "text" at bounding box center [182, 401] width 61 height 16
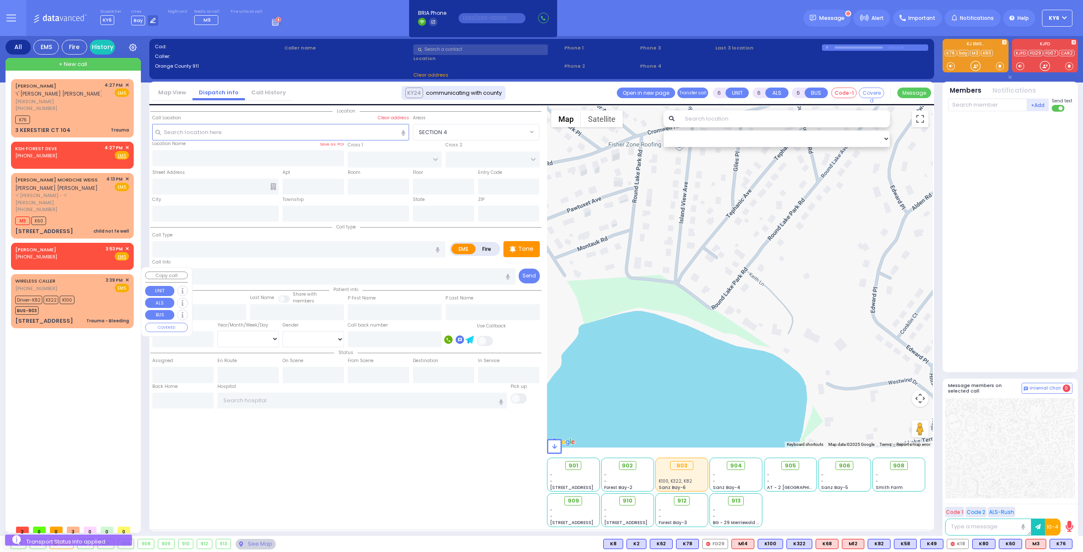
click at [73, 294] on div "Driver-K82 K322 K100 BUS-903" at bounding box center [46, 304] width 62 height 21
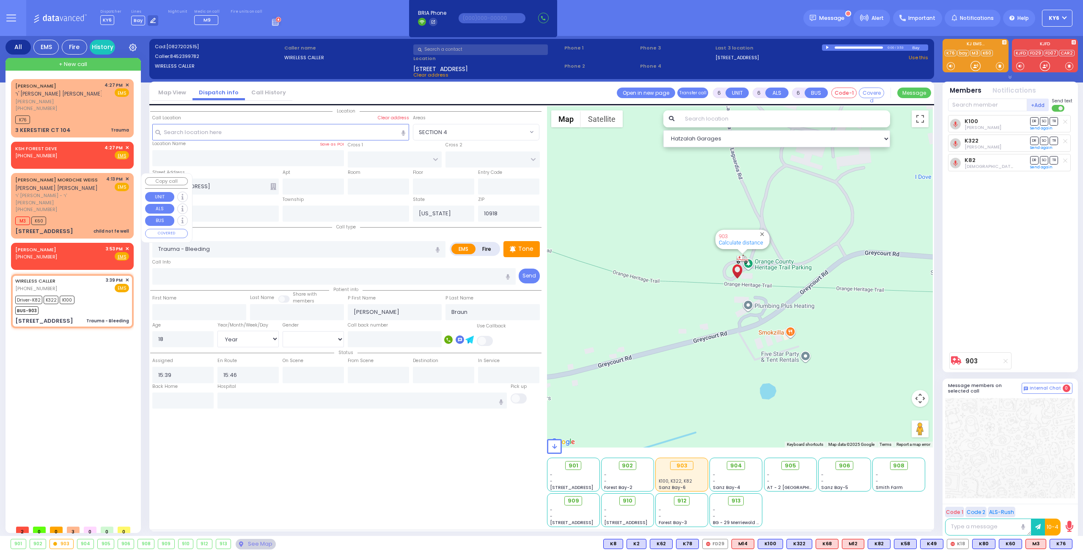
click at [72, 206] on div "[PHONE_NUMBER]" at bounding box center [59, 209] width 88 height 7
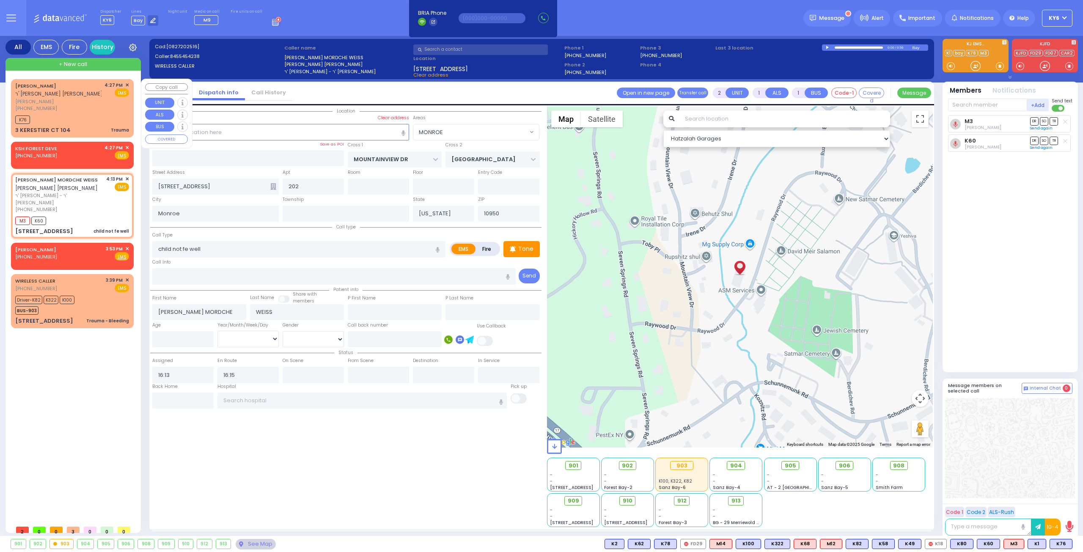
click at [129, 80] on div "[PERSON_NAME] ר' [PERSON_NAME] [PERSON_NAME] - ר' [PERSON_NAME] [PERSON_NAME] […" at bounding box center [72, 107] width 119 height 55
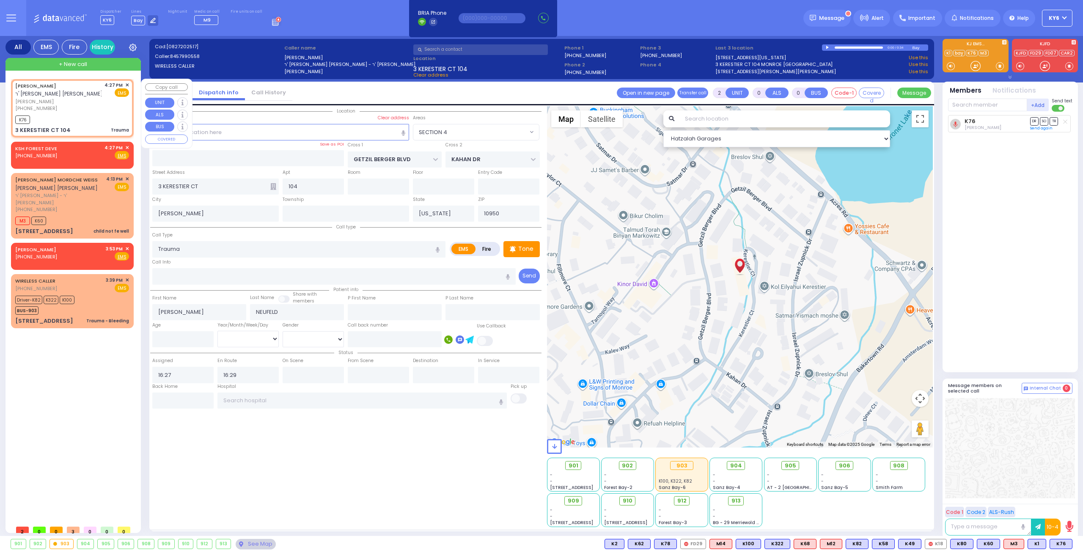
click at [126, 82] on span "✕" at bounding box center [127, 85] width 4 height 7
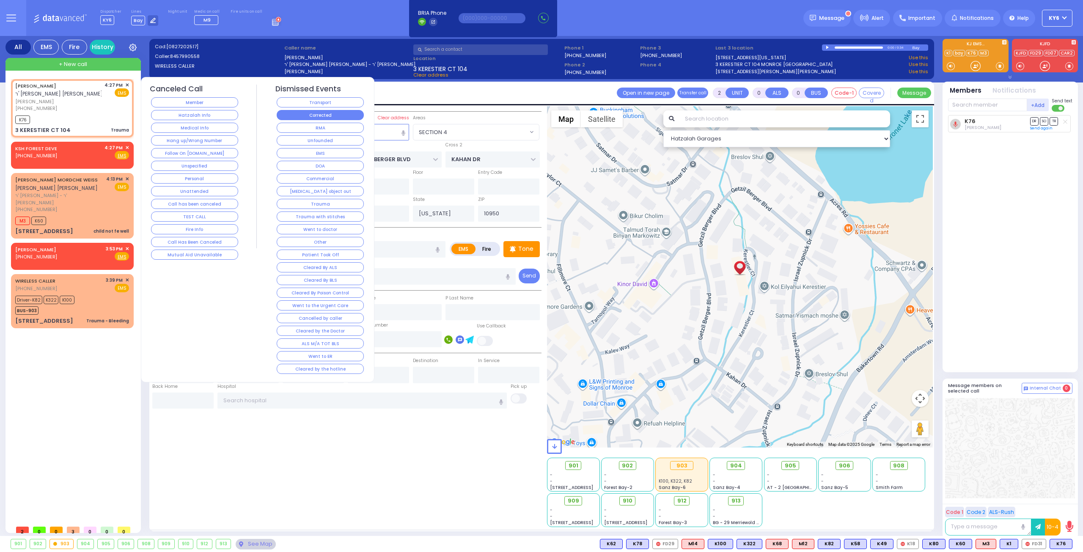
click at [315, 113] on button "Corrected" at bounding box center [320, 115] width 87 height 10
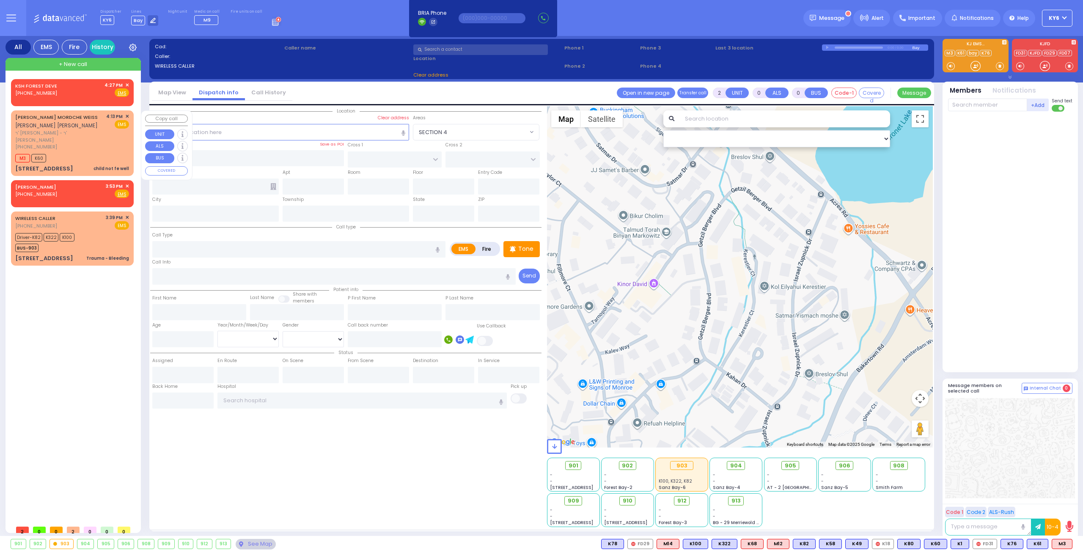
click at [82, 153] on div "M3 K60" at bounding box center [72, 157] width 114 height 11
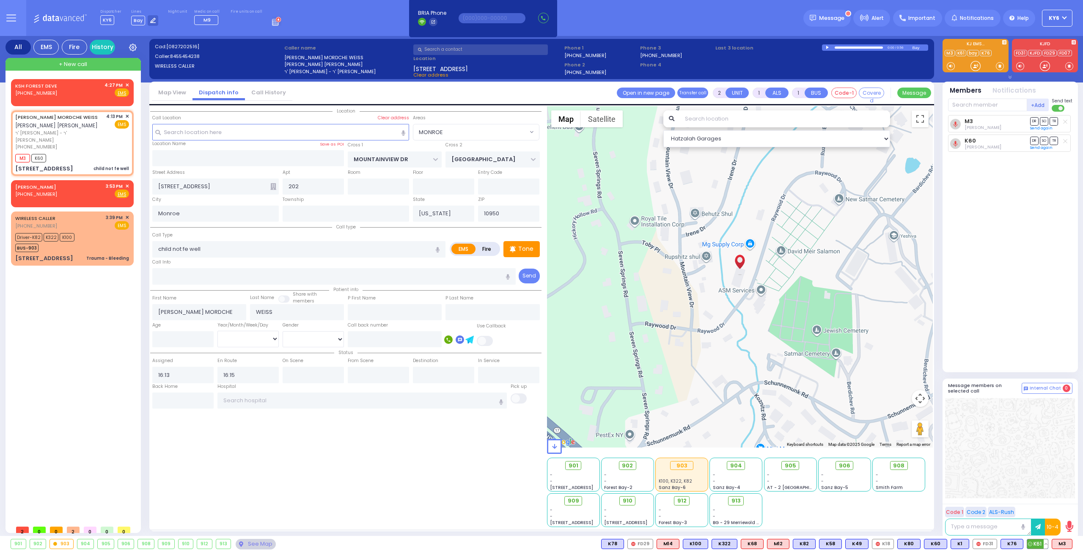
click at [1036, 545] on span "K61" at bounding box center [1037, 543] width 21 height 9
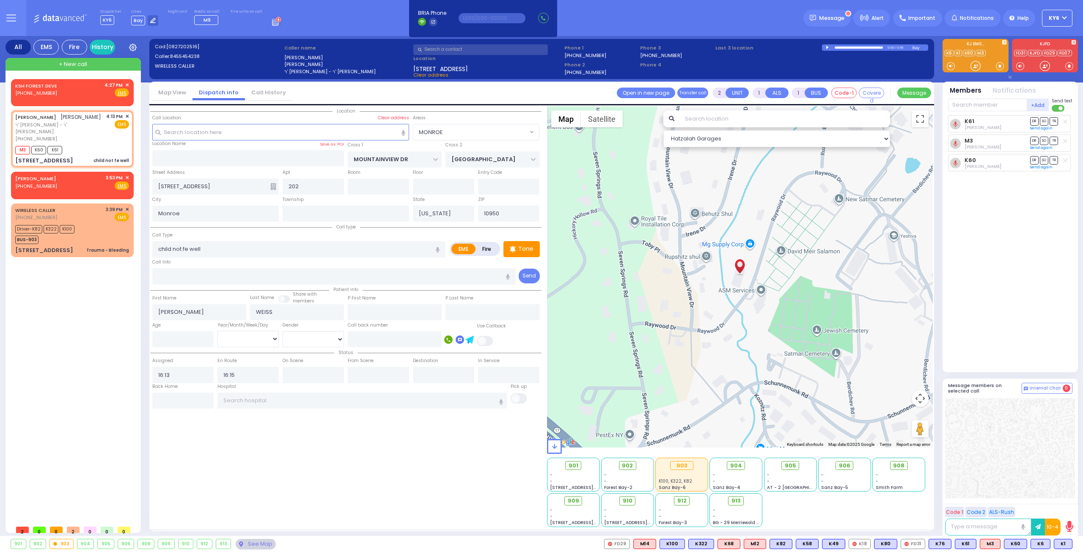
select select "MONROE"
select select
click at [1062, 543] on span "K1" at bounding box center [1063, 543] width 18 height 9
select select
radio input "true"
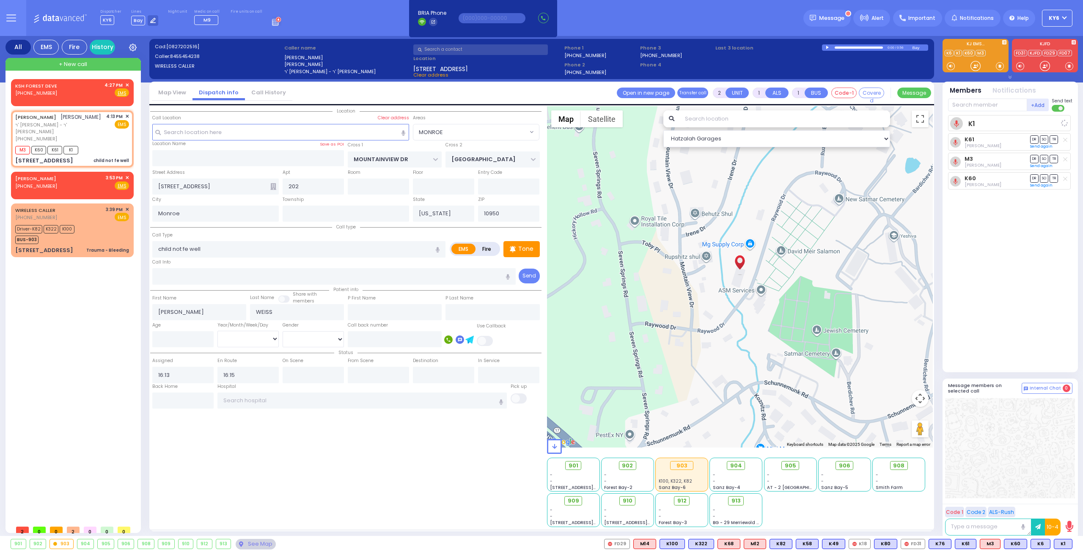
select select
select select "Hatzalah Garages"
select select "MONROE"
drag, startPoint x: 1070, startPoint y: 545, endPoint x: 1073, endPoint y: 540, distance: 5.9
click at [1073, 541] on div "901 902 903 904 905 906 K1 K6" at bounding box center [541, 544] width 1083 height 11
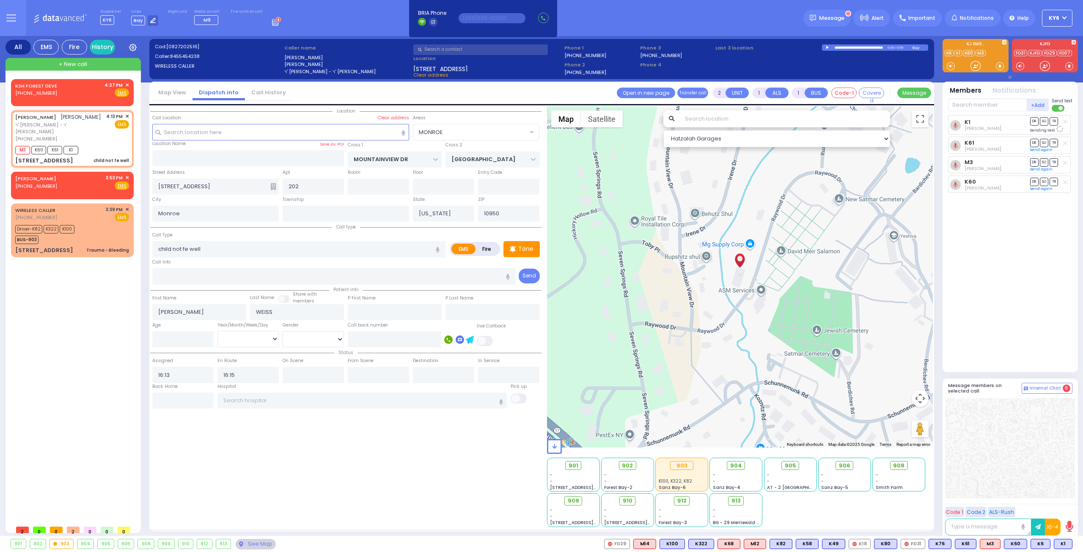
click at [1074, 545] on div "901 902 903 904 905 906 K1 K6" at bounding box center [541, 544] width 1083 height 11
click at [1071, 546] on button at bounding box center [1070, 543] width 4 height 9
click at [1064, 503] on icon at bounding box center [1064, 506] width 9 height 9
click at [1063, 493] on icon at bounding box center [1064, 494] width 9 height 9
type input "6"
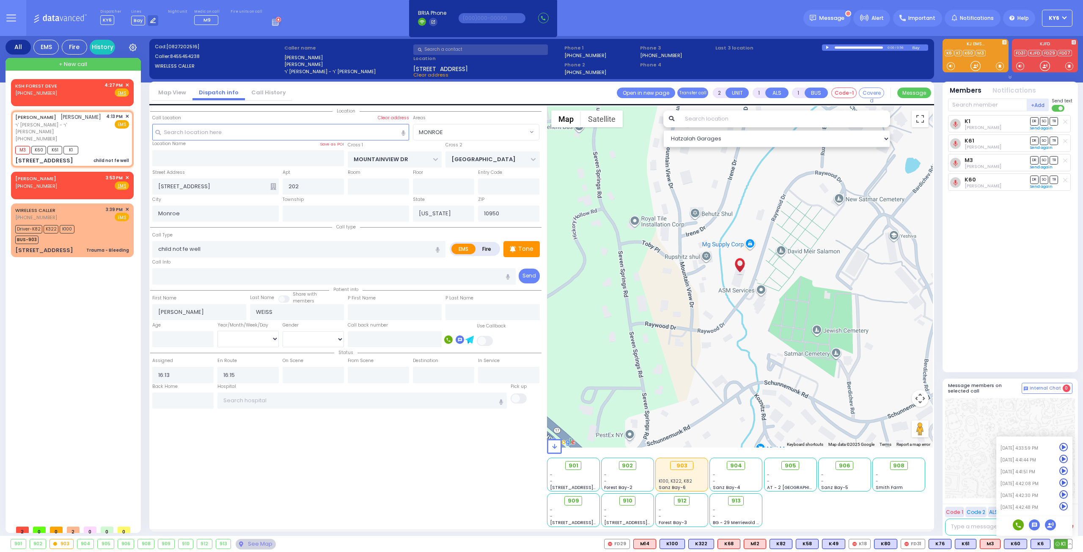
type input "6"
select select
radio input "true"
type input "Unknown"
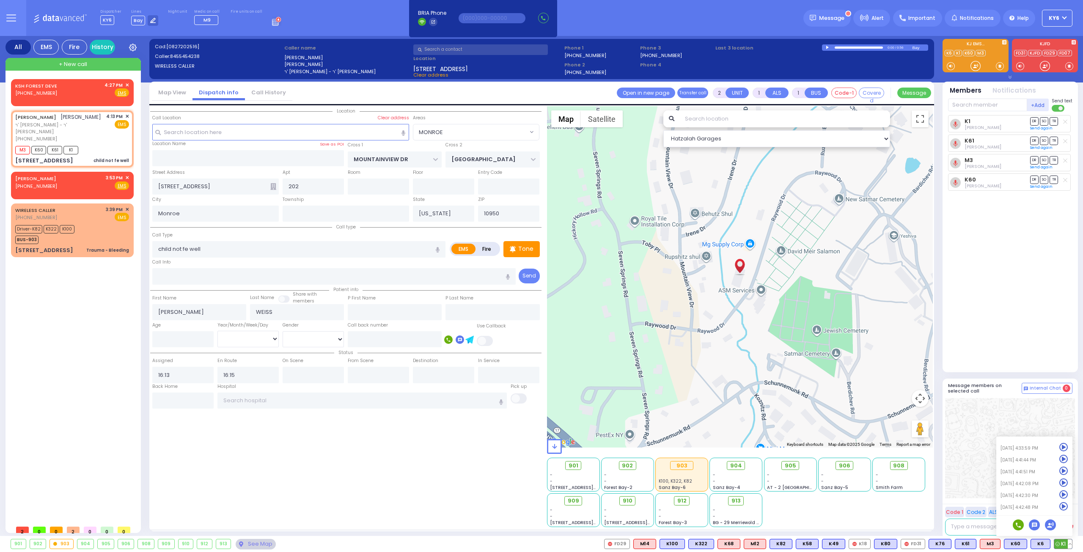
type input "Unknown"
select select "Year"
select select "Hatzalah Garages"
select select "MONROE"
click at [1064, 481] on icon at bounding box center [1064, 483] width 9 height 9
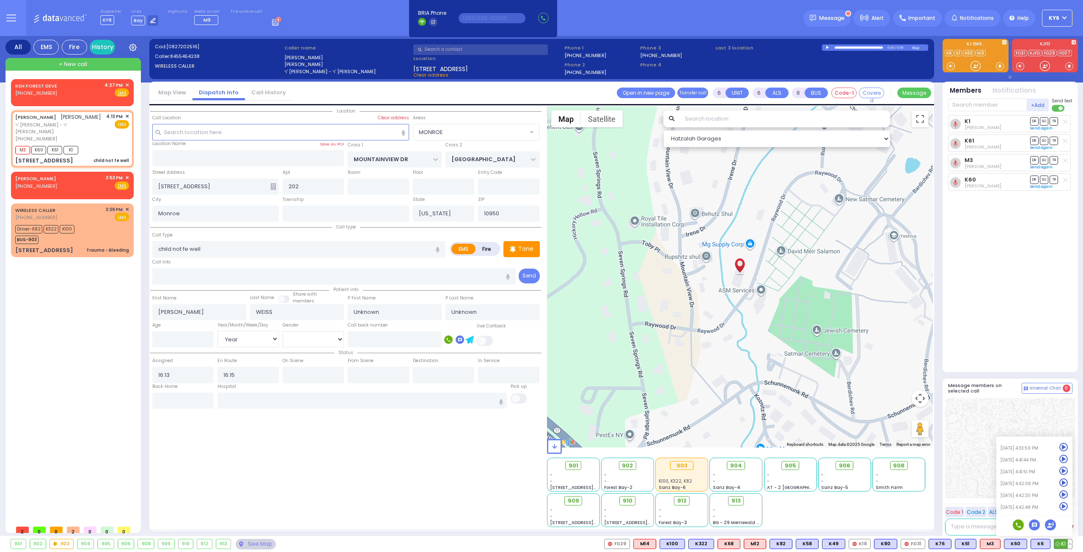
click at [1064, 469] on icon at bounding box center [1064, 471] width 9 height 9
click at [1062, 444] on icon at bounding box center [1064, 447] width 9 height 9
click at [1064, 457] on icon at bounding box center [1064, 459] width 9 height 9
click at [1065, 467] on icon at bounding box center [1064, 471] width 9 height 9
click at [22, 90] on rect at bounding box center [24, 92] width 7 height 7
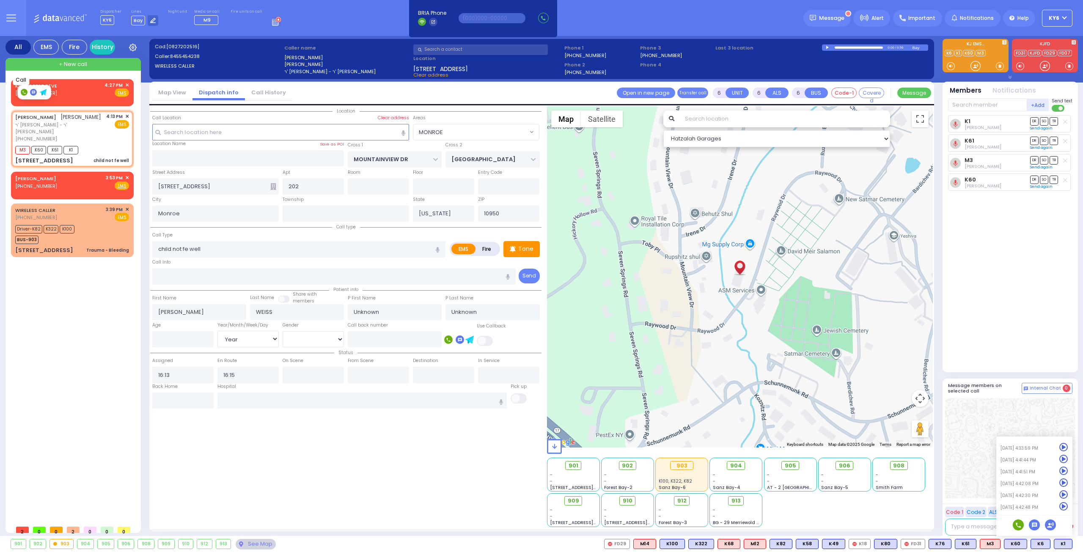
type input "8456048716"
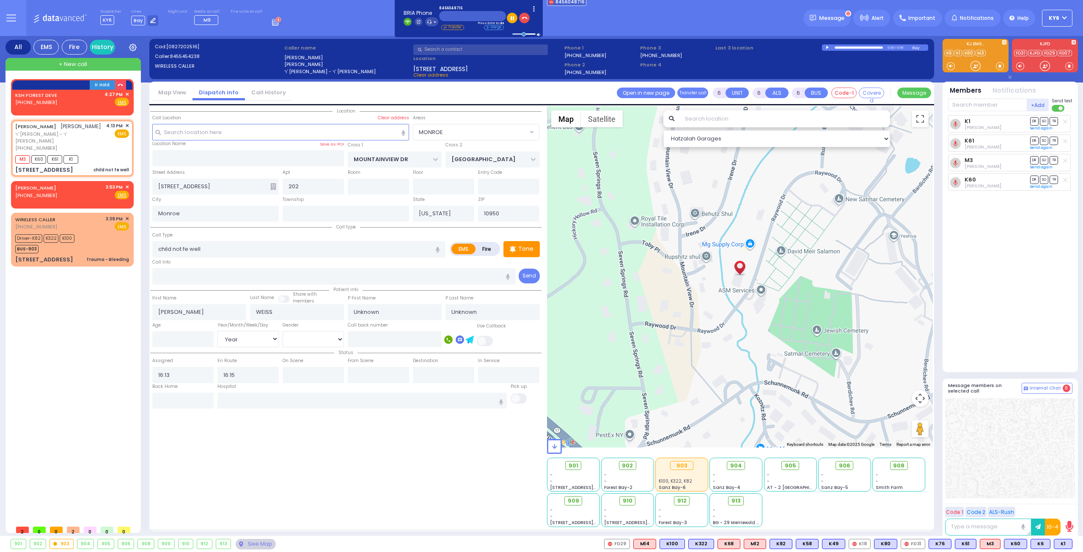
select select
radio input "true"
type input "Yitzchuk"
type input "Gotlieb"
type input "4"
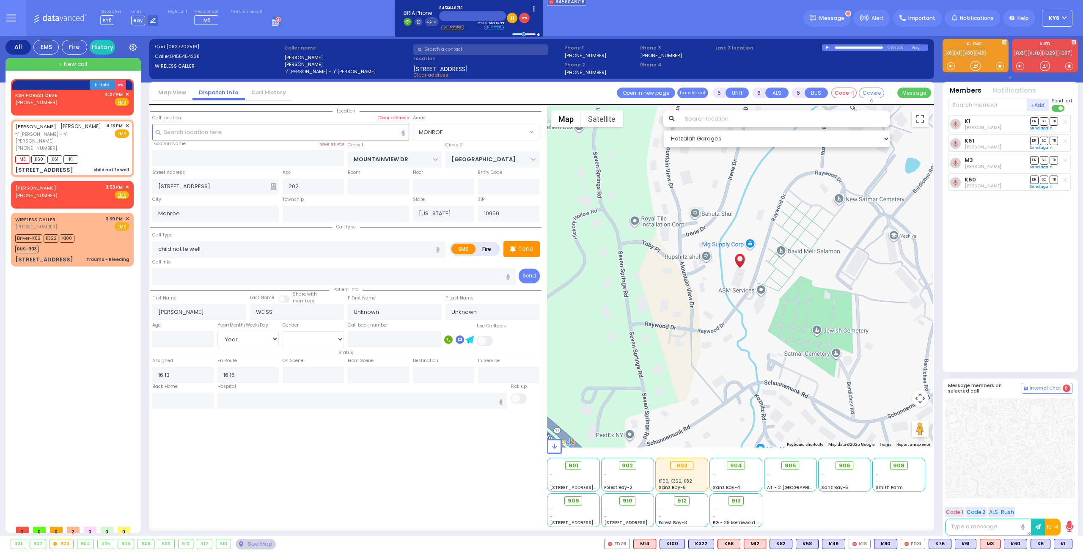
select select "Year"
select select "[DEMOGRAPHIC_DATA]"
select select "Hatzalah Garages"
select select "MONROE"
click at [975, 540] on button at bounding box center [974, 543] width 4 height 9
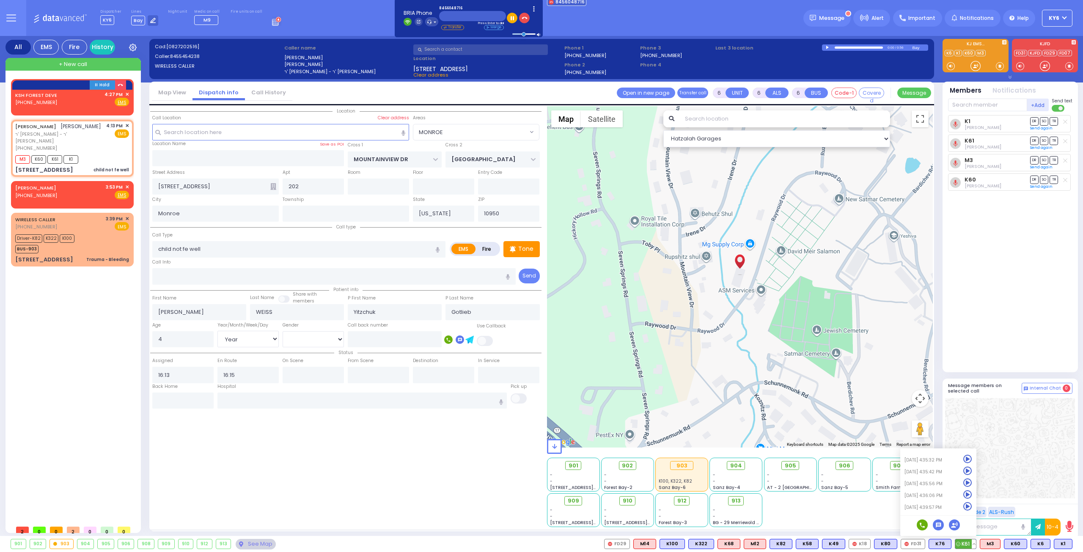
click at [969, 504] on icon at bounding box center [967, 506] width 9 height 9
click at [970, 502] on icon at bounding box center [967, 506] width 9 height 9
click at [971, 490] on icon at bounding box center [967, 494] width 9 height 9
click at [969, 479] on icon at bounding box center [967, 483] width 9 height 9
click at [968, 467] on icon at bounding box center [967, 471] width 9 height 9
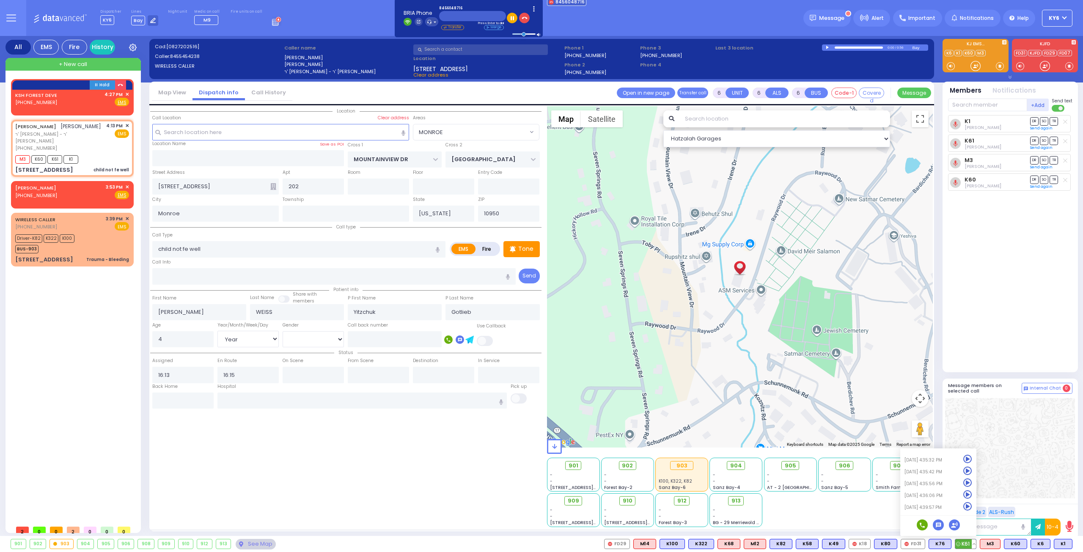
click at [968, 456] on icon at bounding box center [967, 459] width 9 height 9
select select
radio input "true"
select select "Year"
select select "[DEMOGRAPHIC_DATA]"
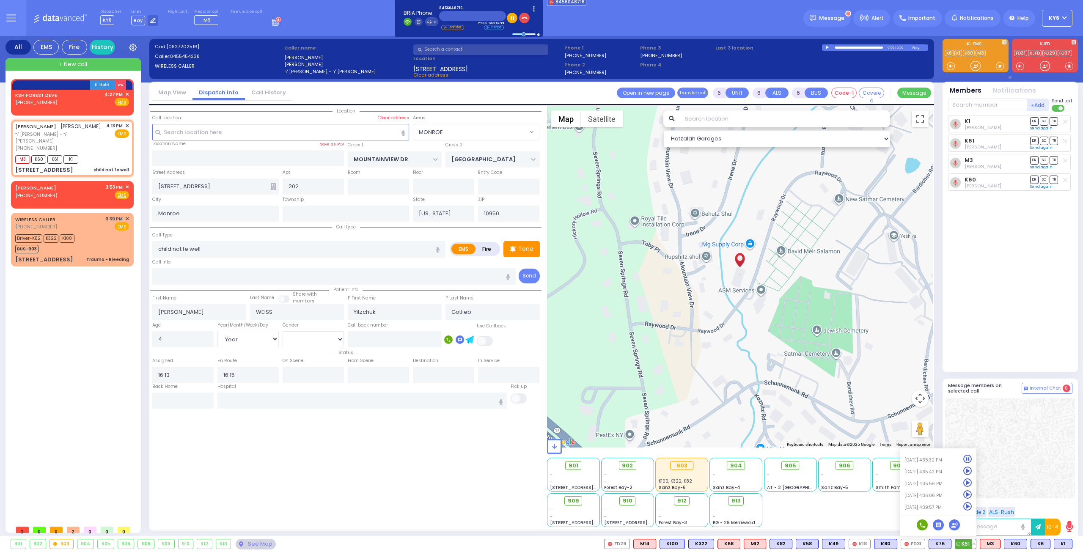
select select "Hatzalah Garages"
select select "MONROE"
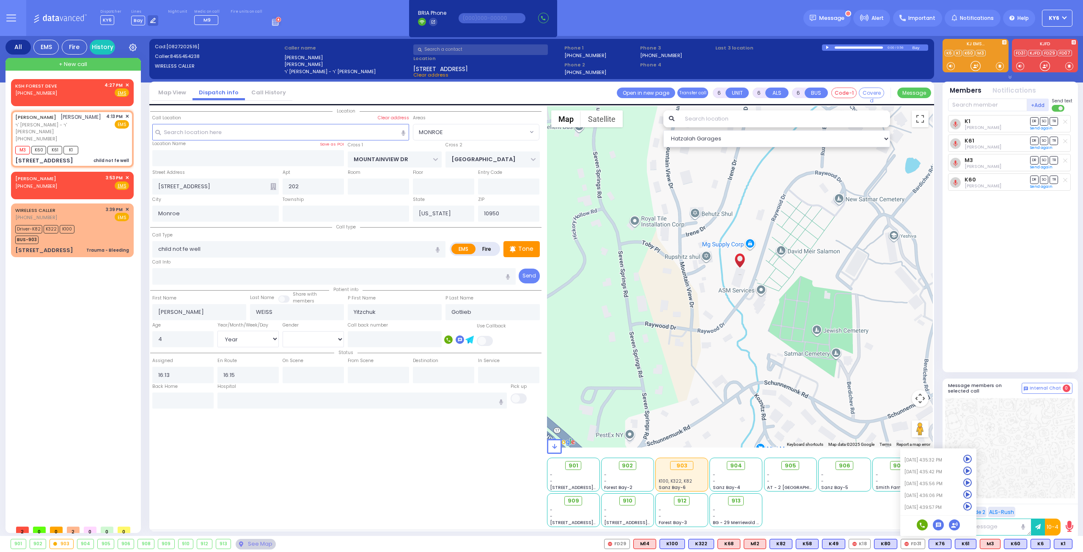
click at [1027, 463] on div at bounding box center [1010, 448] width 130 height 100
click at [681, 498] on span "912" at bounding box center [684, 501] width 9 height 8
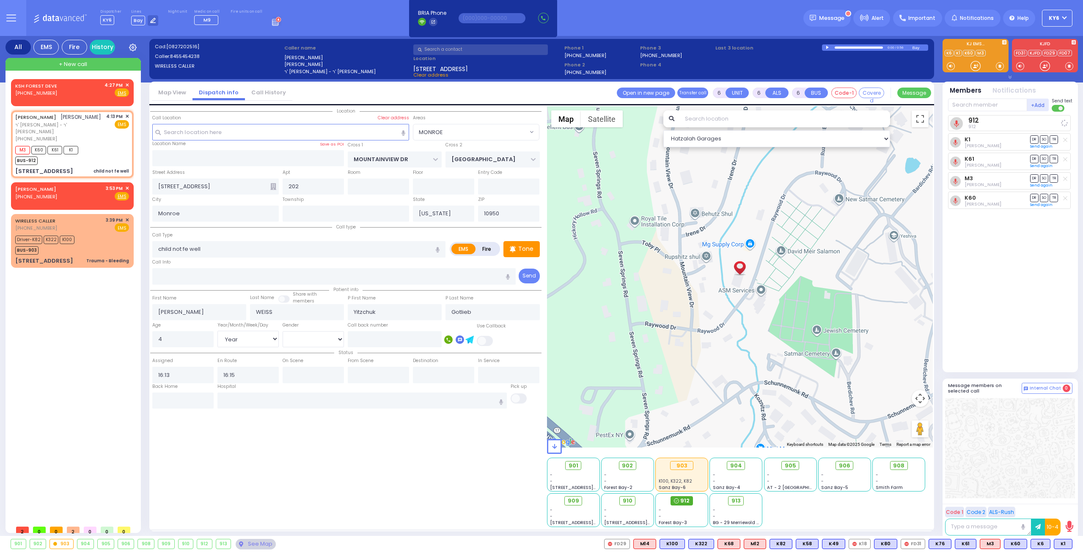
select select
radio input "true"
select select "Year"
select select "[DEMOGRAPHIC_DATA]"
select select "Hatzalah Garages"
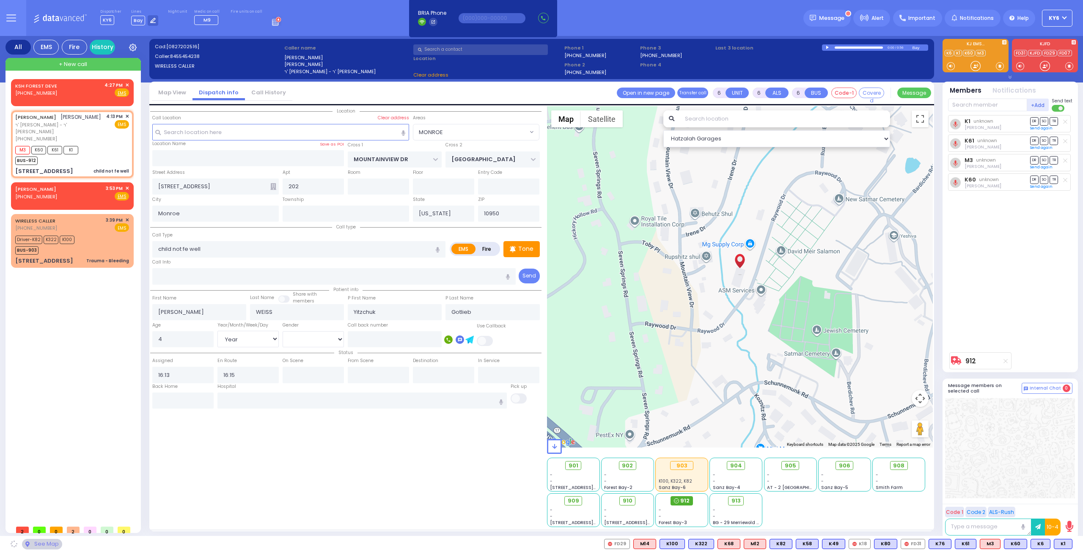
select select "MONROE"
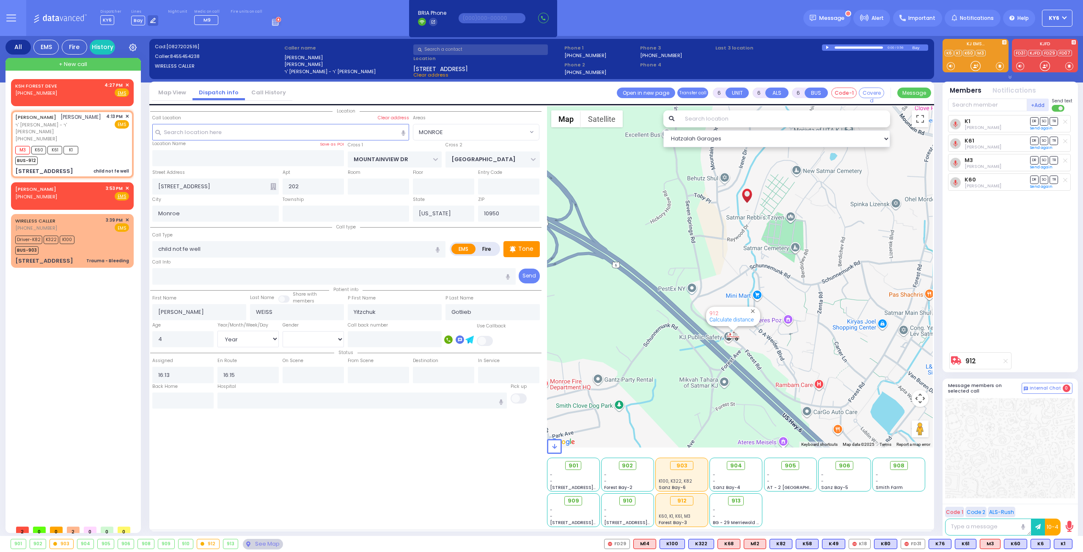
select select
radio input "true"
select select "Year"
select select "[DEMOGRAPHIC_DATA]"
select select "Hatzalah Garages"
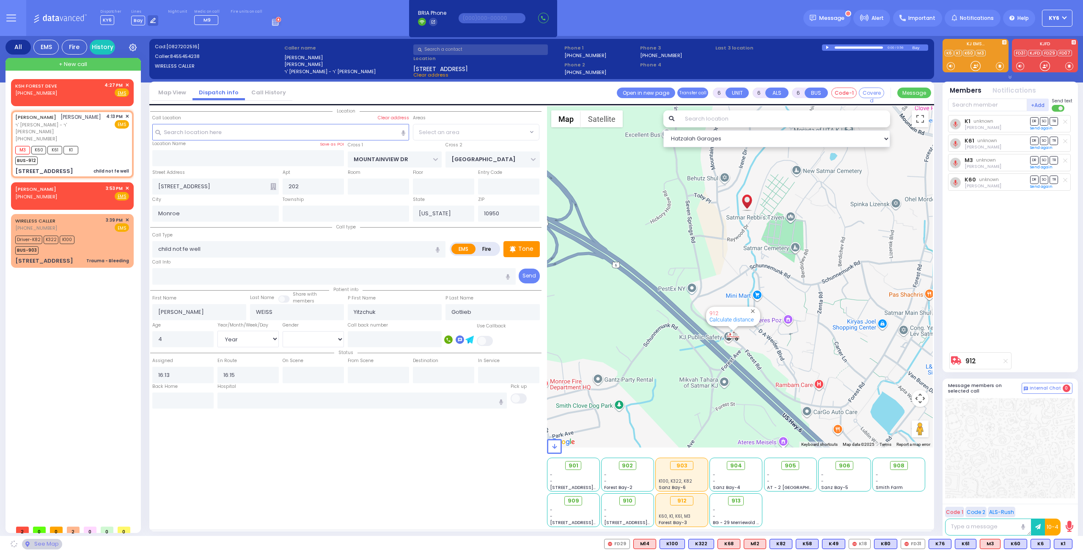
select select "MONROE"
click at [390, 400] on input "text" at bounding box center [362, 401] width 290 height 16
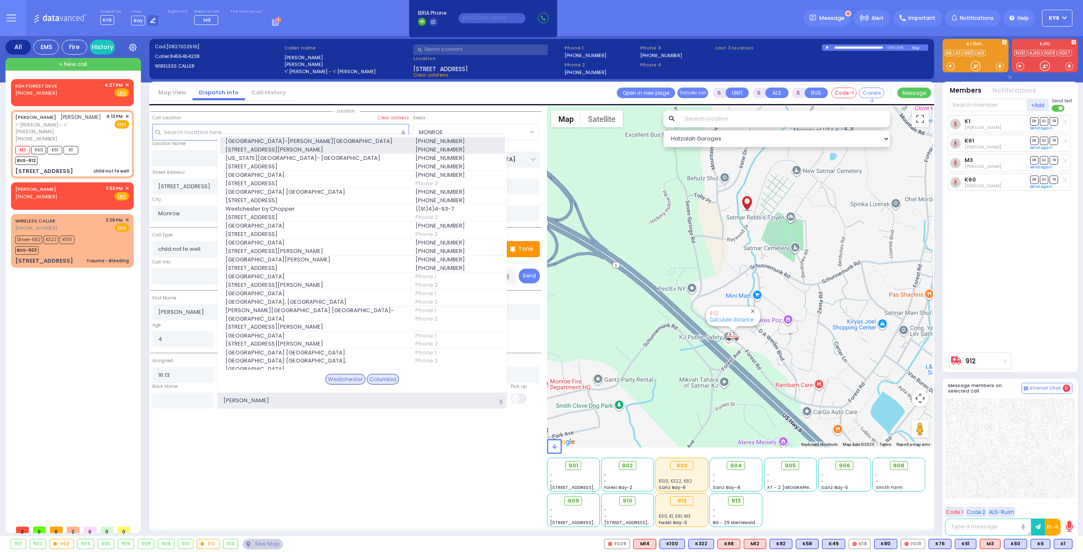
type input "wes"
click at [286, 143] on span "Westchester Medical Center-Woods Road" at bounding box center [316, 141] width 180 height 8
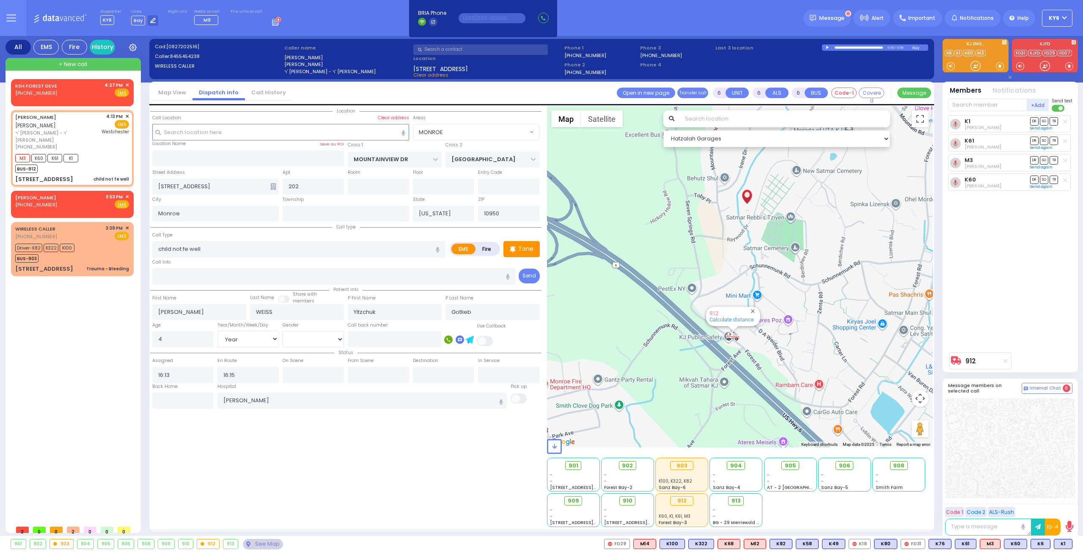
select select
radio input "true"
select select "Year"
select select "[DEMOGRAPHIC_DATA]"
type input "Westchester Medical Center-Woods Road"
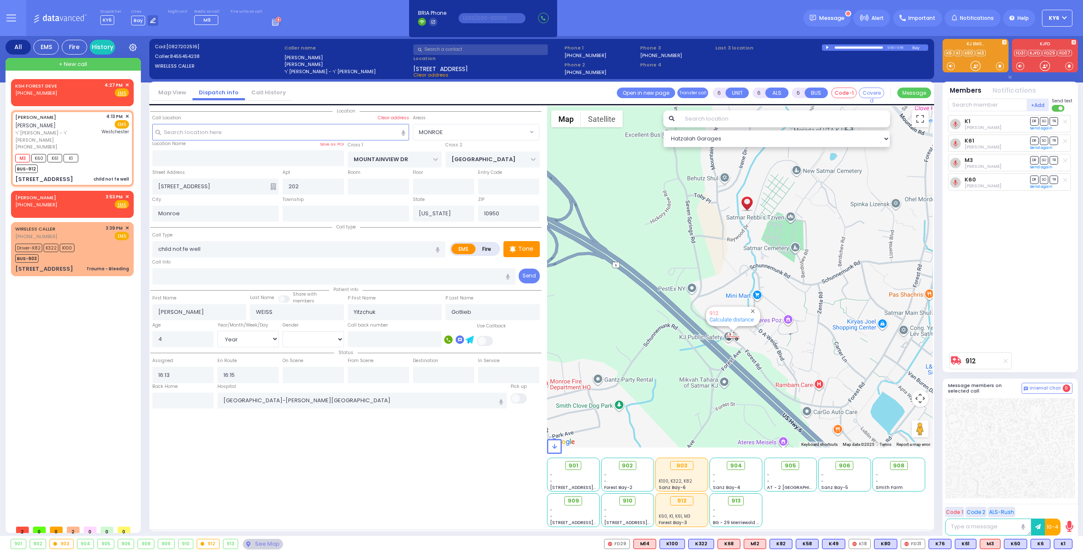
select select "Hatzalah Garages"
select select "MONROE"
select select
radio input "true"
select select "Year"
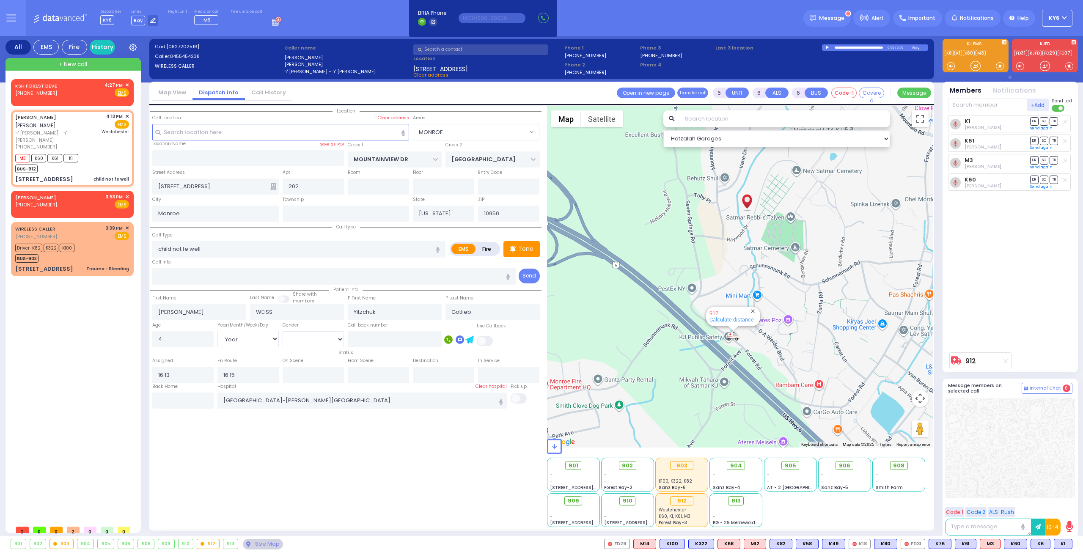
select select "[DEMOGRAPHIC_DATA]"
select select "Hatzalah Garages"
select select "MONROE"
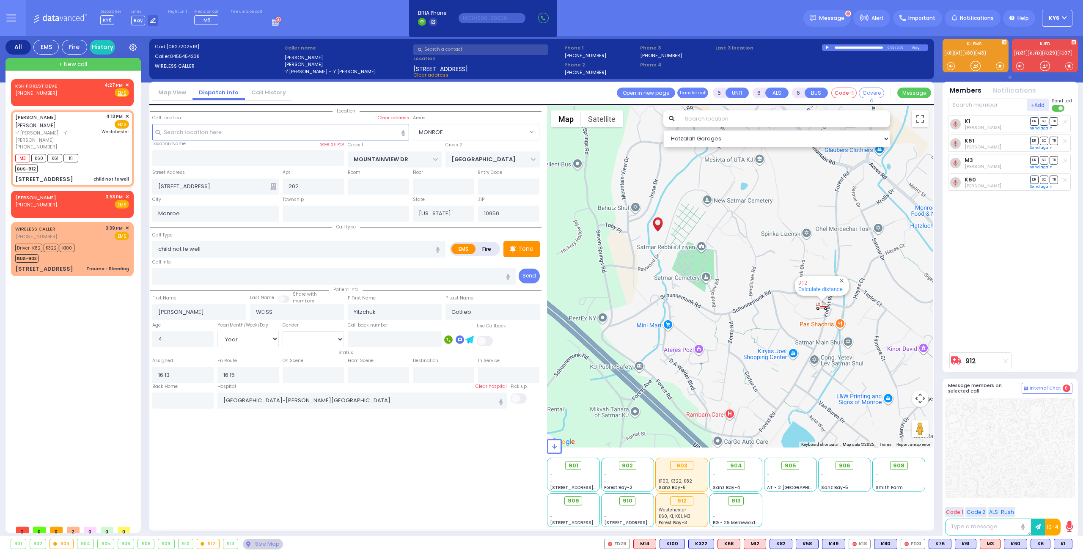
select select
radio input "true"
select select "Year"
select select "[DEMOGRAPHIC_DATA]"
select select "Hatzalah Garages"
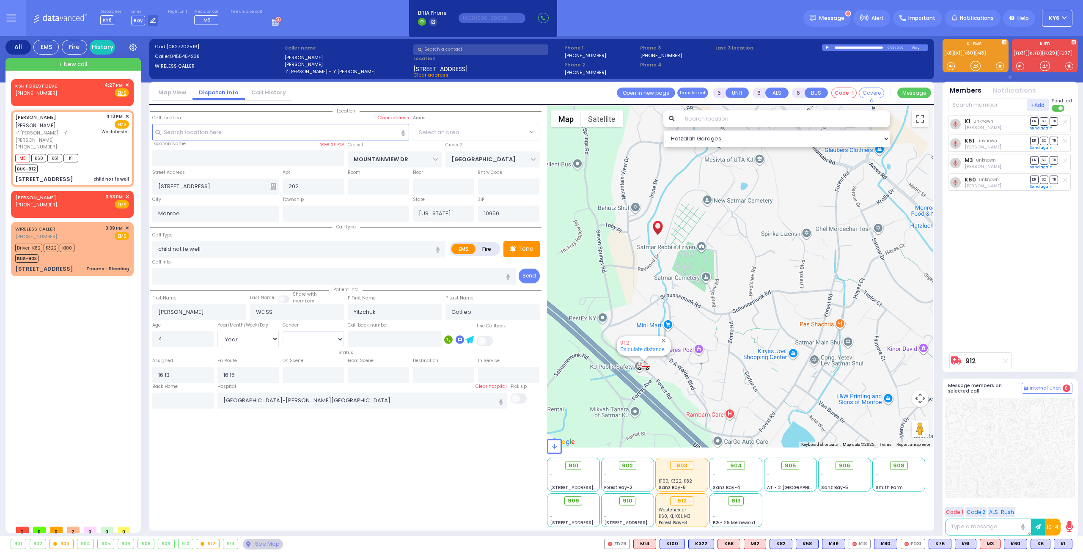
select select "MONROE"
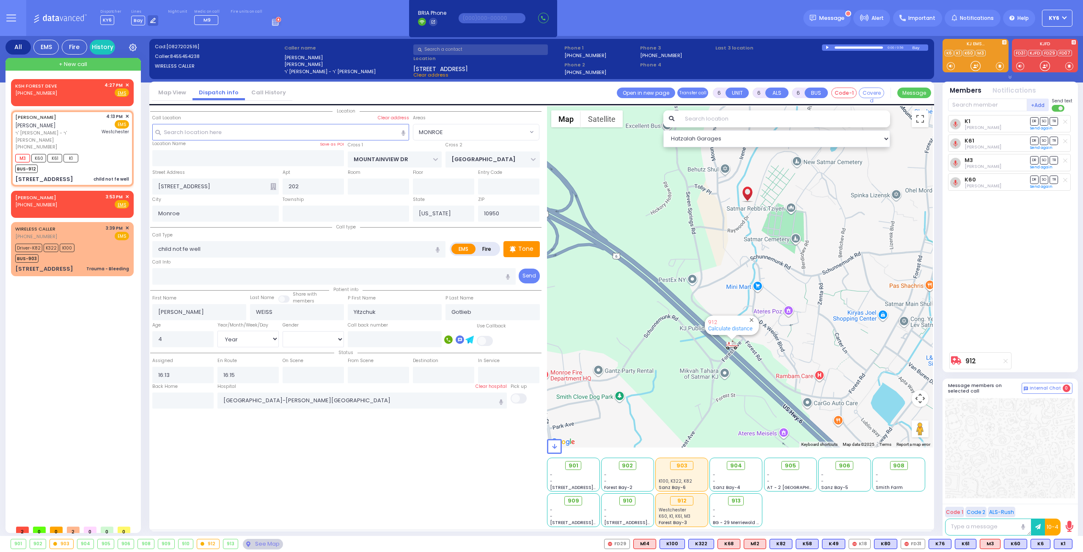
select select
radio input "true"
select select "Year"
select select "[DEMOGRAPHIC_DATA]"
select select "Hatzalah Garages"
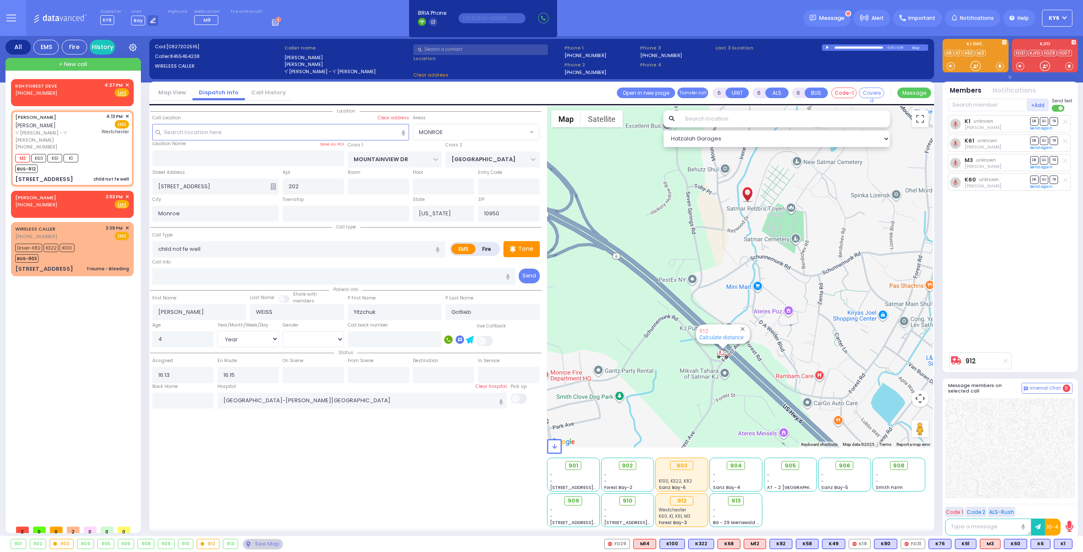
select select "MONROE"
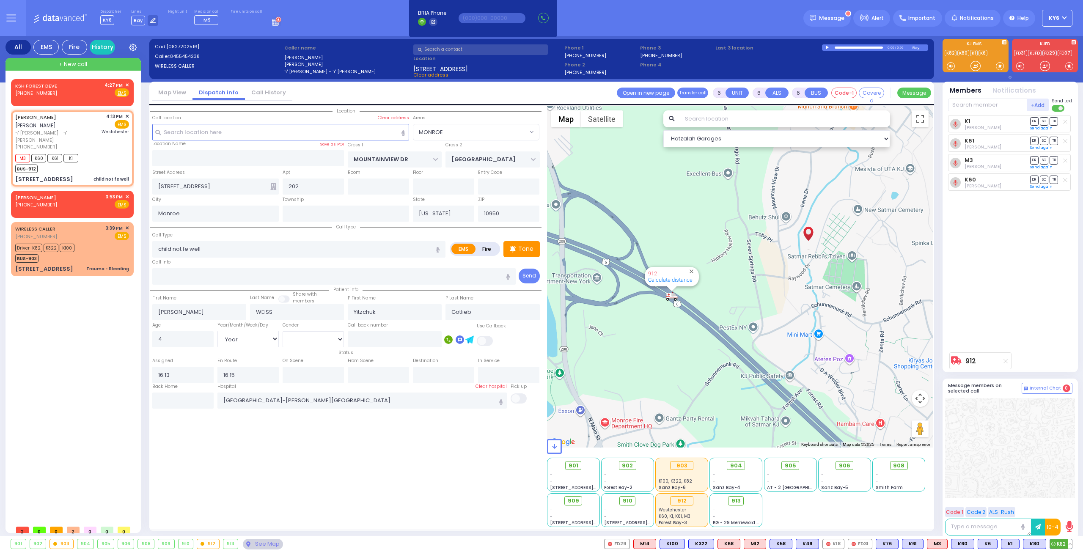
click at [1069, 540] on button at bounding box center [1070, 543] width 4 height 9
click at [1064, 504] on icon at bounding box center [1064, 506] width 9 height 9
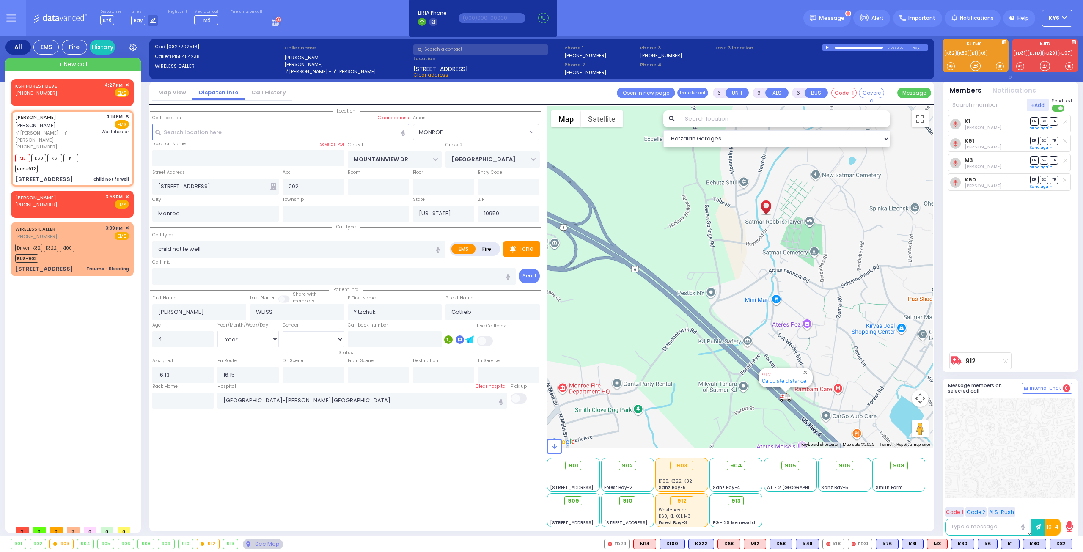
select select
radio input "true"
select select "Year"
select select "[DEMOGRAPHIC_DATA]"
select select "Hatzalah Garages"
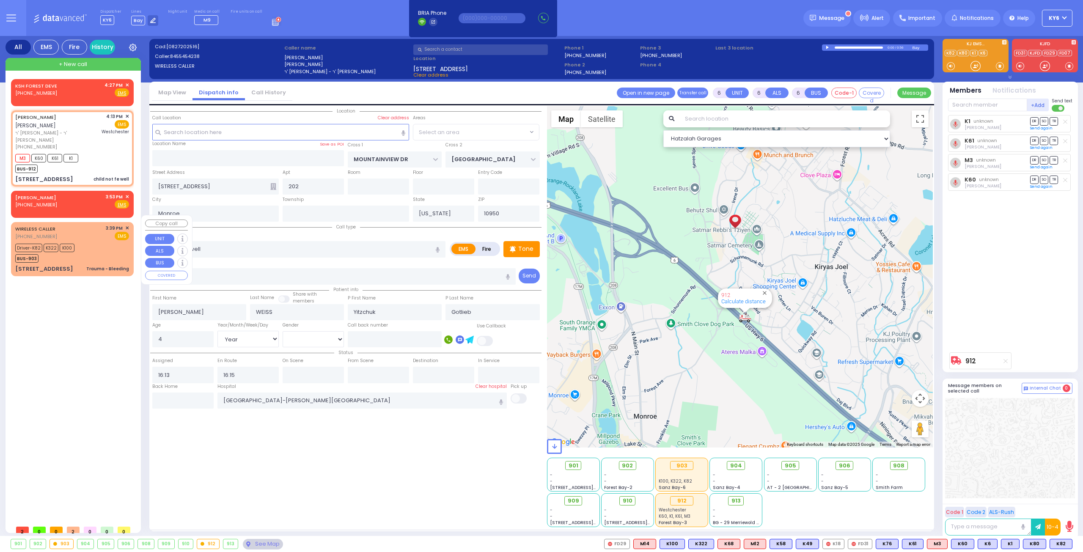
click at [76, 249] on div "Driver-K82 K322 K100 BUS-903" at bounding box center [47, 252] width 65 height 21
select select "MONROE"
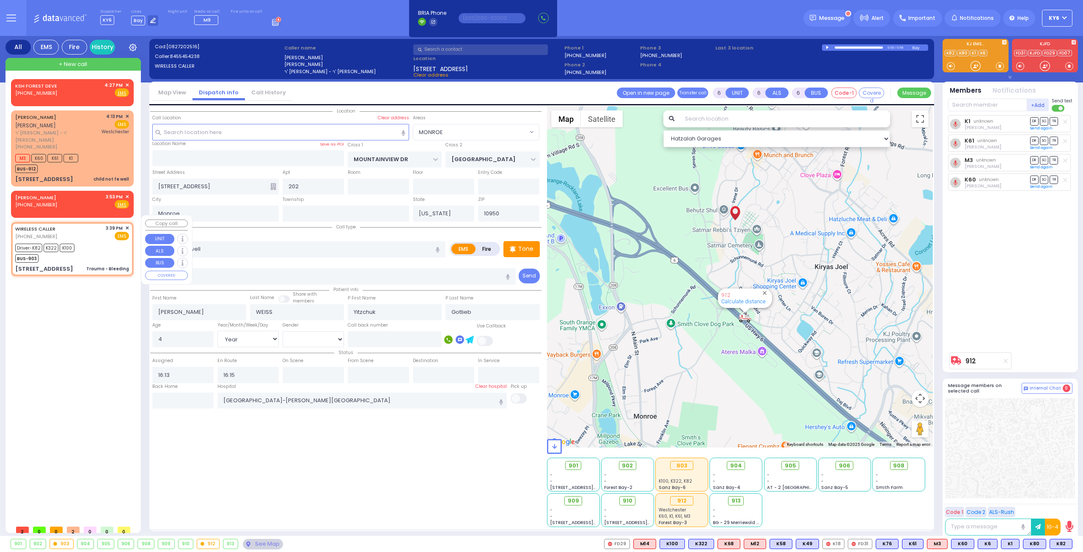
select select
type input "Trauma - Bleeding"
radio input "true"
type input "[PERSON_NAME]"
type input "Braun"
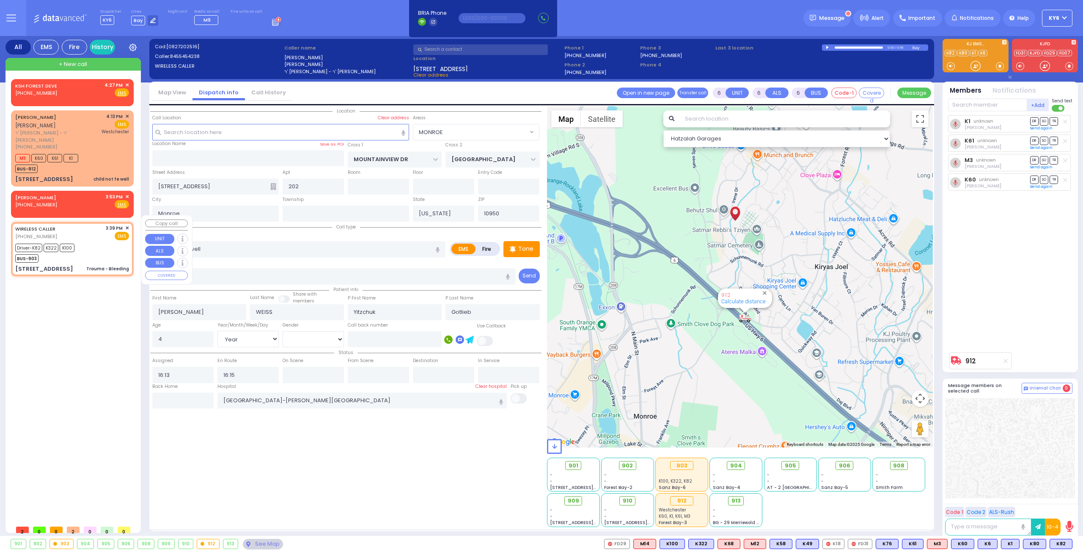
type input "18"
select select "Year"
select select "[DEMOGRAPHIC_DATA]"
type input "15:39"
type input "15:46"
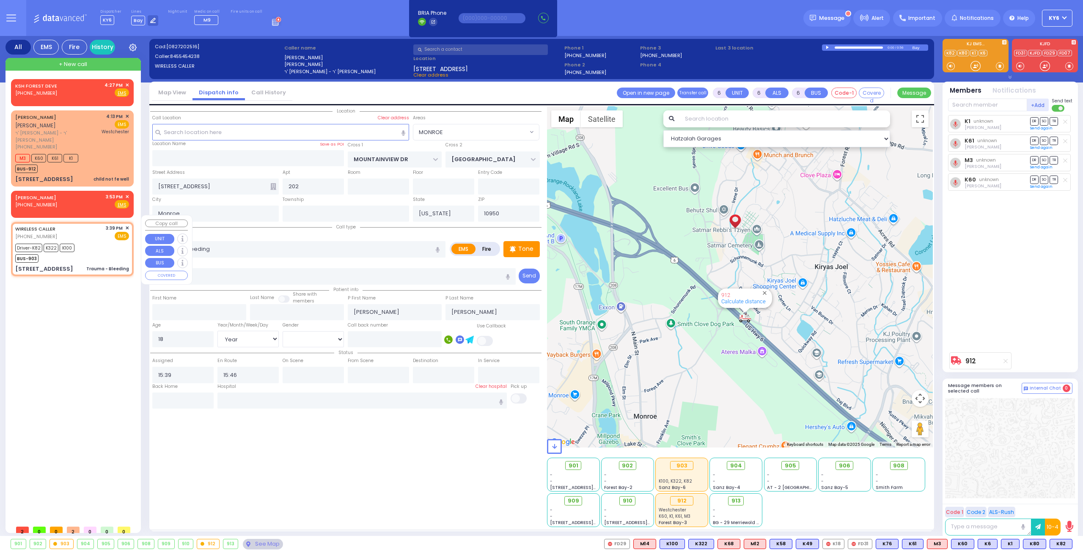
select select "Hatzalah Garages"
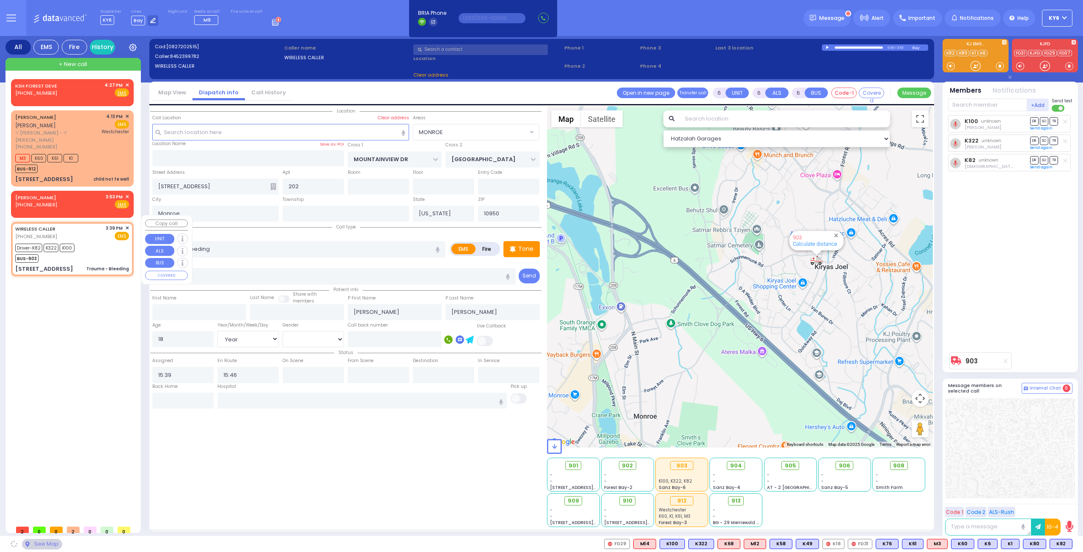
type input "[STREET_ADDRESS]"
type input "Chester"
type input "10918"
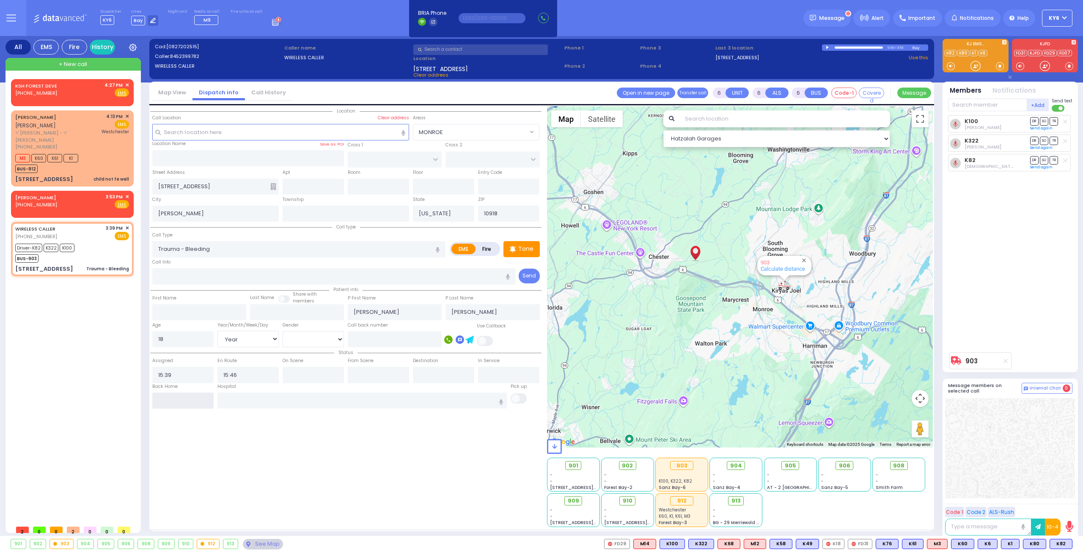
click at [170, 399] on input "text" at bounding box center [182, 401] width 61 height 16
click at [170, 398] on input "text" at bounding box center [182, 401] width 61 height 16
type input "16:53"
select select
radio input "true"
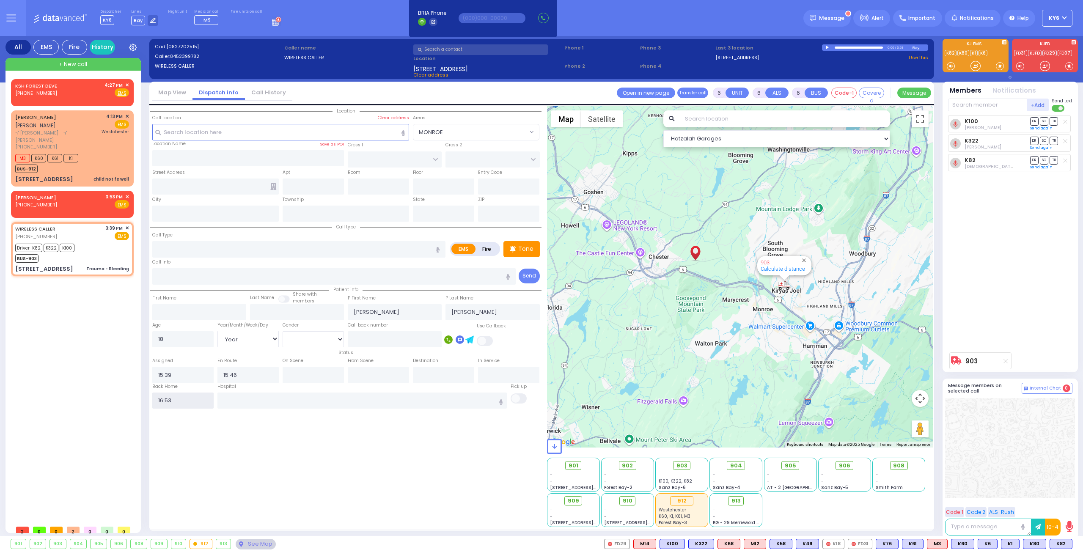
select select
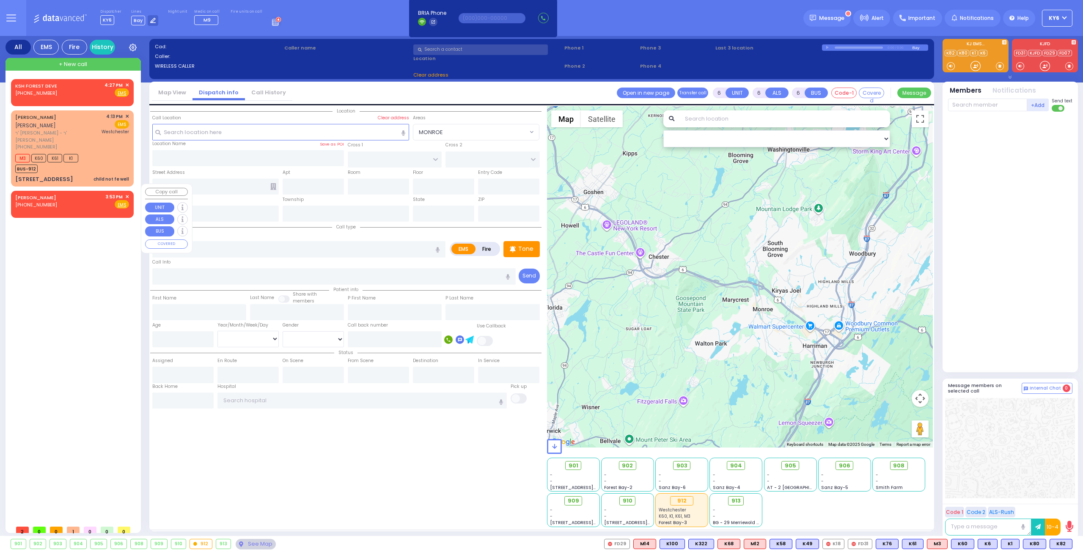
click at [79, 200] on div "CARSON DUNBAR (201) 739-8897 3:53 PM ✕ Fire EMS" at bounding box center [72, 201] width 114 height 16
type input "2"
type input "1"
select select
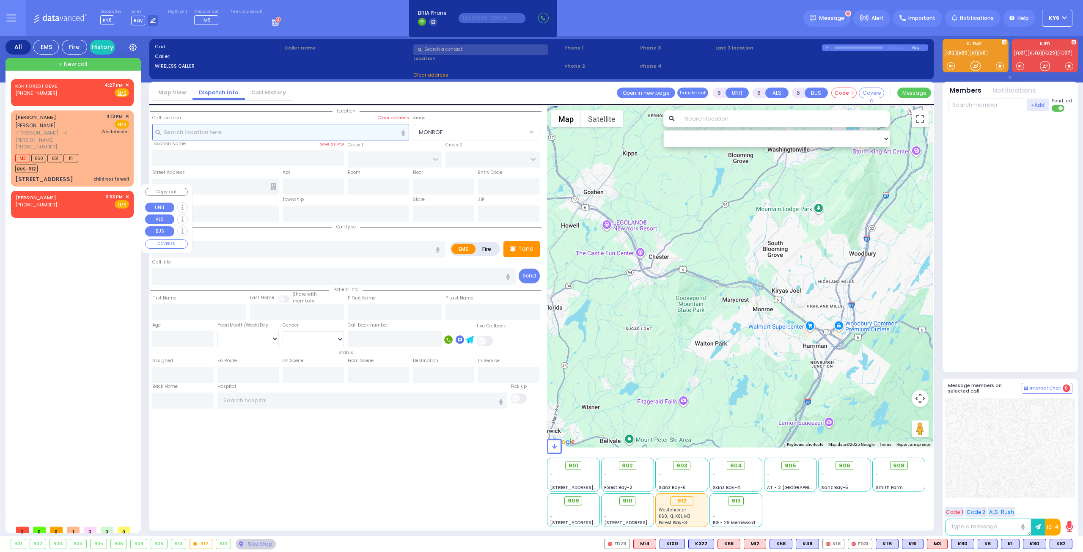
radio input "true"
select select
type input "15:53"
select select "Hatzalah Garages"
select select
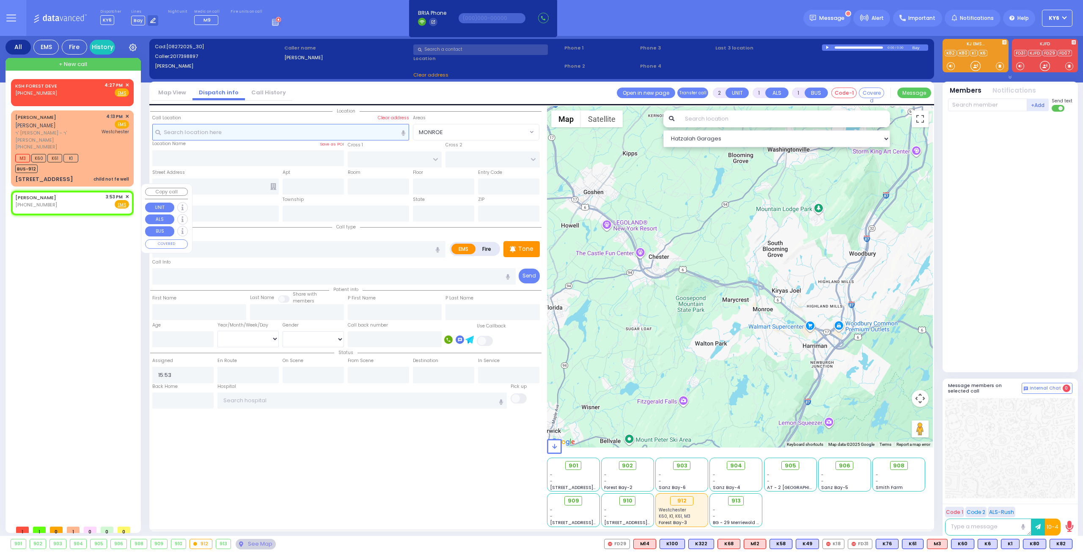
radio input "true"
select select
select select "Hatzalah Garages"
click at [27, 198] on rect at bounding box center [24, 197] width 7 height 7
type input "2017398897"
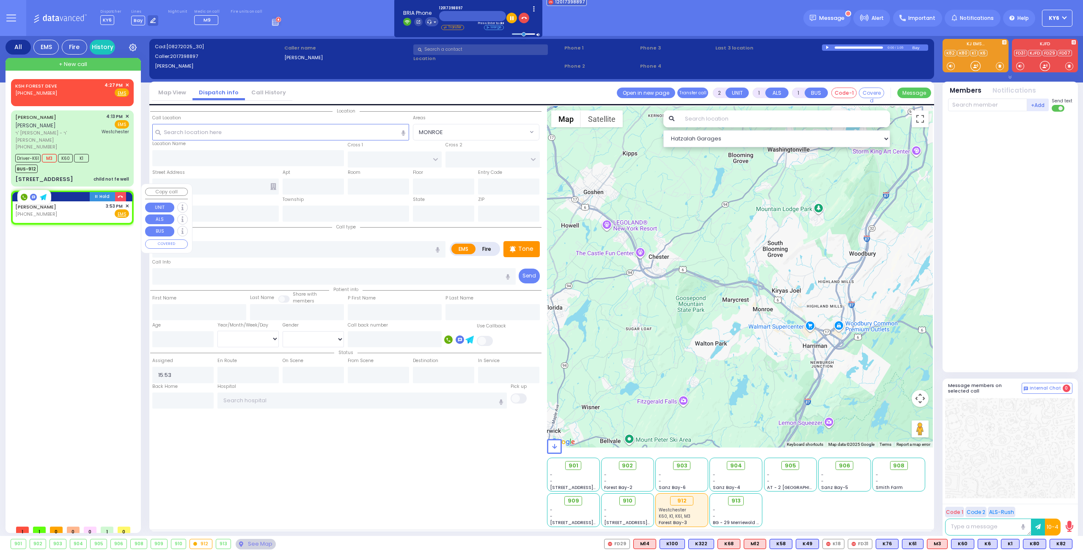
click at [41, 262] on div "KSH FOREST DEVE (845) 604-8716 4:27 PM ✕ EMS" at bounding box center [74, 300] width 126 height 442
click at [52, 237] on div "KSH FOREST DEVE (845) 604-8716 4:27 PM ✕ EMS" at bounding box center [74, 300] width 126 height 442
click at [128, 193] on span "✕" at bounding box center [127, 196] width 4 height 7
drag, startPoint x: 72, startPoint y: 248, endPoint x: 75, endPoint y: 242, distance: 7.6
click at [73, 246] on div "KSH FOREST DEVE (845) 604-8716 4:27 PM ✕ EMS" at bounding box center [74, 300] width 126 height 442
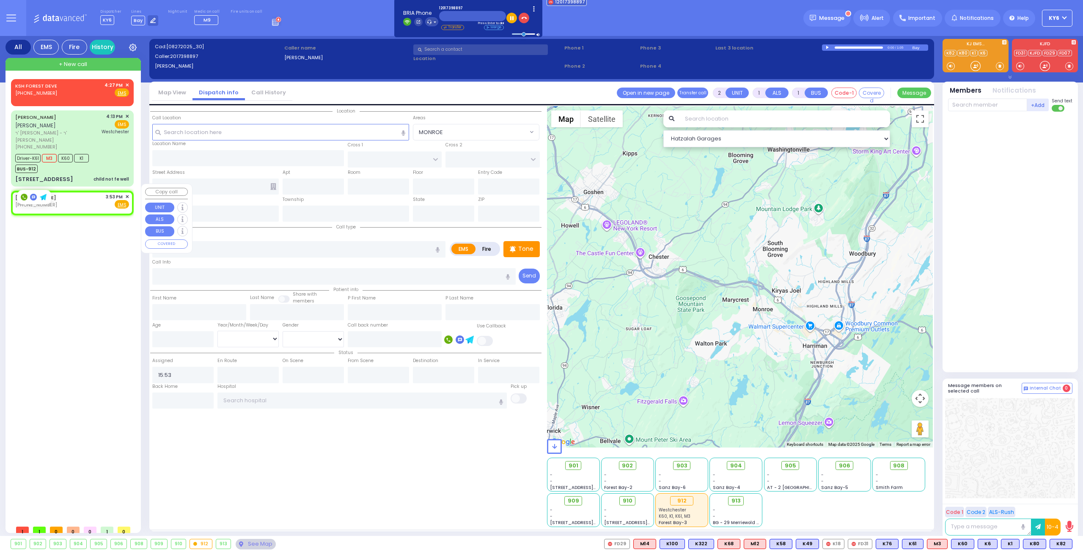
click at [86, 195] on div "CARSON DUNBAR (201) 739-8897 3:53 PM ✕ Fire EMS" at bounding box center [72, 201] width 114 height 16
select select
radio input "true"
select select
select select "Hatzalah Garages"
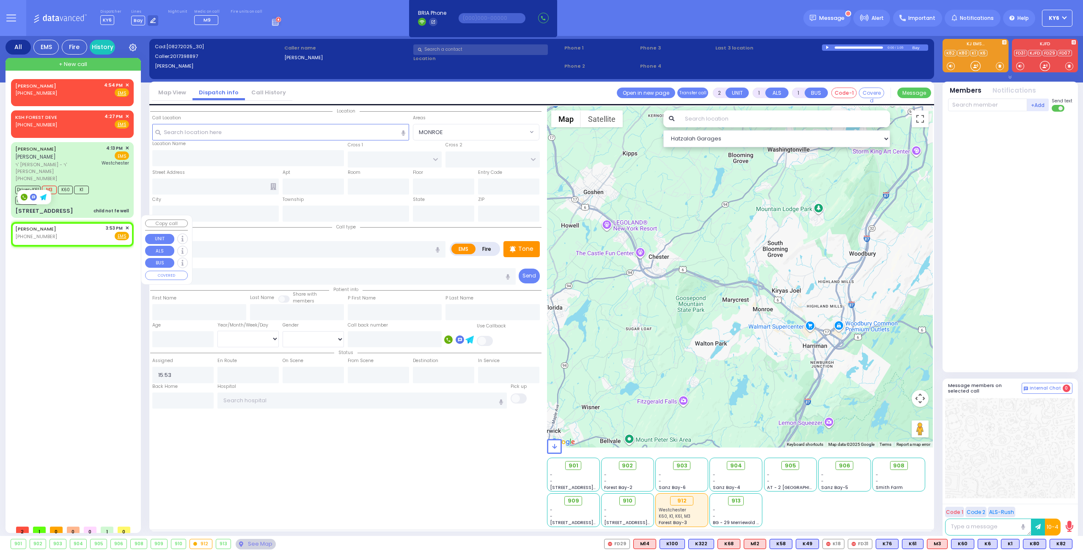
click at [126, 225] on span "✕" at bounding box center [127, 228] width 4 height 7
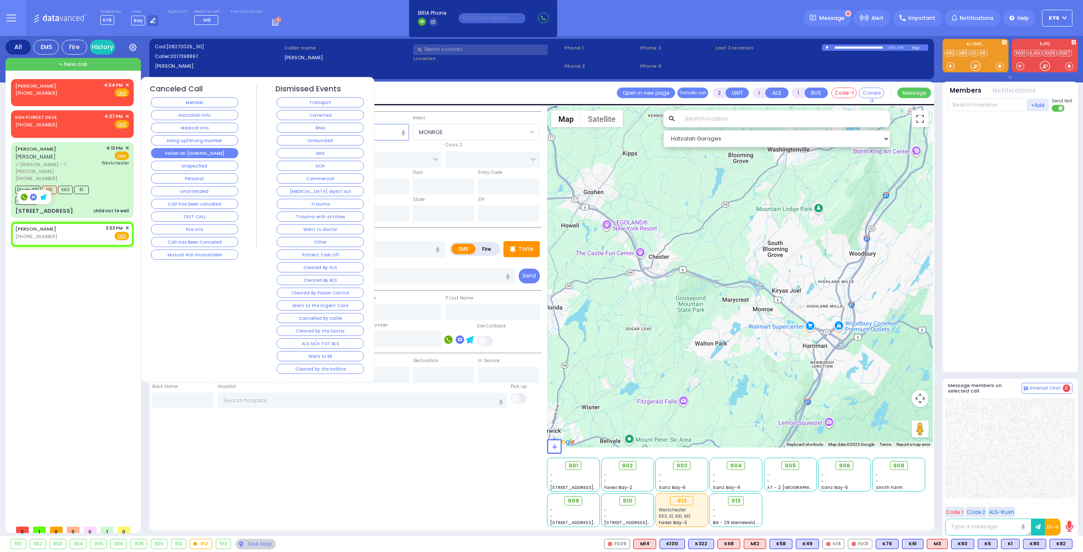
click at [189, 150] on button "Follow On [DOMAIN_NAME]" at bounding box center [194, 153] width 87 height 10
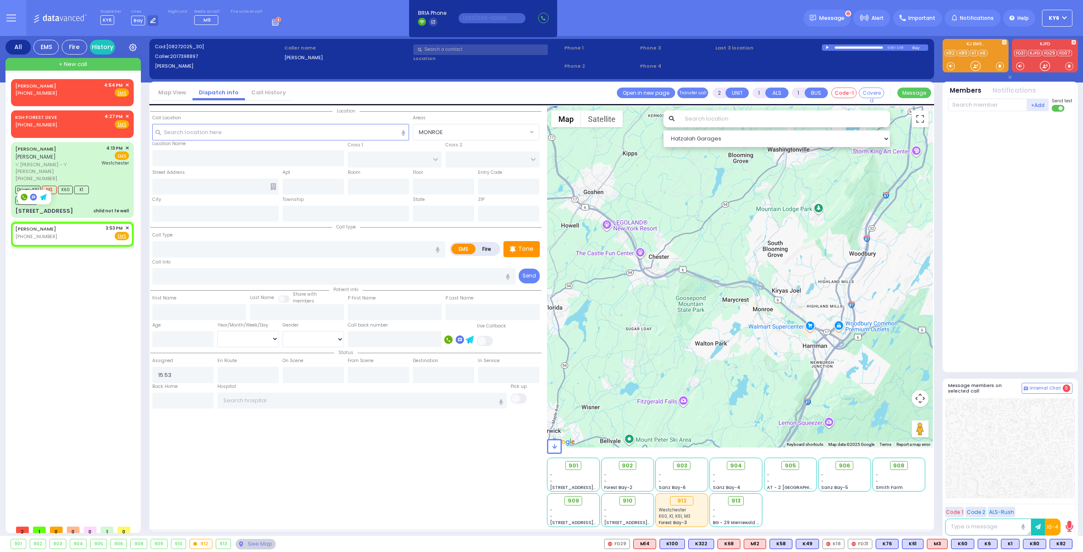
select select
radio input "true"
select select
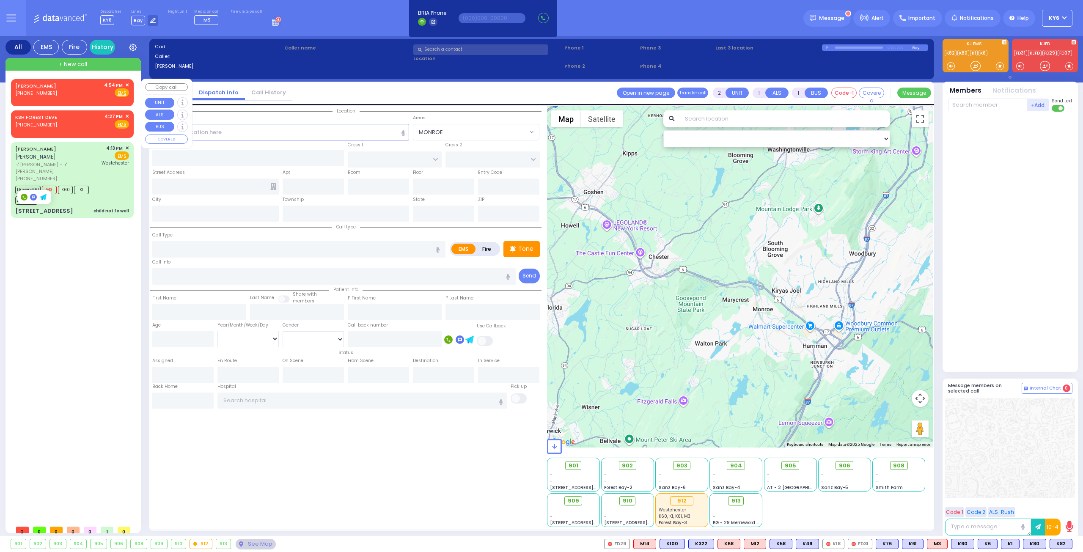
click at [128, 81] on div "CARSON DUNBAR (201) 739-8897 4:54 PM ✕ Fire EMS" at bounding box center [72, 91] width 119 height 22
select select
radio input "true"
select select
type input "16:54"
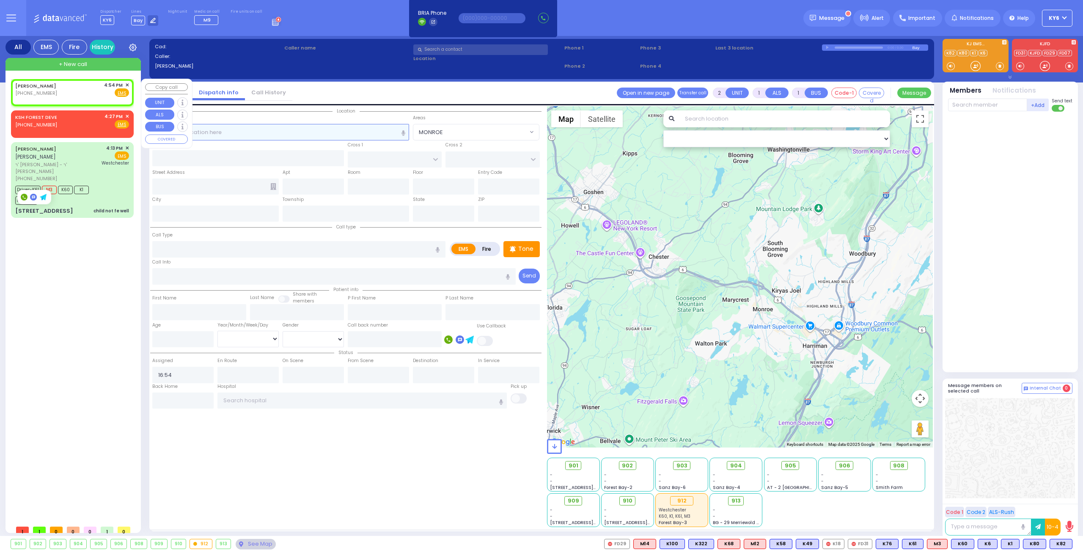
select select "Hatzalah Garages"
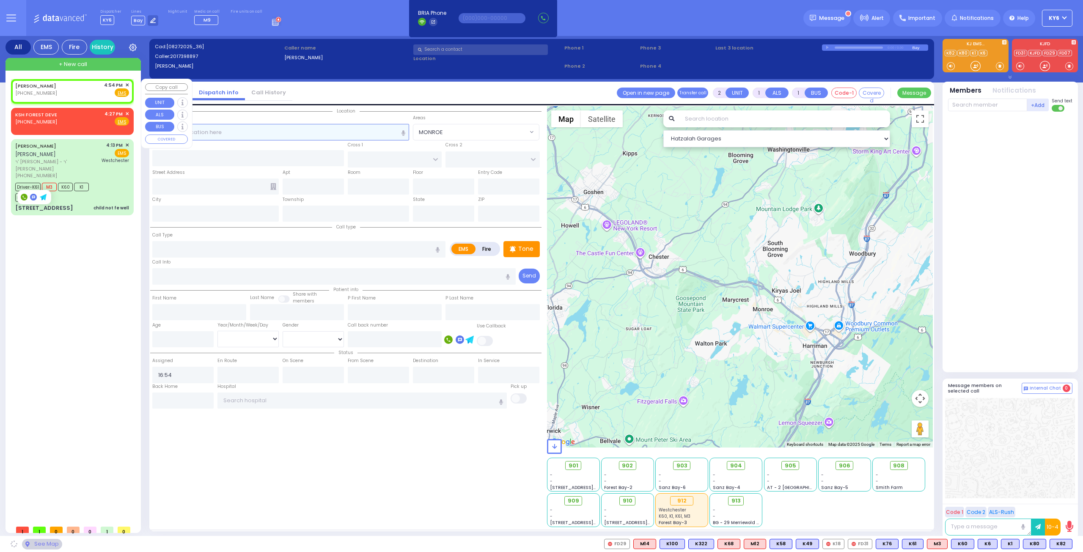
select select
radio input "true"
select select
select select "Hatzalah Garages"
click at [128, 83] on span "✕" at bounding box center [127, 85] width 4 height 7
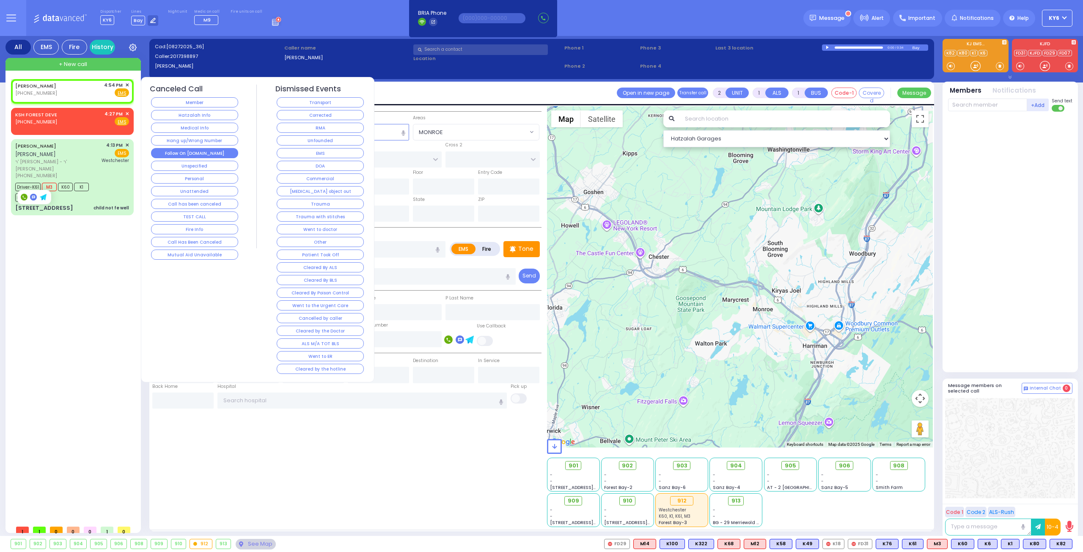
click at [198, 152] on button "Follow On [DOMAIN_NAME]" at bounding box center [194, 153] width 87 height 10
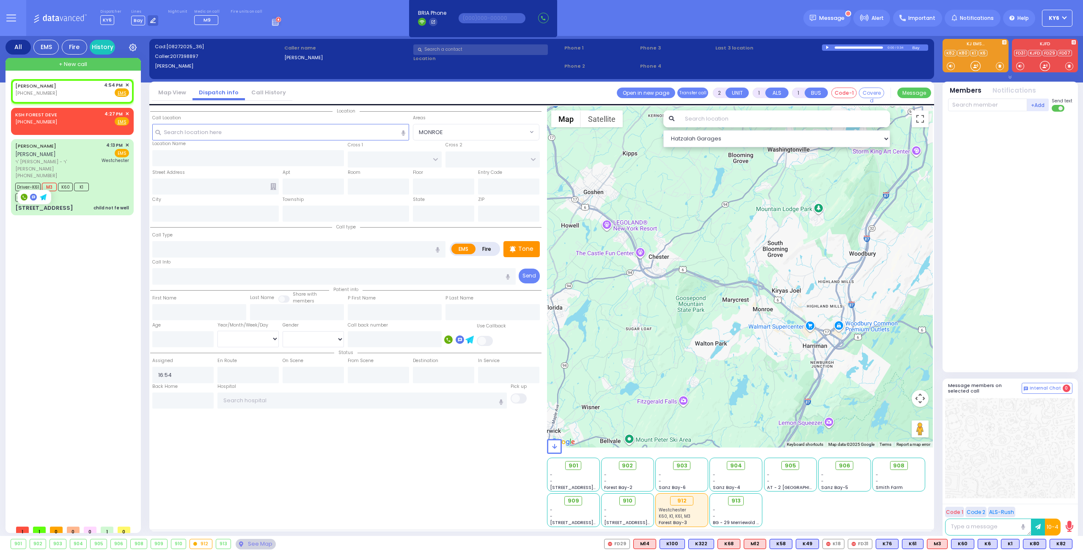
select select
radio input "true"
select select
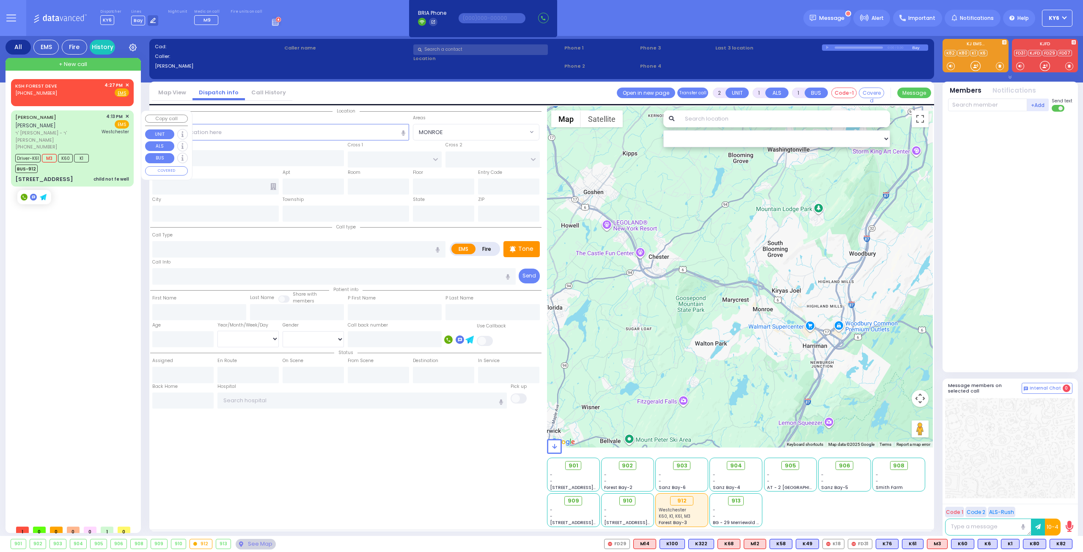
drag, startPoint x: 71, startPoint y: 150, endPoint x: 69, endPoint y: 154, distance: 5.3
click at [69, 154] on span "K60" at bounding box center [65, 158] width 15 height 8
type input "6"
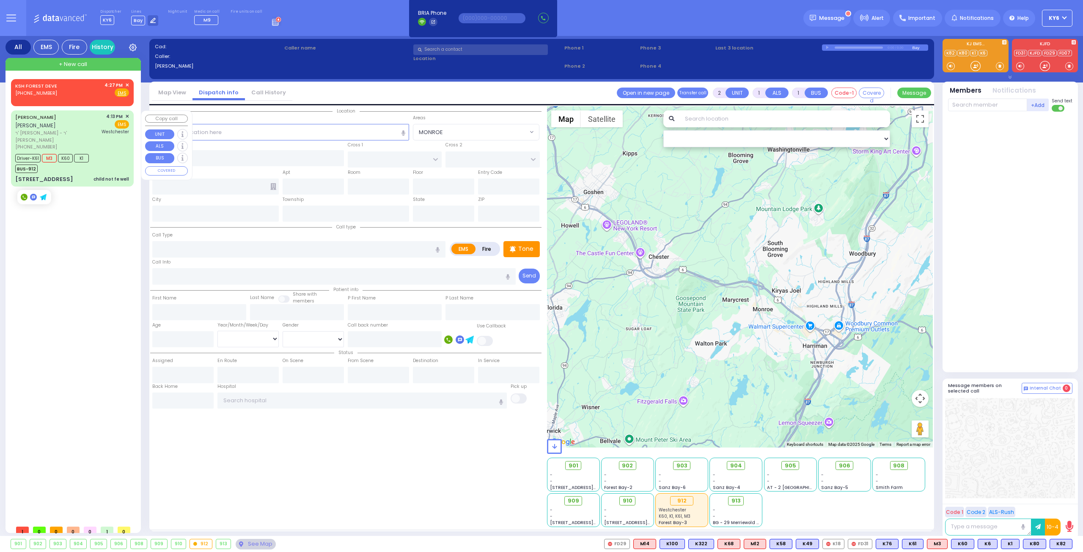
select select
type input "child not fe well"
radio input "true"
type input "[PERSON_NAME] MORDCHE"
type input "WEISS"
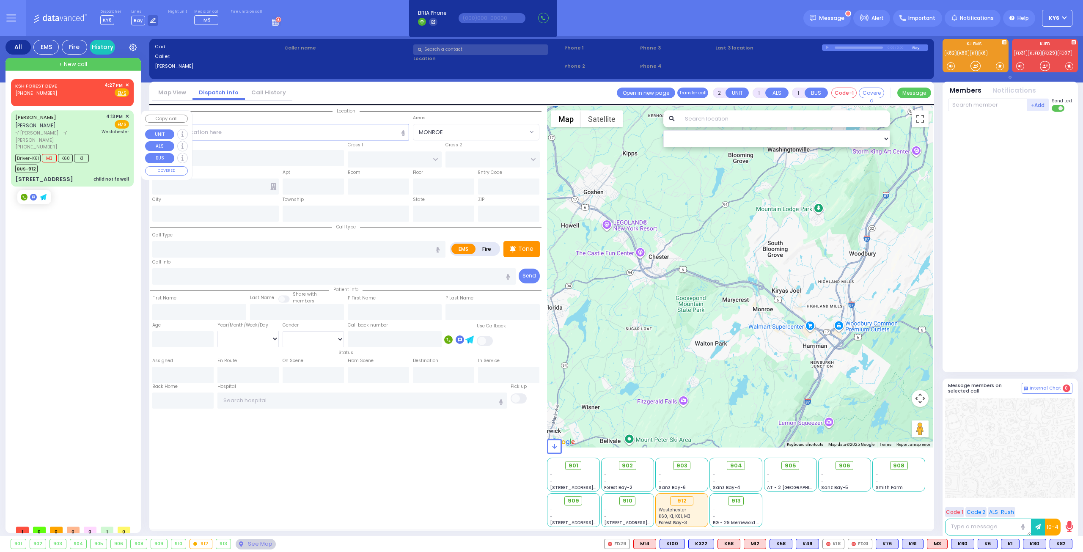
type input "Yitzchuk"
type input "Gotlieb"
type input "4"
select select "Year"
select select "[DEMOGRAPHIC_DATA]"
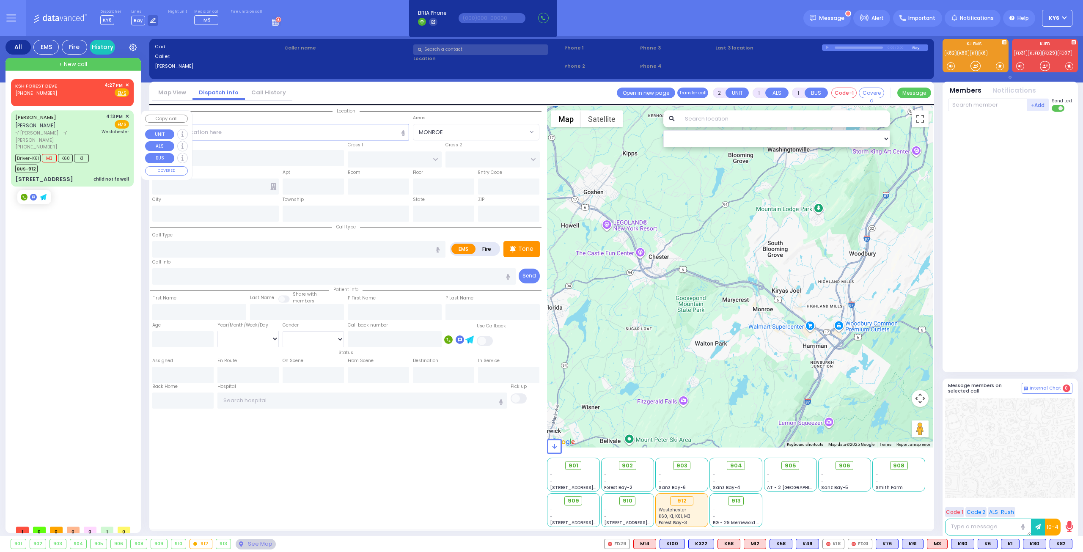
type input "16:13"
type input "16:15"
type input "16:22"
type input "16:40"
type input "Westchester Medical Center-Woods Road"
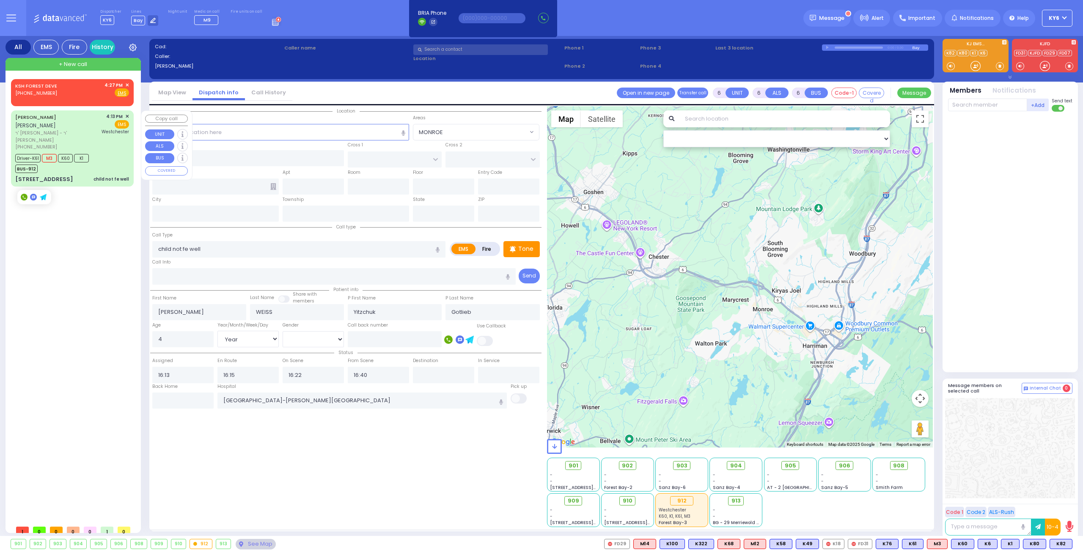
select select "Hatzalah Garages"
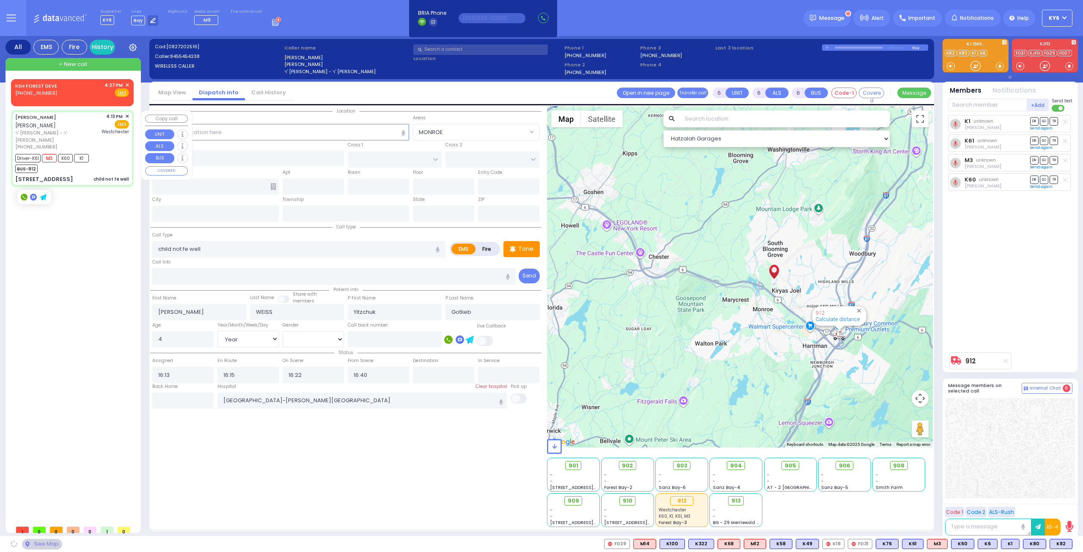
type input "MOUNTAINVIEW DR"
type input "[GEOGRAPHIC_DATA]"
type input "[STREET_ADDRESS]"
type input "202"
type input "Monroe"
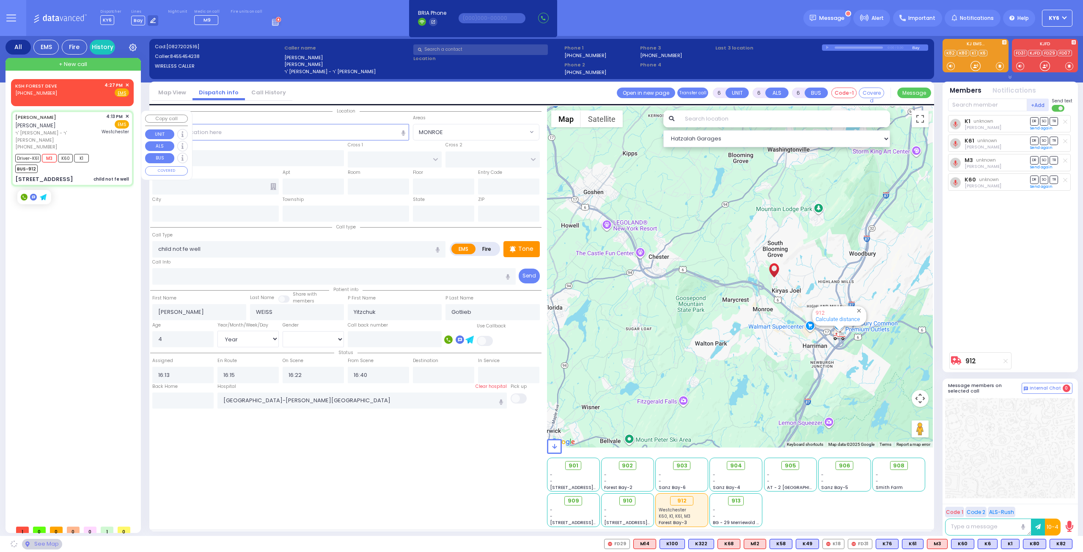
type input "[US_STATE]"
type input "10950"
select select "MONROE"
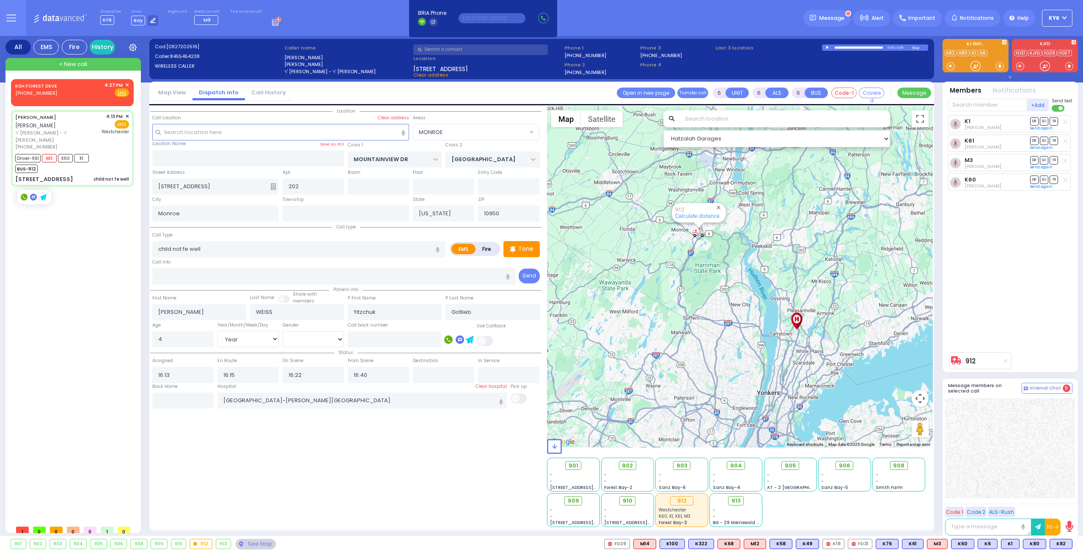
click at [272, 21] on icon at bounding box center [276, 21] width 9 height 9
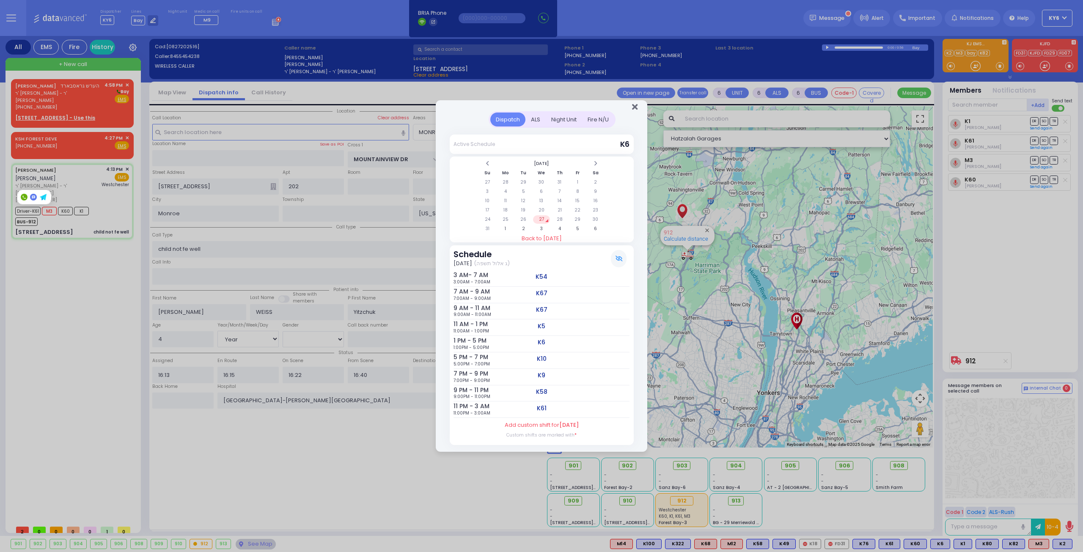
click at [635, 107] on icon "Close" at bounding box center [635, 107] width 6 height 8
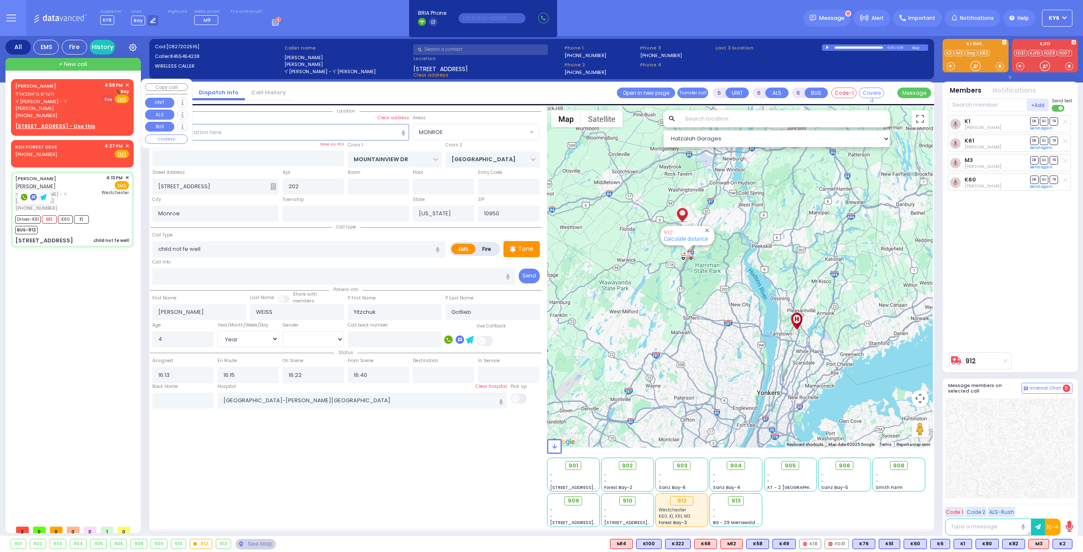
click at [106, 99] on span "Fire" at bounding box center [108, 99] width 13 height 8
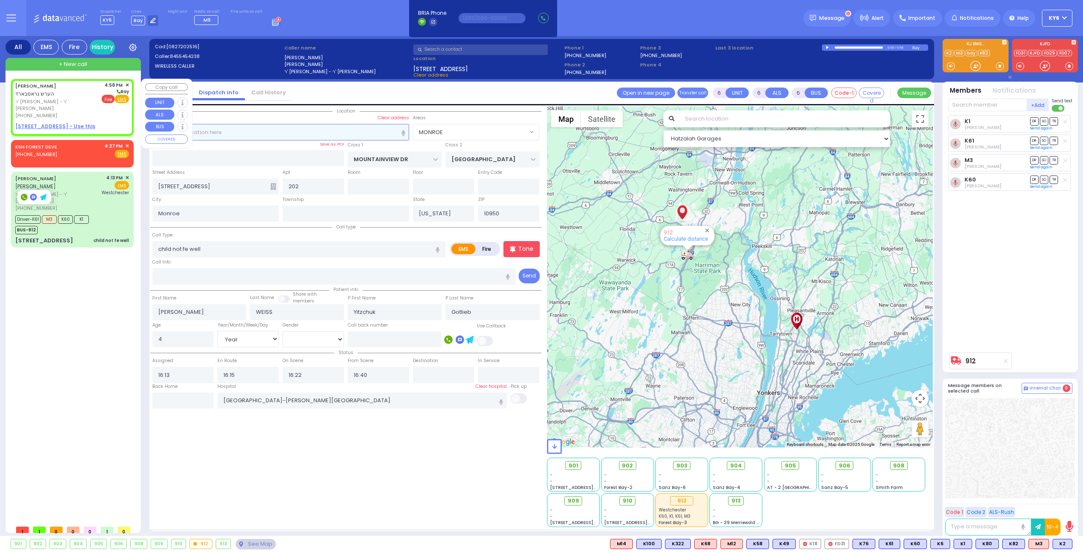
type input "2"
type input "1"
select select
radio input "false"
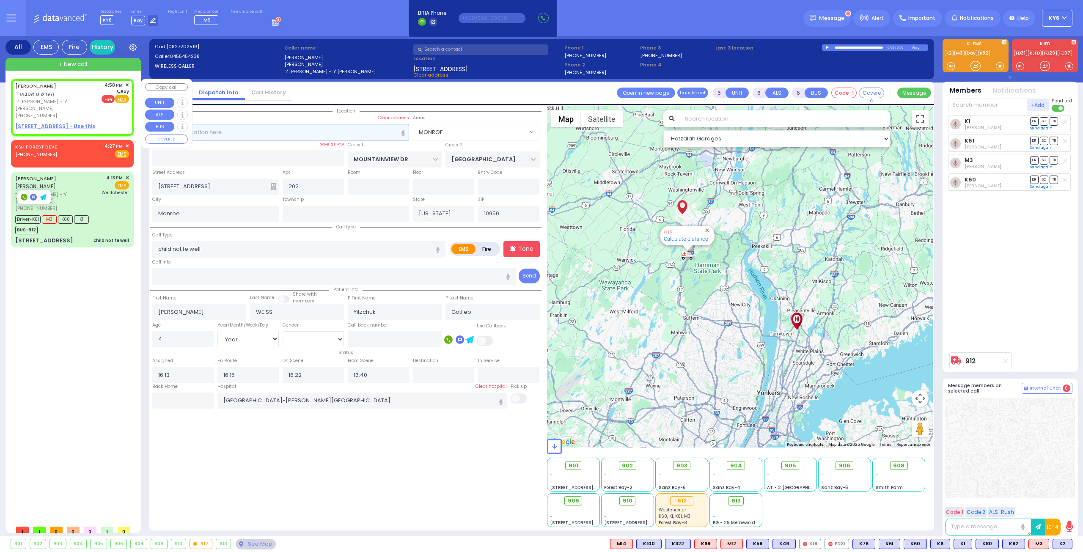
radio input "true"
type input "HERSHEL"
type input "GROSSBARD"
select select
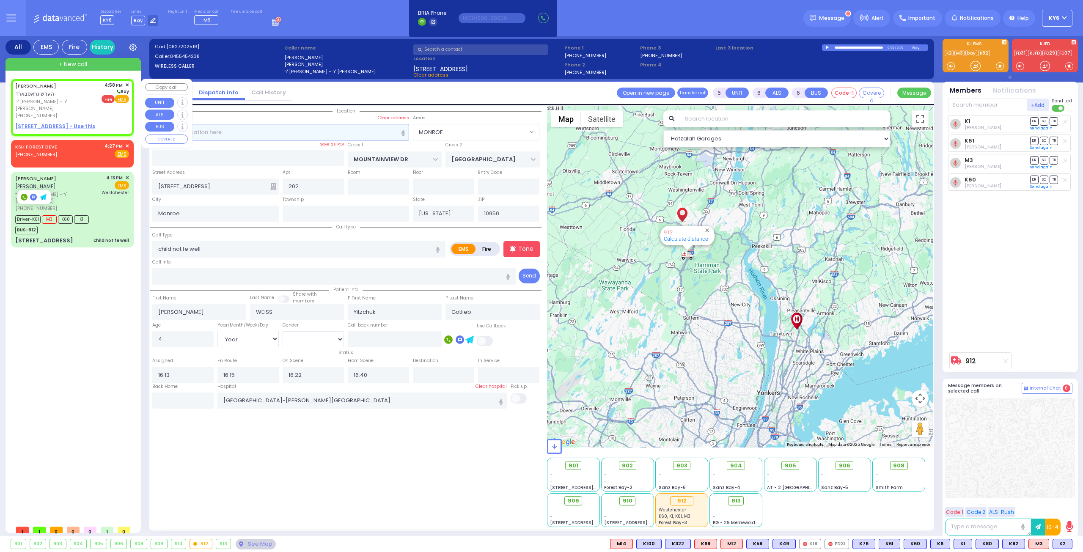
type input "16:58"
select select "Hatzalah Garages"
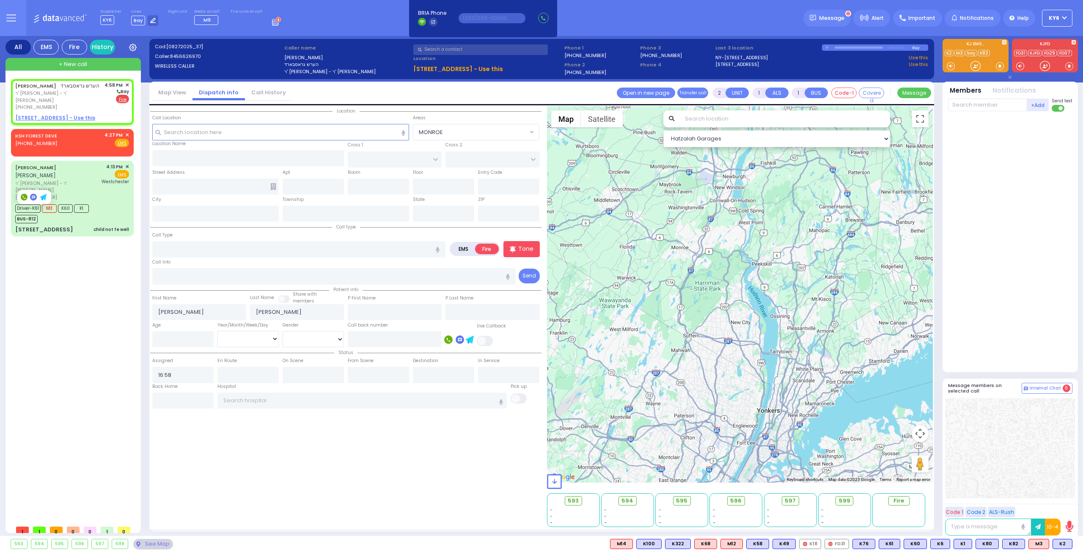
click at [447, 69] on u "23 KARLSBURG RD 201 - Use this" at bounding box center [458, 69] width 90 height 8
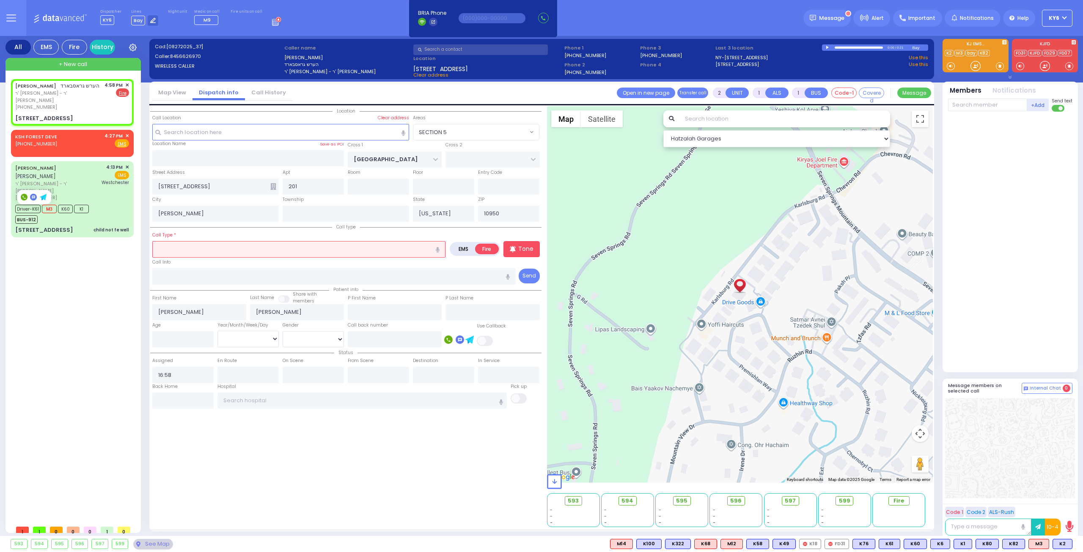
click at [198, 250] on input "text" at bounding box center [298, 249] width 293 height 16
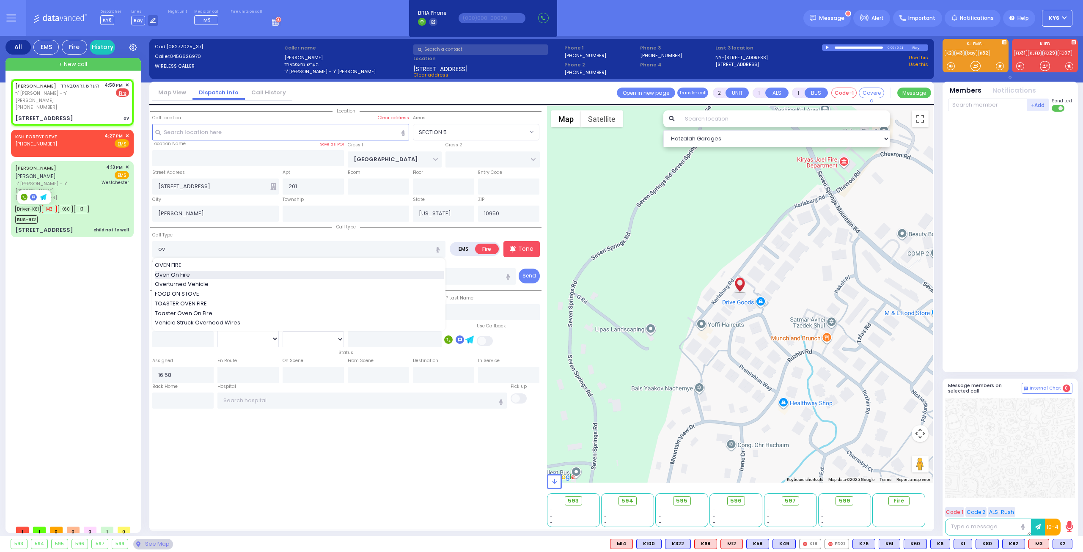
click at [184, 273] on span "Oven On Fire" at bounding box center [174, 275] width 38 height 8
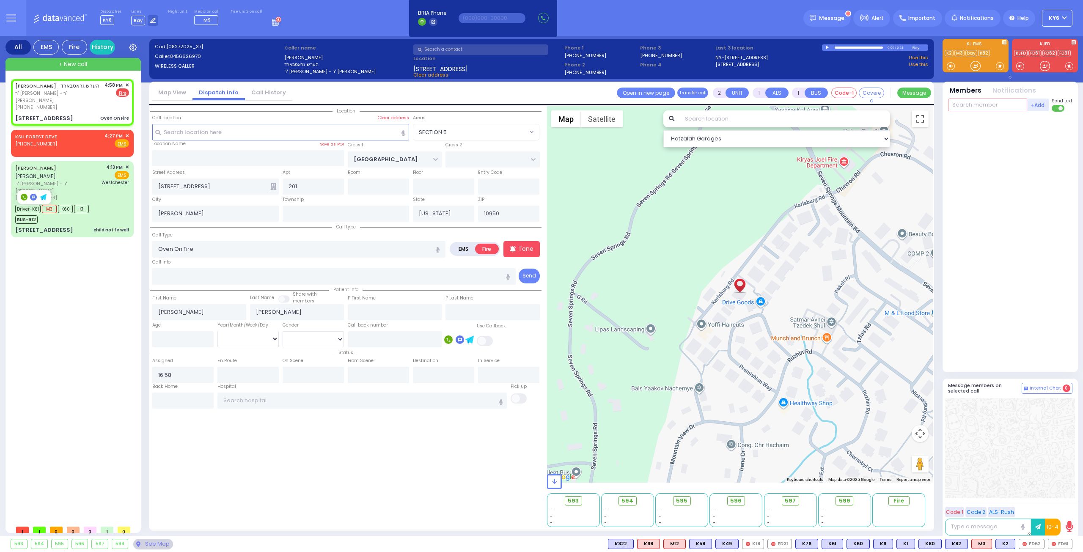
click at [966, 105] on input "text" at bounding box center [987, 105] width 79 height 13
click at [1057, 543] on span "FD61" at bounding box center [1061, 543] width 24 height 9
click at [1030, 544] on span "FD62" at bounding box center [1031, 543] width 25 height 9
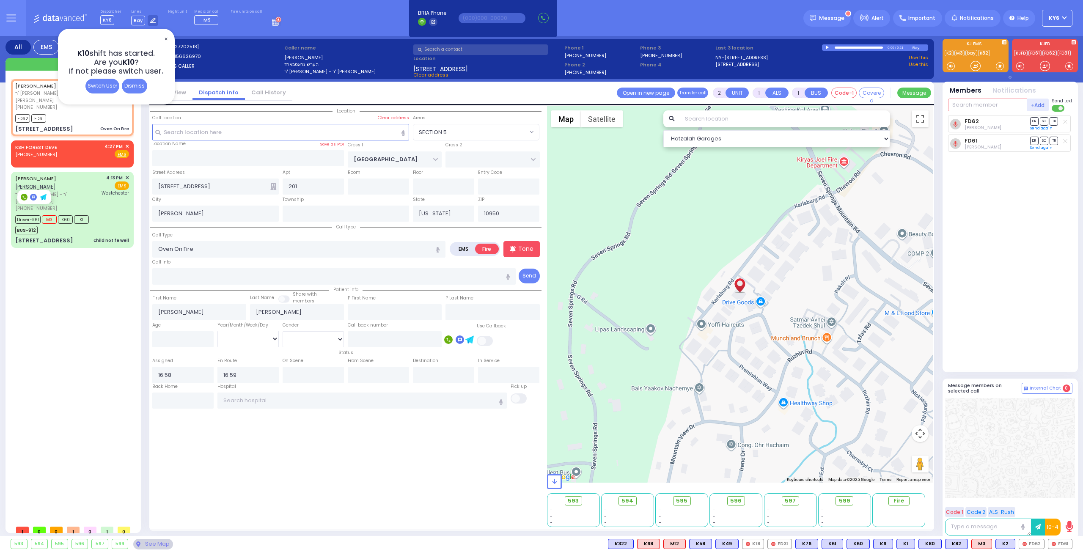
click at [984, 103] on input "text" at bounding box center [987, 105] width 79 height 13
click at [980, 118] on div "FD12" at bounding box center [976, 122] width 42 height 8
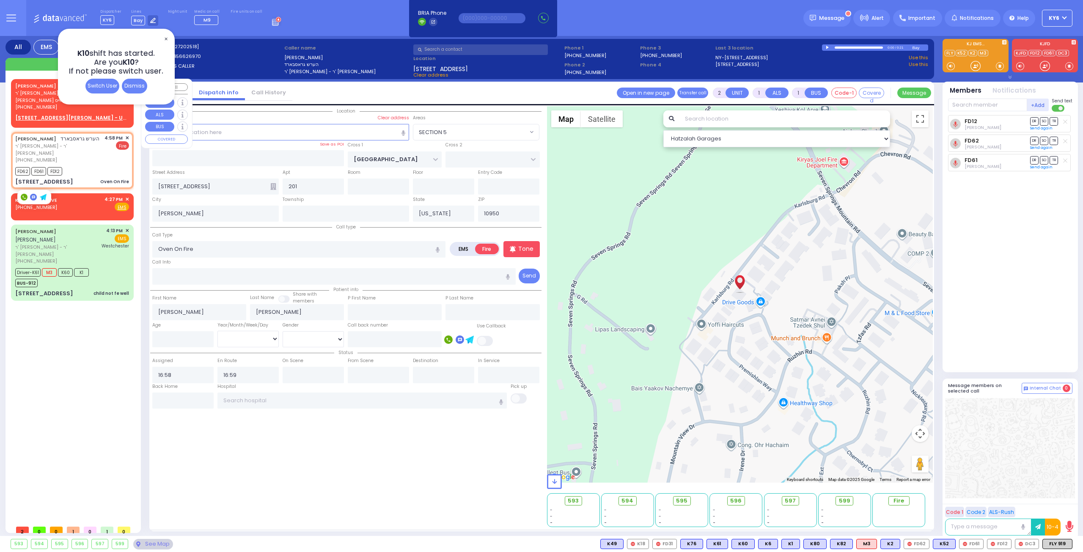
click at [98, 116] on div "3 KARLIN BLVD 302 - Use this" at bounding box center [72, 118] width 114 height 8
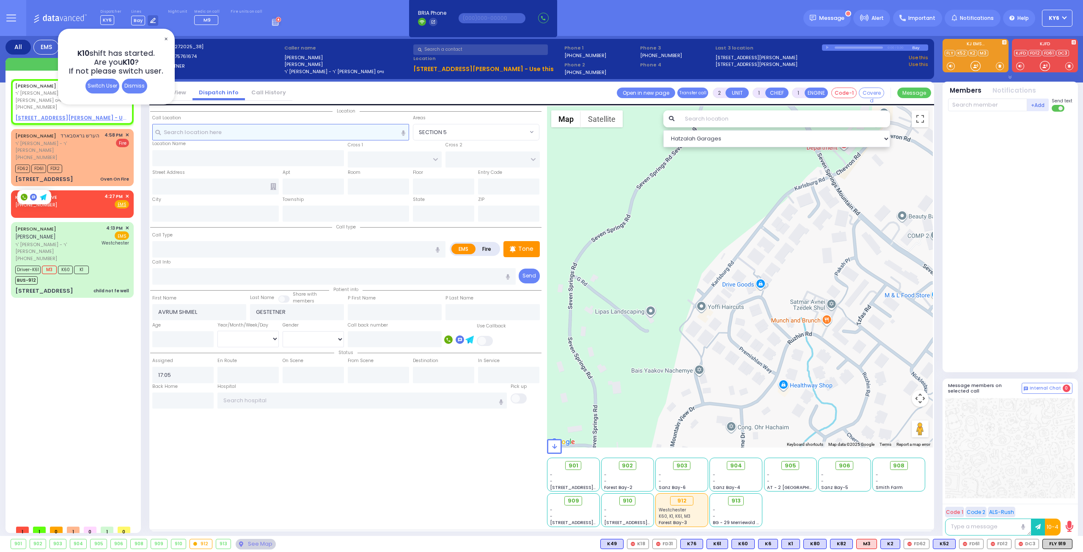
drag, startPoint x: 222, startPoint y: 131, endPoint x: 303, endPoint y: 145, distance: 82.4
click at [224, 133] on input "text" at bounding box center [280, 132] width 257 height 16
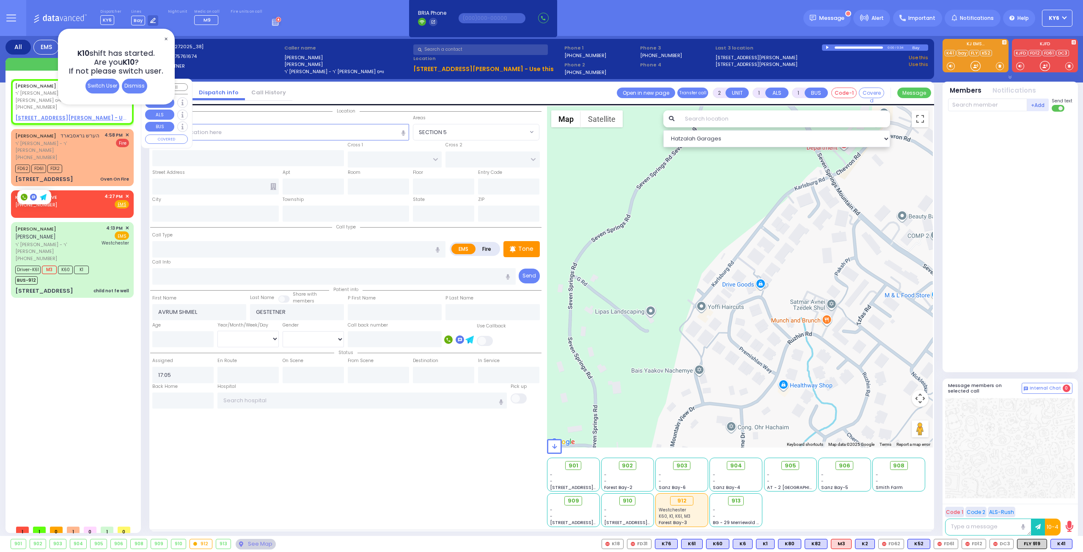
click at [112, 114] on div "AVRUM SHMIEL GESTETNER אברהם שמואל געשטעטנער ר' עזריאל נפתלי - ר' עמרם יודא ווי…" at bounding box center [72, 101] width 119 height 43
drag, startPoint x: 247, startPoint y: 132, endPoint x: 278, endPoint y: 133, distance: 31.8
click at [247, 132] on input "text" at bounding box center [280, 132] width 257 height 16
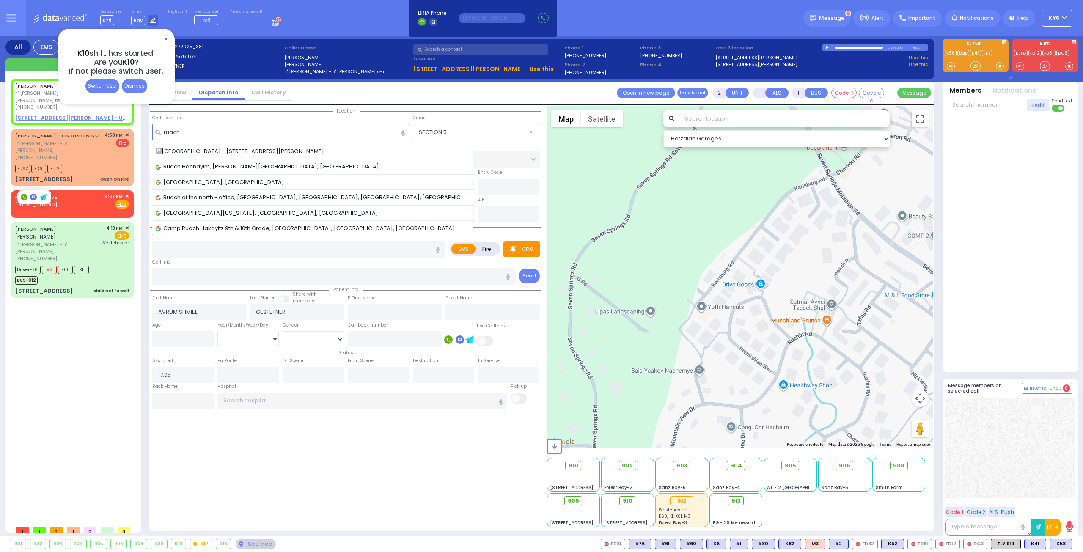
click at [252, 154] on span "RUACH HACHAIM PARK - 49 Larkin Dr" at bounding box center [241, 151] width 171 height 8
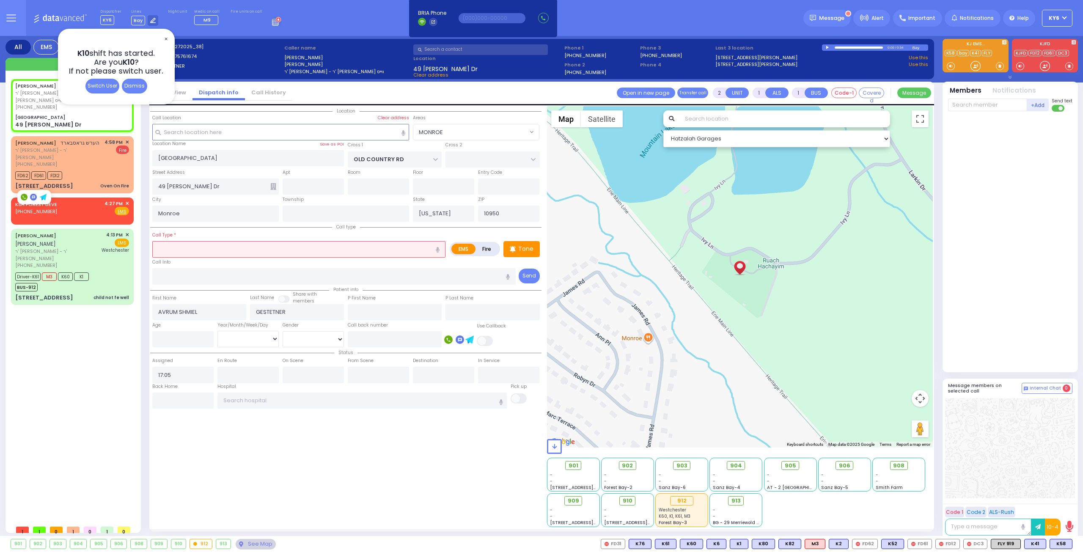
click at [256, 252] on input "text" at bounding box center [298, 249] width 293 height 16
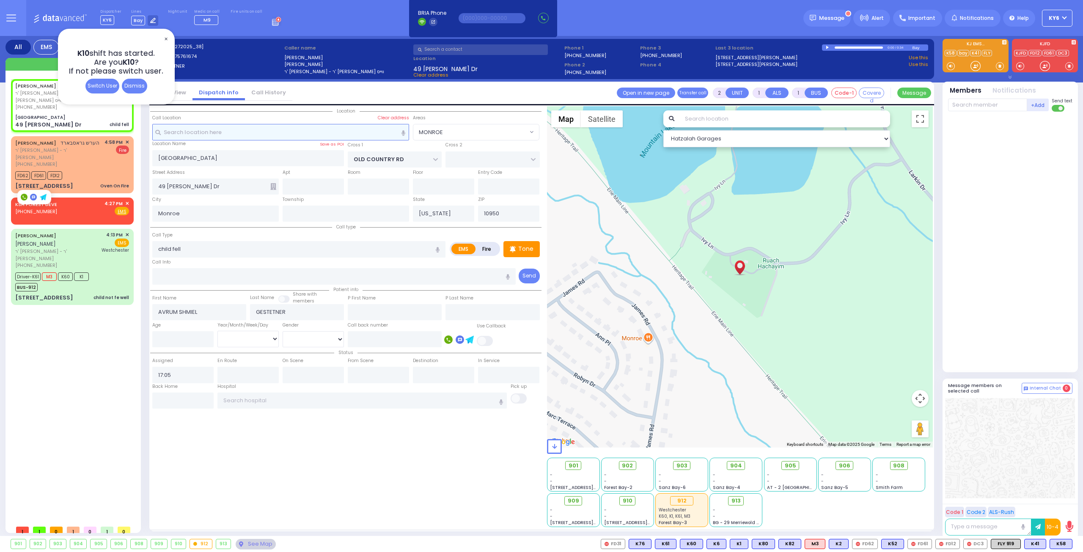
click at [253, 132] on input "text" at bounding box center [280, 132] width 257 height 16
click at [166, 41] on span "✕" at bounding box center [165, 39] width 7 height 10
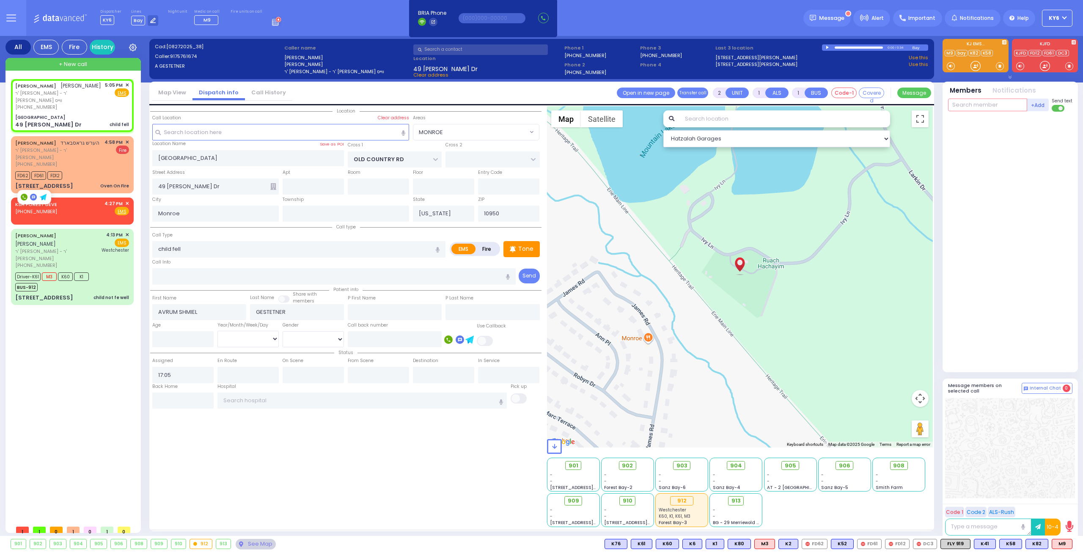
click at [988, 105] on input "text" at bounding box center [987, 105] width 79 height 13
click at [1040, 546] on span "K82" at bounding box center [1037, 543] width 22 height 9
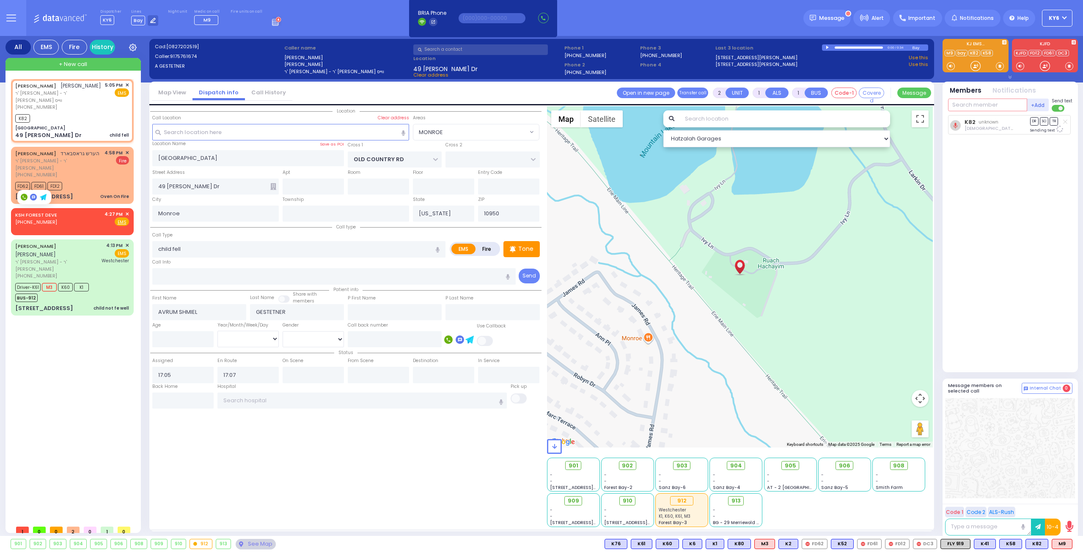
drag, startPoint x: 974, startPoint y: 103, endPoint x: 1044, endPoint y: 102, distance: 70.2
click at [974, 103] on input "text" at bounding box center [987, 105] width 79 height 13
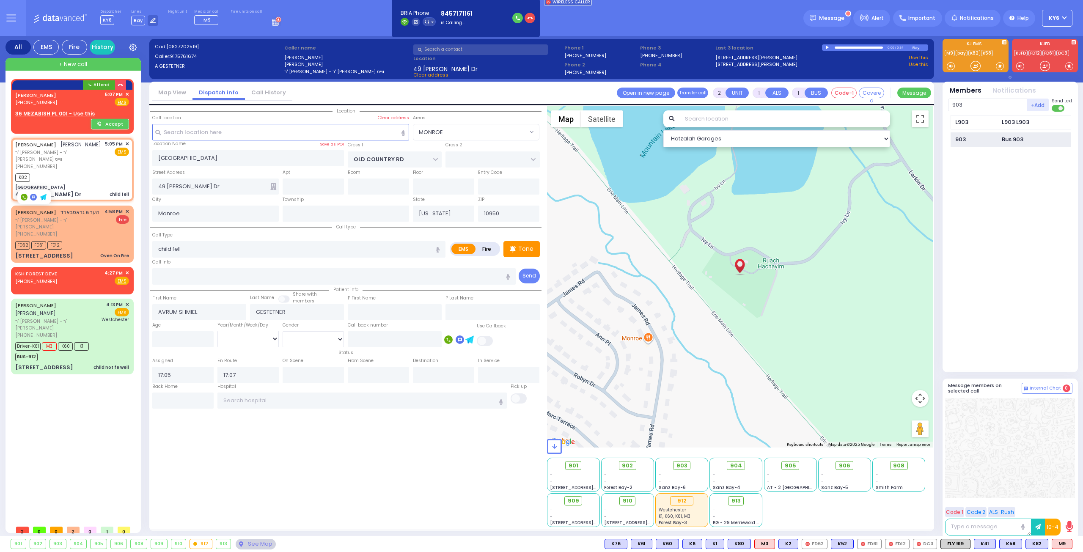
click at [1010, 140] on div "Bus 903" at bounding box center [1013, 139] width 22 height 8
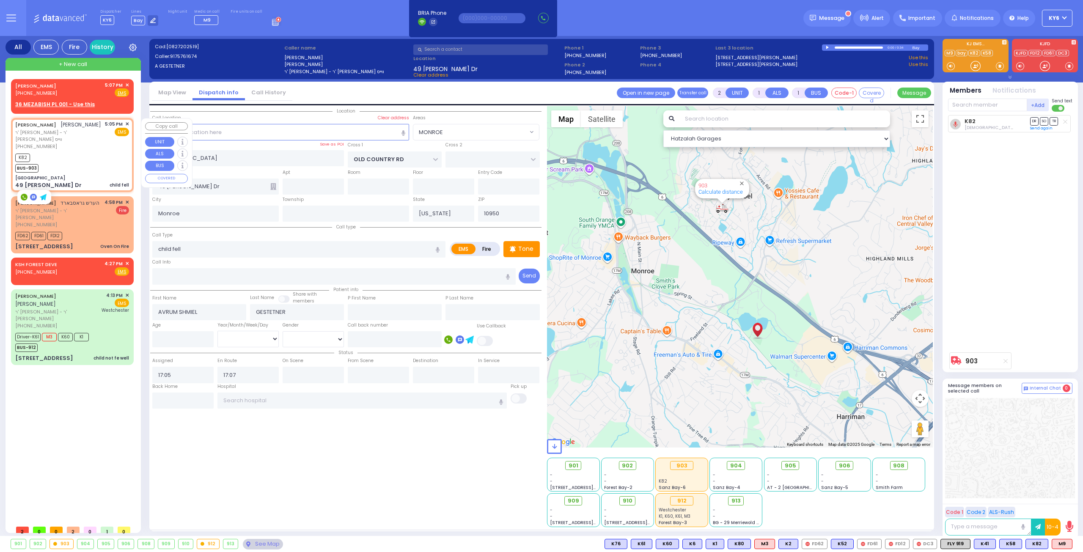
click at [81, 153] on div "K82 BUS-903" at bounding box center [72, 161] width 114 height 21
click at [973, 106] on input "text" at bounding box center [987, 105] width 79 height 13
click at [1060, 537] on div "901 902 903 904 905 906" at bounding box center [541, 544] width 1083 height 16
click at [1060, 544] on span "M9" at bounding box center [1062, 543] width 20 height 9
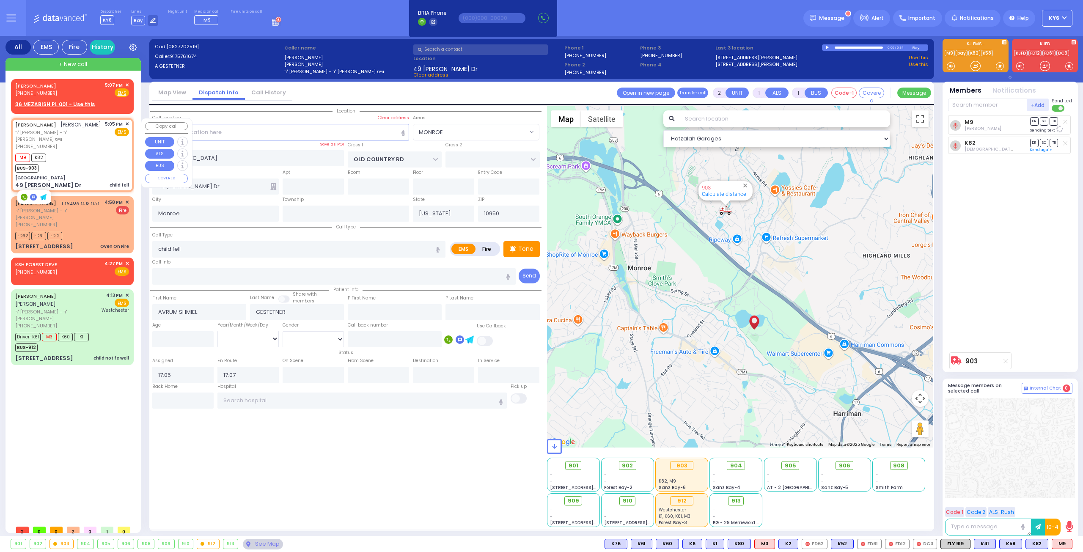
click at [87, 159] on div "M9 K82 BUS-903" at bounding box center [72, 161] width 114 height 21
click at [1011, 542] on span "K58" at bounding box center [1011, 543] width 22 height 9
click at [85, 88] on div "AVRUM MAYER (845) 717-1161 5:07 PM ✕ Fire EMS" at bounding box center [72, 90] width 114 height 16
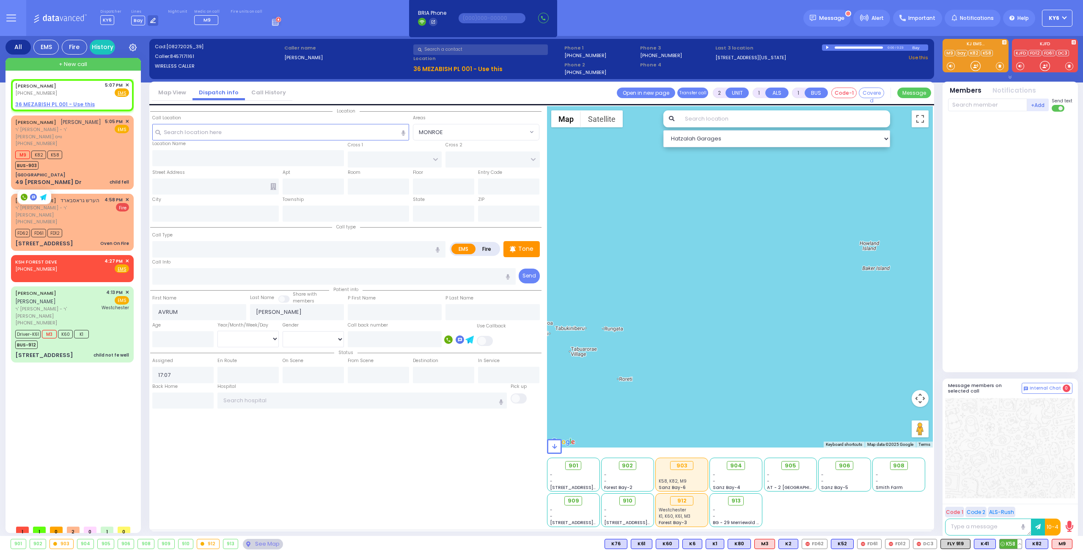
click at [1021, 542] on button at bounding box center [1020, 543] width 4 height 9
click at [104, 150] on div "M9 K82 K58 BUS-903" at bounding box center [72, 159] width 114 height 21
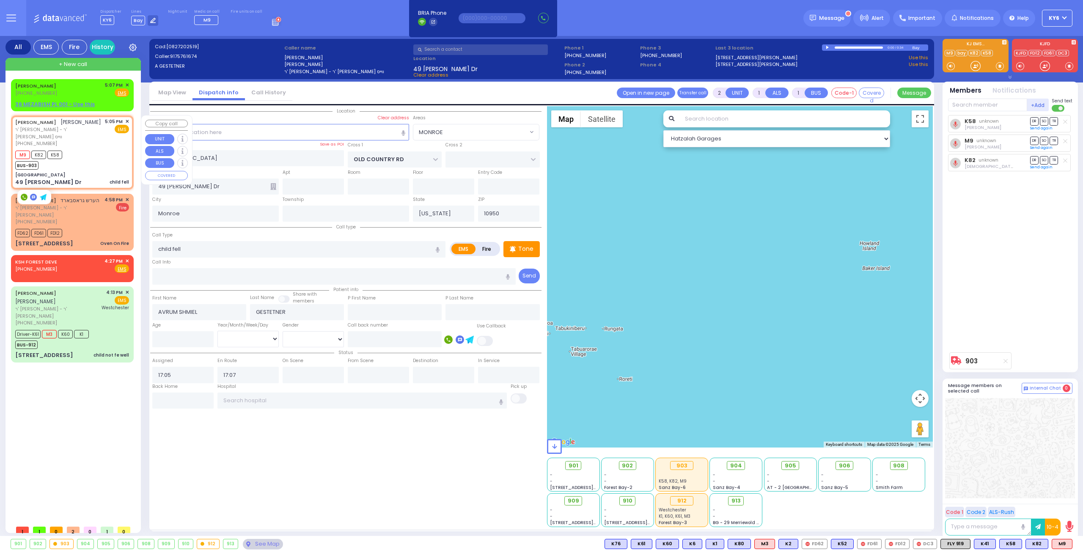
click at [104, 150] on div "M9 K82 K58 BUS-903" at bounding box center [72, 159] width 114 height 21
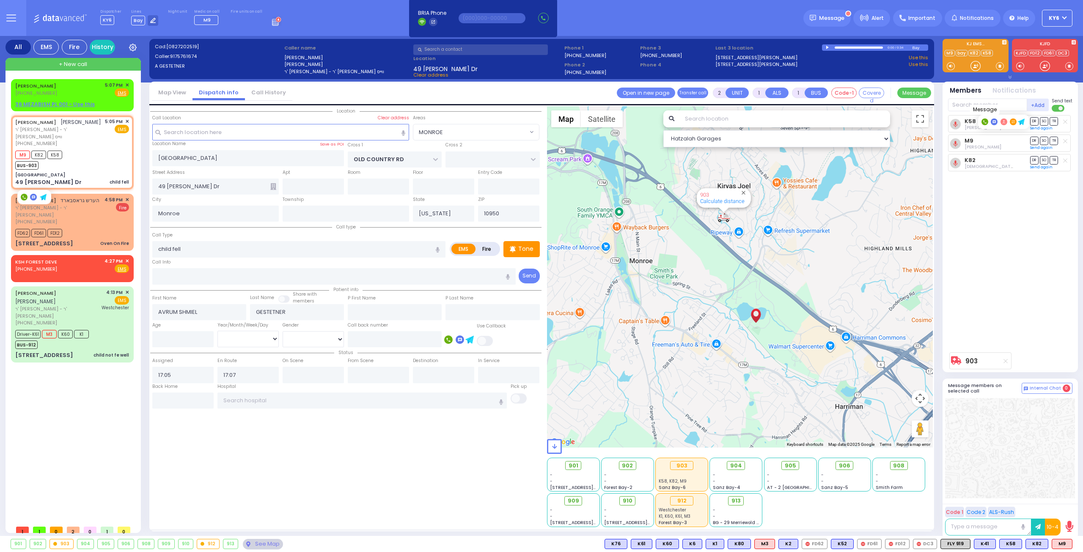
click at [994, 121] on icon at bounding box center [994, 121] width 3 height 3
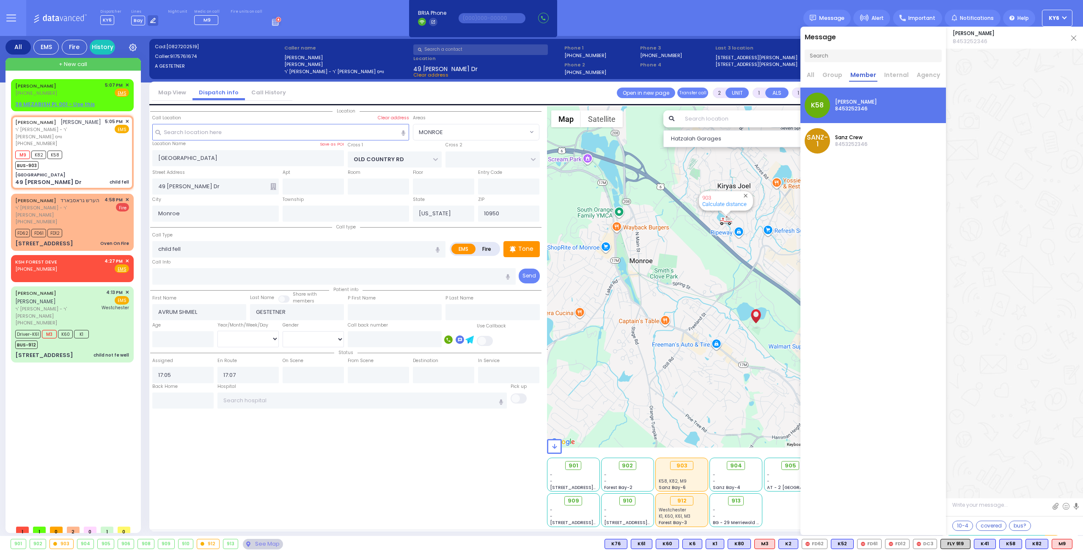
scroll to position [28266, 0]
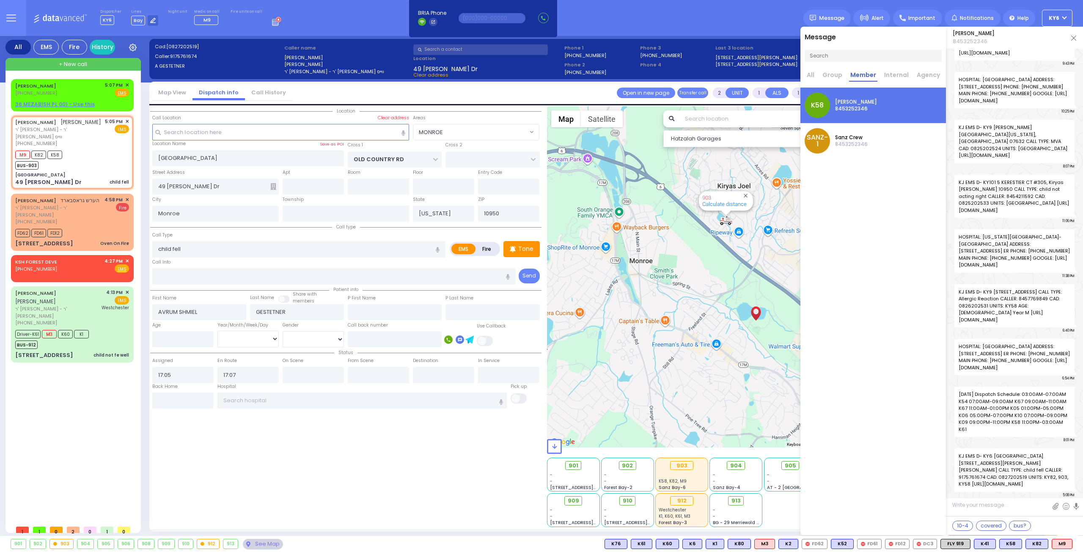
click at [977, 508] on textarea at bounding box center [1014, 509] width 137 height 16
click at [1046, 506] on img at bounding box center [1044, 506] width 7 height 7
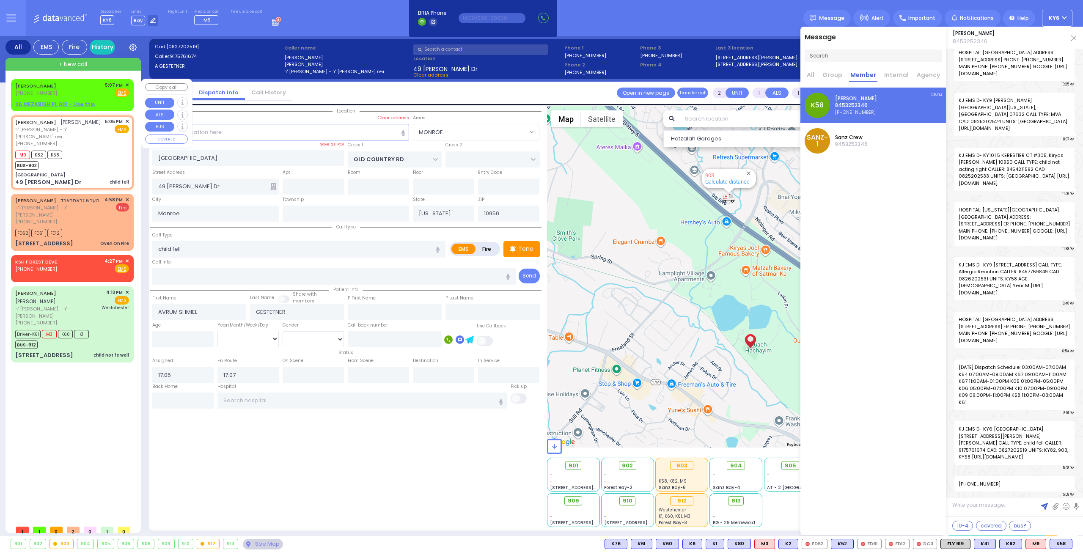
click at [99, 92] on div "AVRUM MAYER (845) 717-1161 5:07 PM ✕ Fire EMS" at bounding box center [72, 90] width 114 height 16
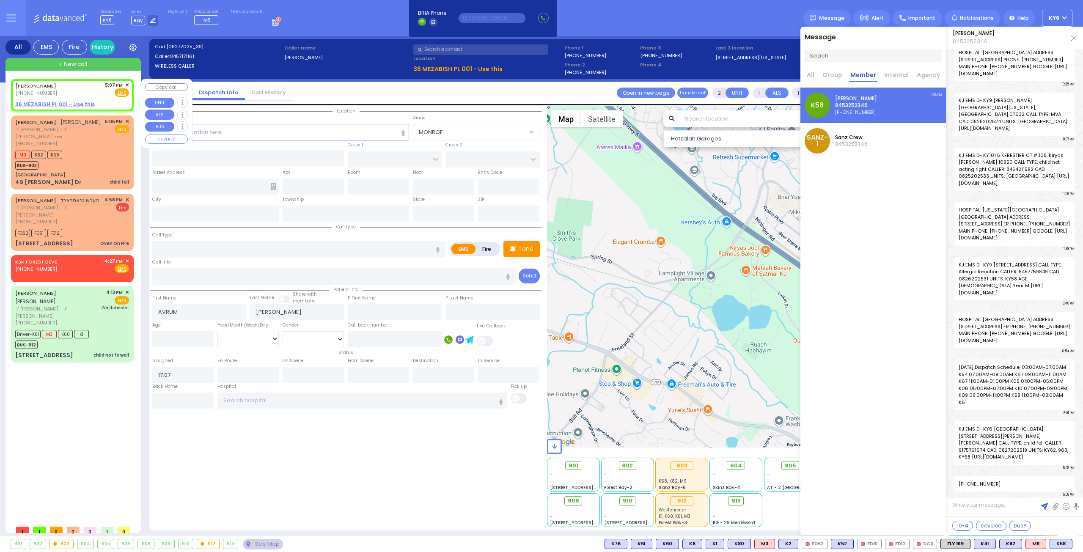
click at [96, 97] on div "AVRUM MAYER (845) 717-1161 5:07 PM ✕ Fire EMS" at bounding box center [72, 90] width 114 height 16
drag, startPoint x: 992, startPoint y: 483, endPoint x: 950, endPoint y: 480, distance: 41.6
click at [952, 487] on div "KJ EMS D- KY40 BNEI YOEL Boys, 38 Bnai Yoel Drive #, Woodbury 10930 CALLER: 917…" at bounding box center [1014, 276] width 137 height 454
copy span "845-717-1161"
click at [1052, 17] on span "KY6" at bounding box center [1054, 18] width 11 height 8
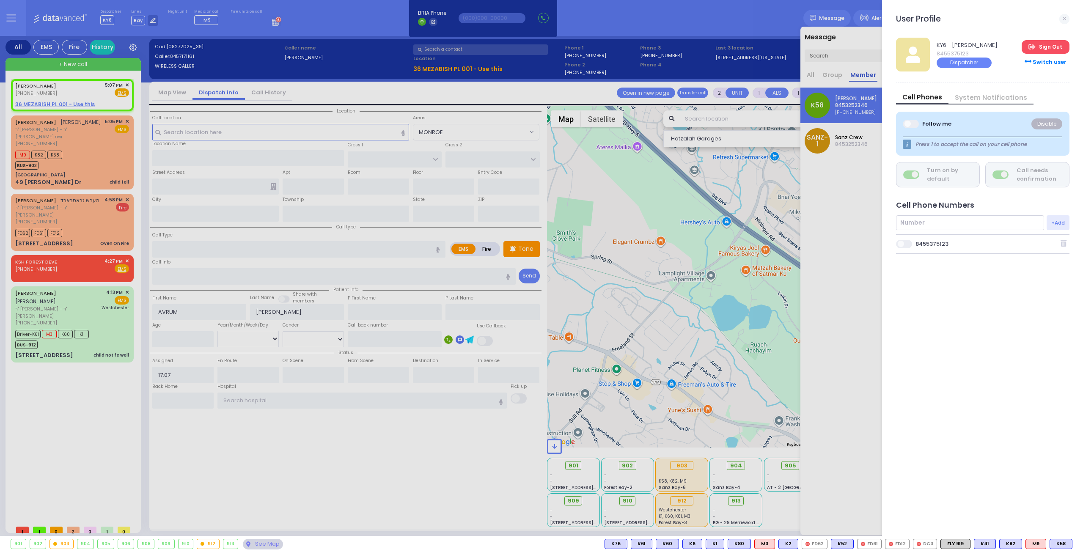
click at [1044, 51] on link "Sign Out" at bounding box center [1045, 47] width 47 height 14
